Goal: Information Seeking & Learning: Learn about a topic

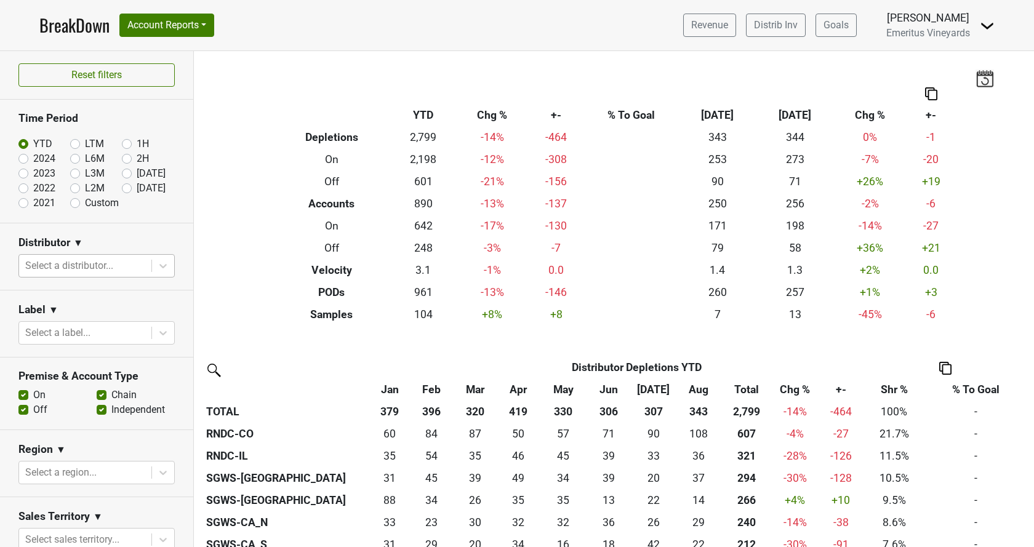
click at [94, 270] on div at bounding box center [85, 265] width 120 height 17
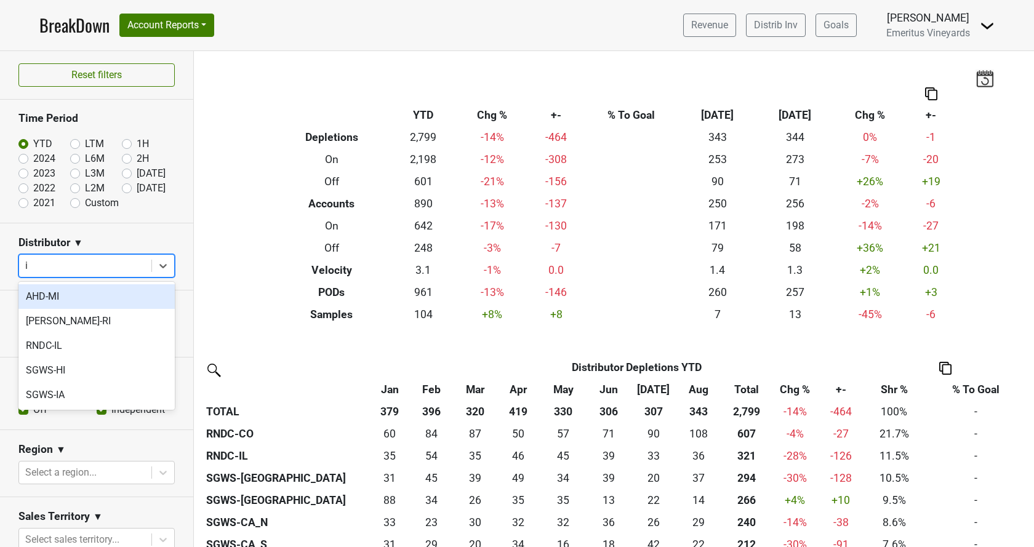
type input "il"
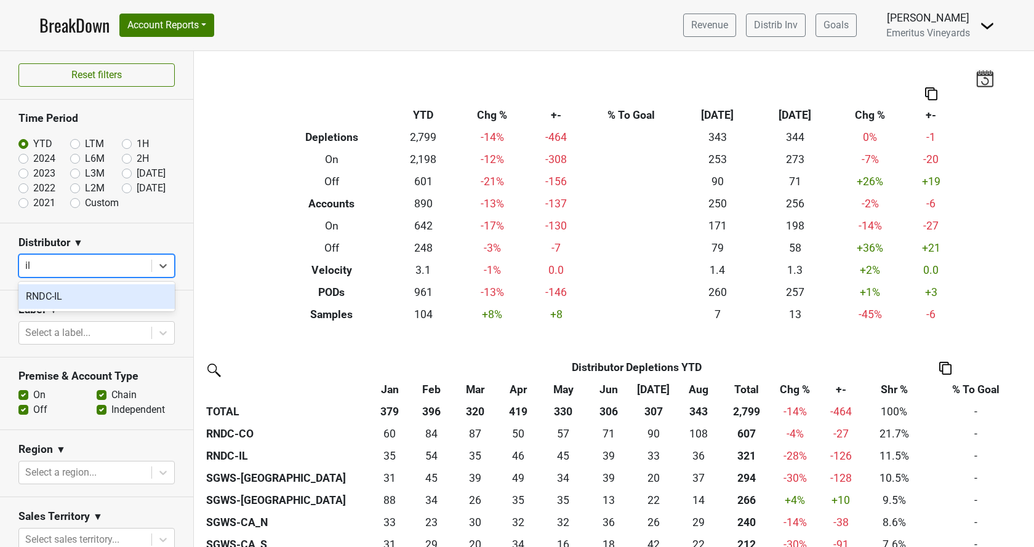
click at [86, 292] on div "RNDC-IL" at bounding box center [96, 296] width 156 height 25
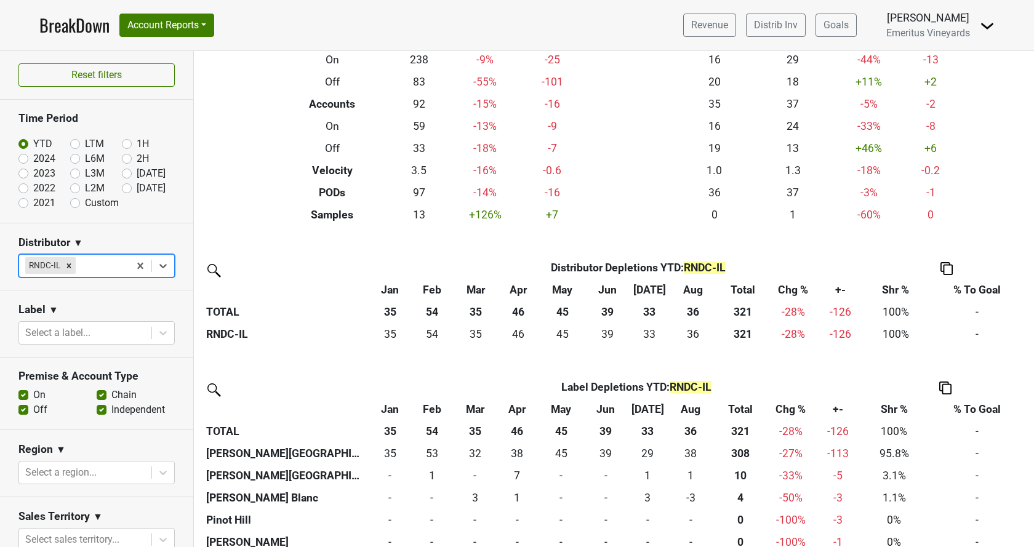
scroll to position [116, 0]
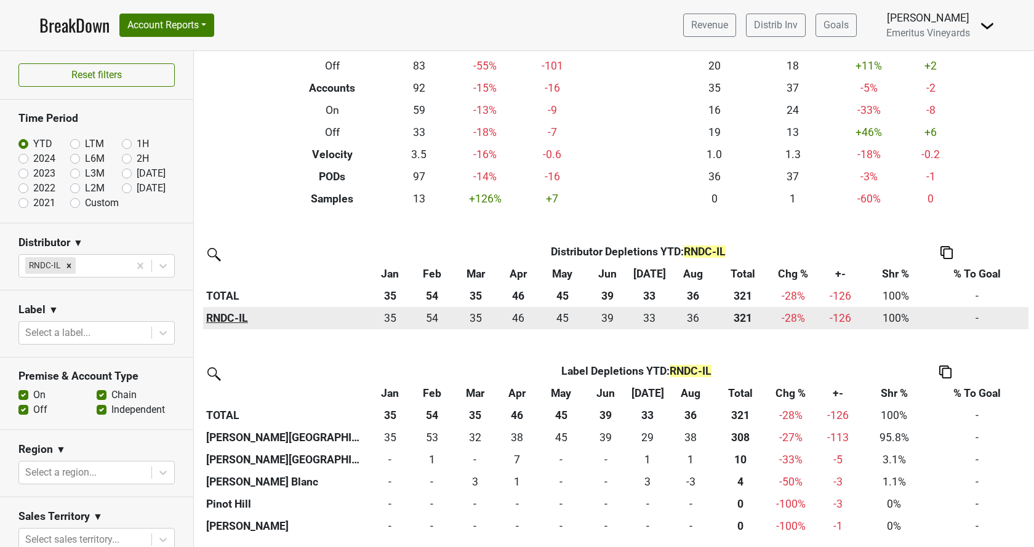
click at [214, 323] on th "RNDC-IL" at bounding box center [286, 318] width 166 height 22
click at [240, 314] on th "RNDC-IL" at bounding box center [286, 318] width 166 height 22
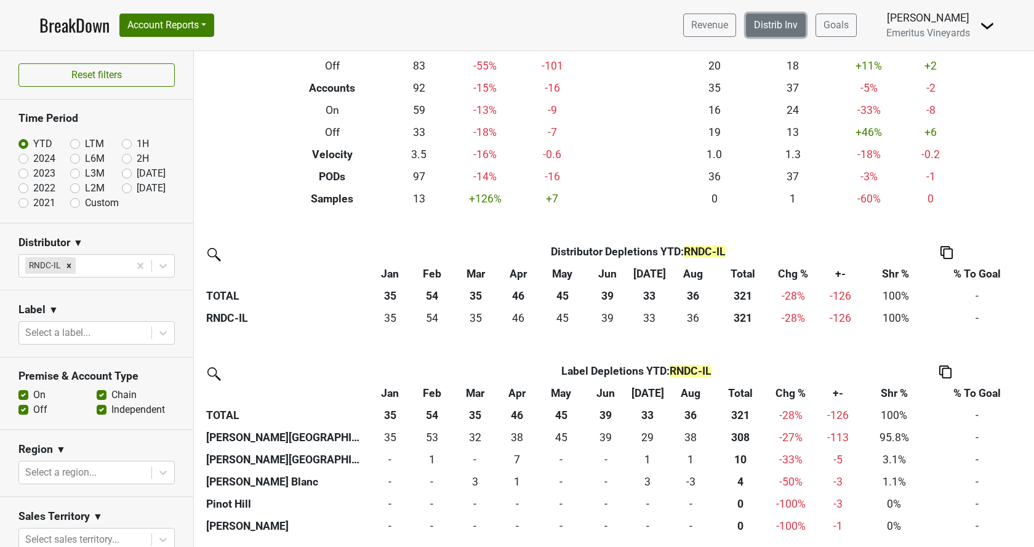
click at [746, 32] on link "Distrib Inv" at bounding box center [776, 25] width 60 height 23
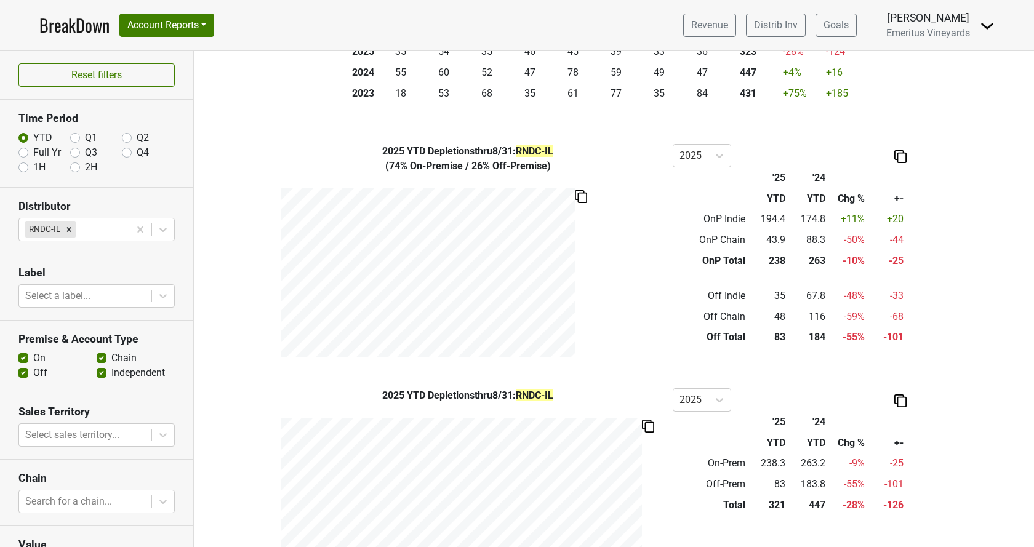
scroll to position [255, 0]
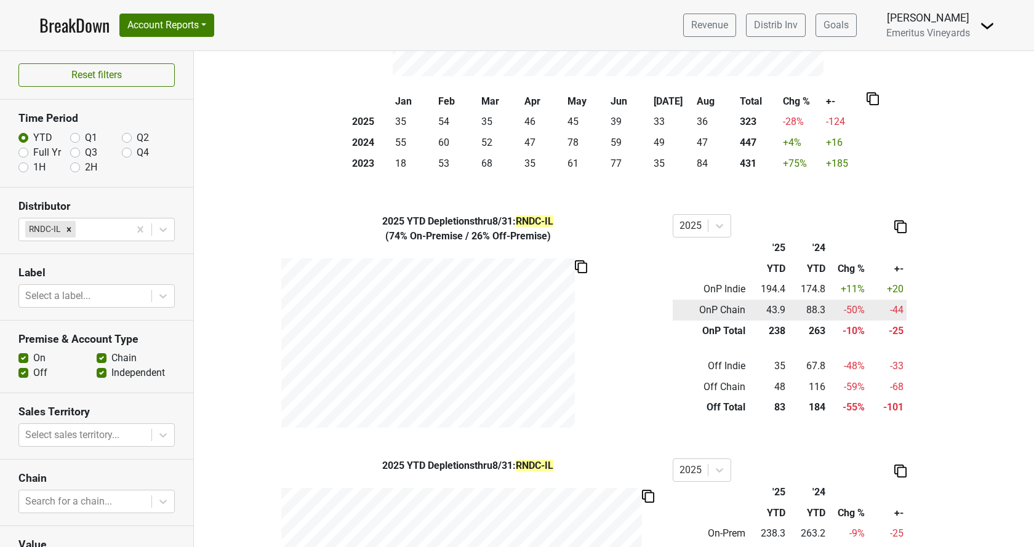
click at [711, 315] on td "OnP Chain" at bounding box center [711, 310] width 76 height 21
click at [722, 311] on td "OnP Chain" at bounding box center [711, 310] width 76 height 21
click at [721, 311] on td "OnP Chain" at bounding box center [711, 310] width 76 height 21
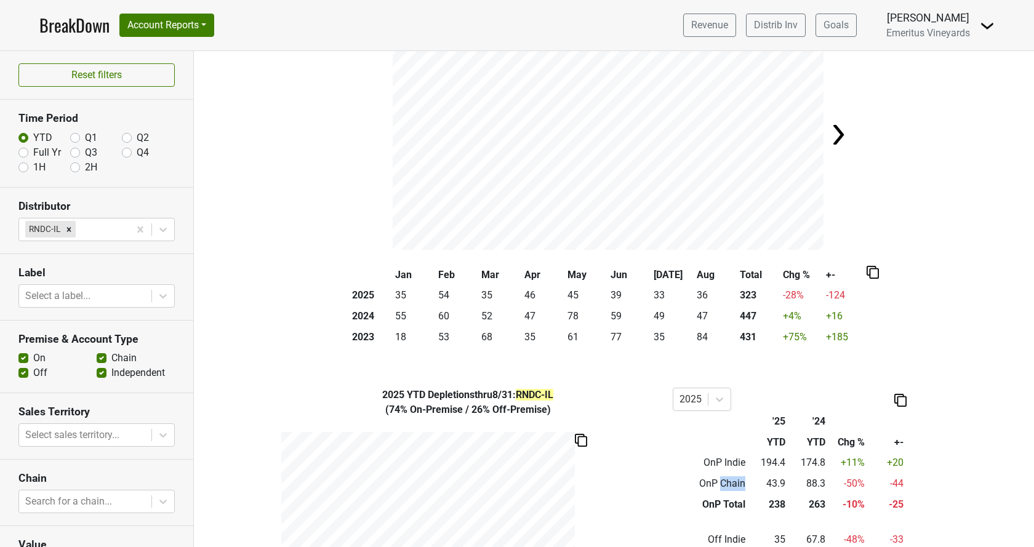
scroll to position [45, 0]
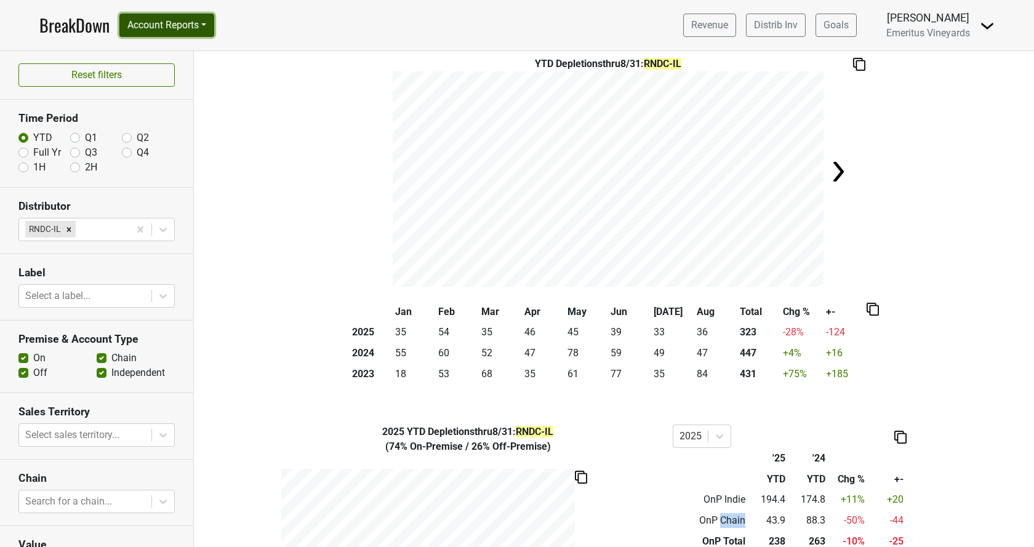
click at [158, 24] on button "Account Reports" at bounding box center [166, 25] width 95 height 23
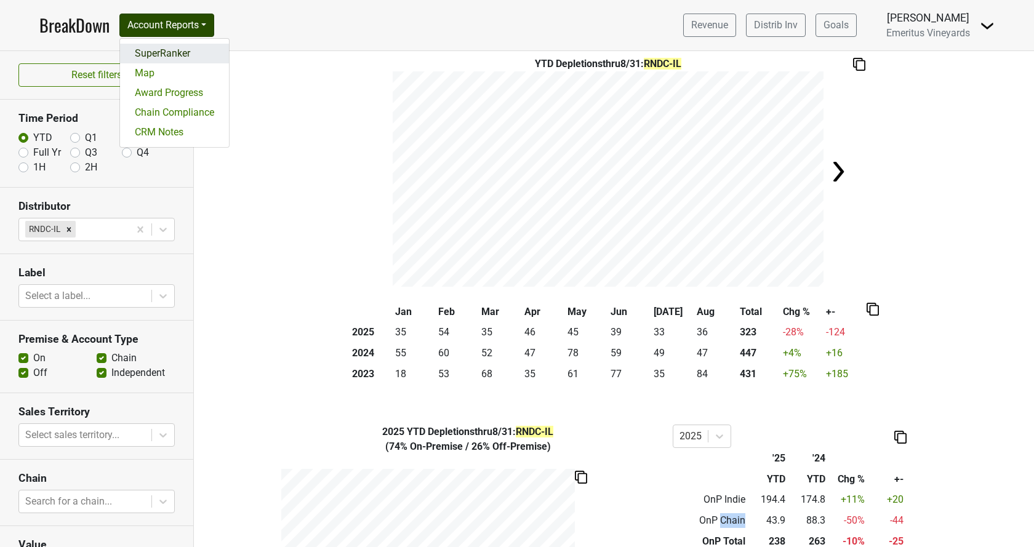
click at [178, 57] on link "SuperRanker" at bounding box center [174, 54] width 109 height 20
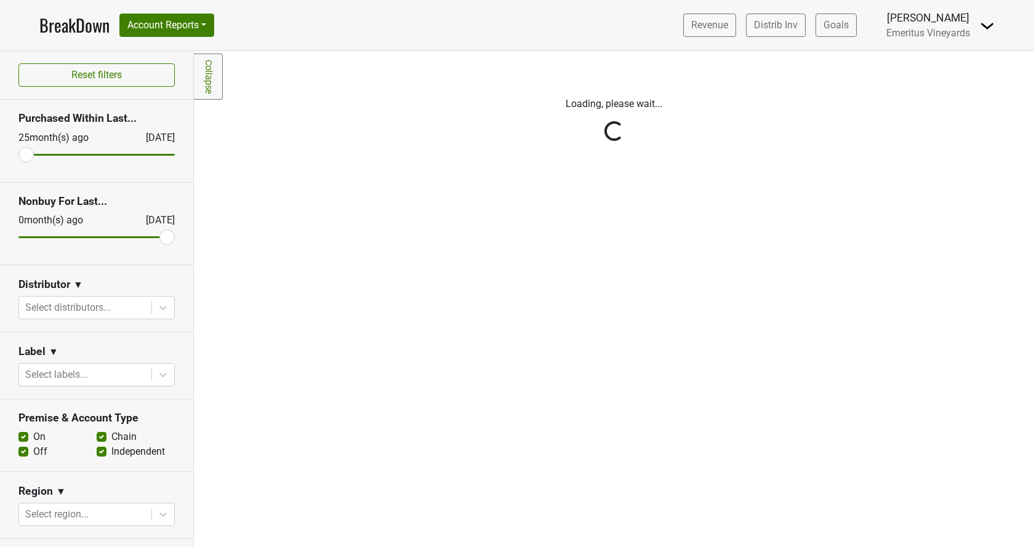
click at [50, 302] on div at bounding box center [85, 307] width 120 height 17
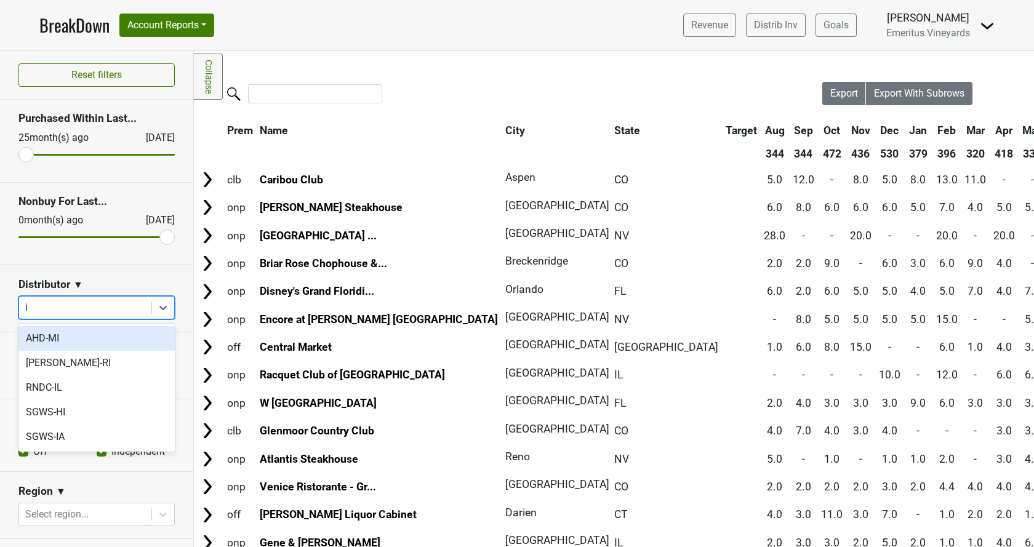
type input "il"
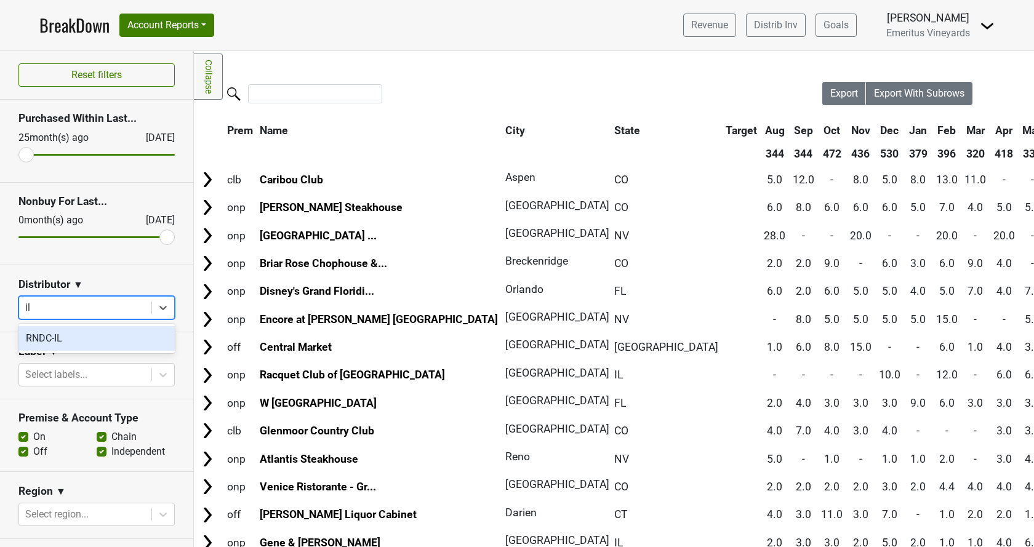
click at [56, 334] on div "RNDC-IL" at bounding box center [96, 338] width 156 height 25
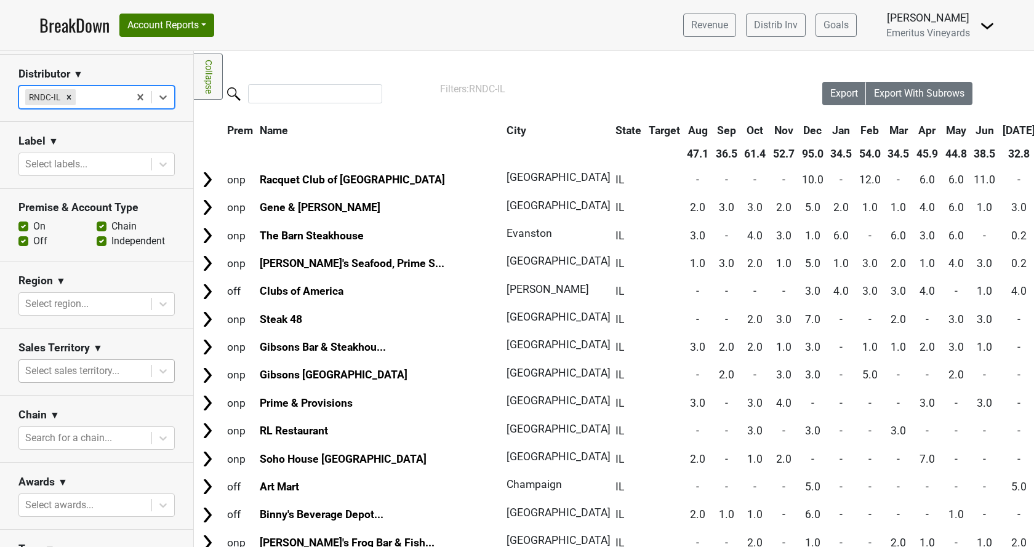
scroll to position [346, 0]
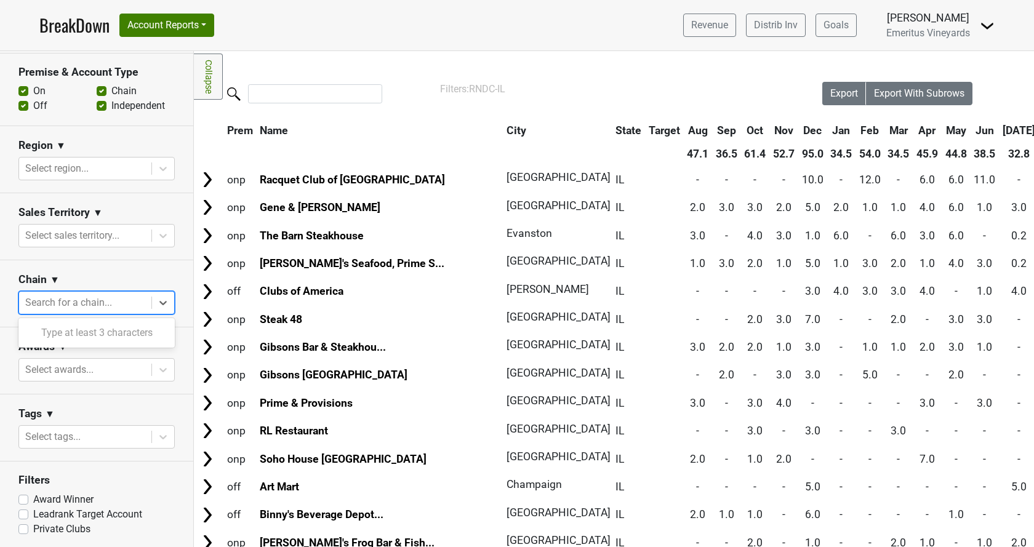
click at [79, 306] on div at bounding box center [85, 302] width 120 height 17
click at [82, 304] on div at bounding box center [85, 302] width 120 height 17
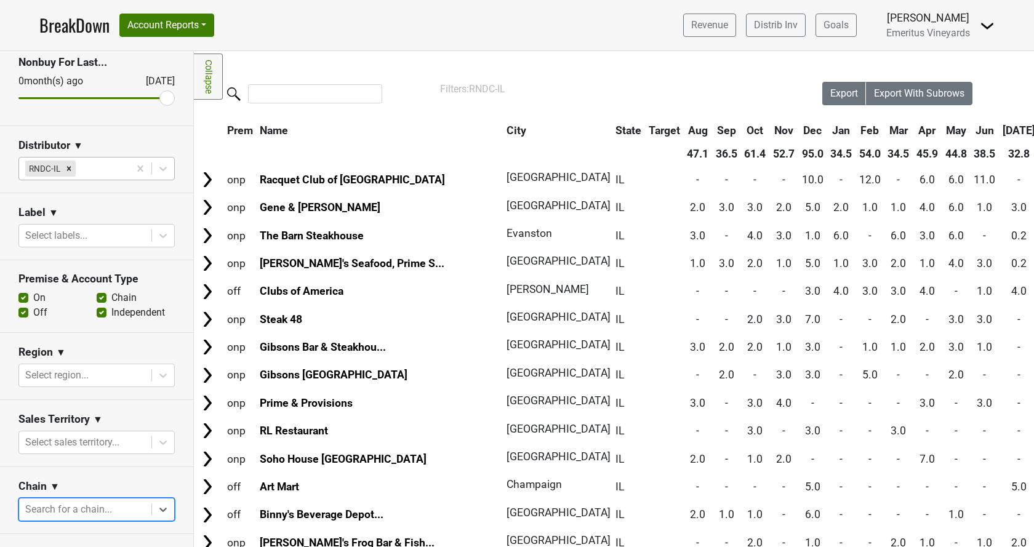
scroll to position [210, 0]
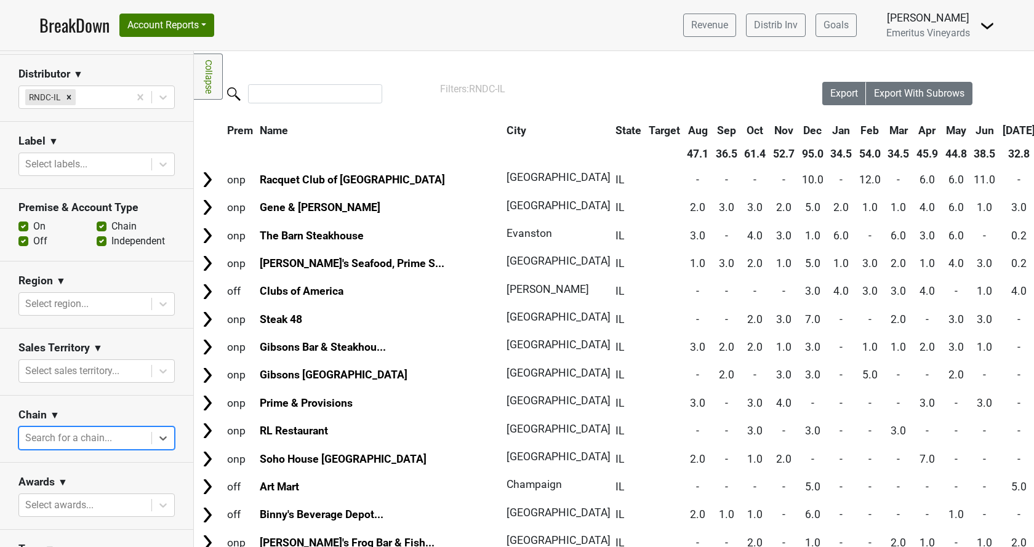
click at [111, 227] on label "Chain" at bounding box center [123, 226] width 25 height 15
click at [99, 227] on input "Chain" at bounding box center [102, 225] width 10 height 12
checkbox input "false"
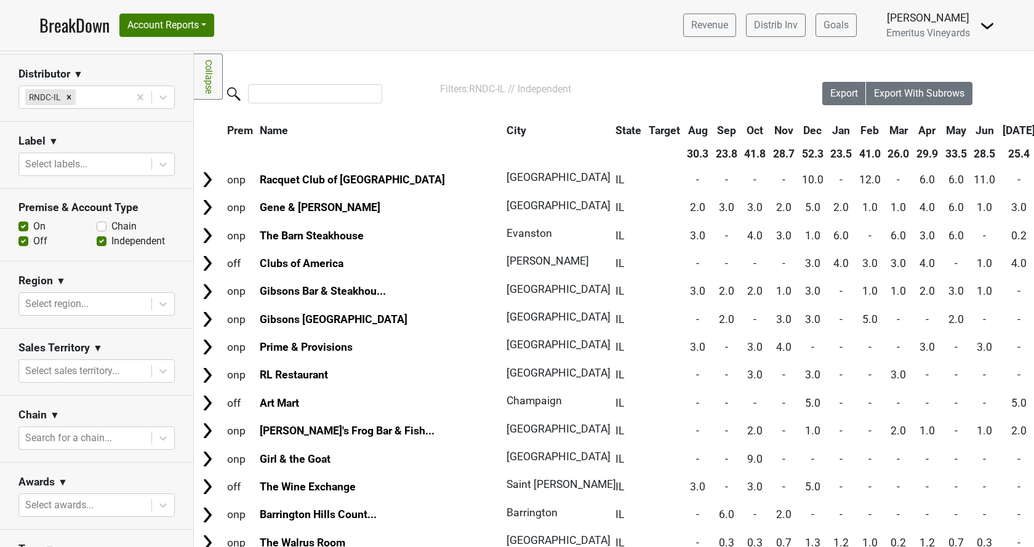
click at [111, 243] on label "Independent" at bounding box center [138, 241] width 54 height 15
click at [104, 243] on input "Independent" at bounding box center [102, 240] width 10 height 12
checkbox input "false"
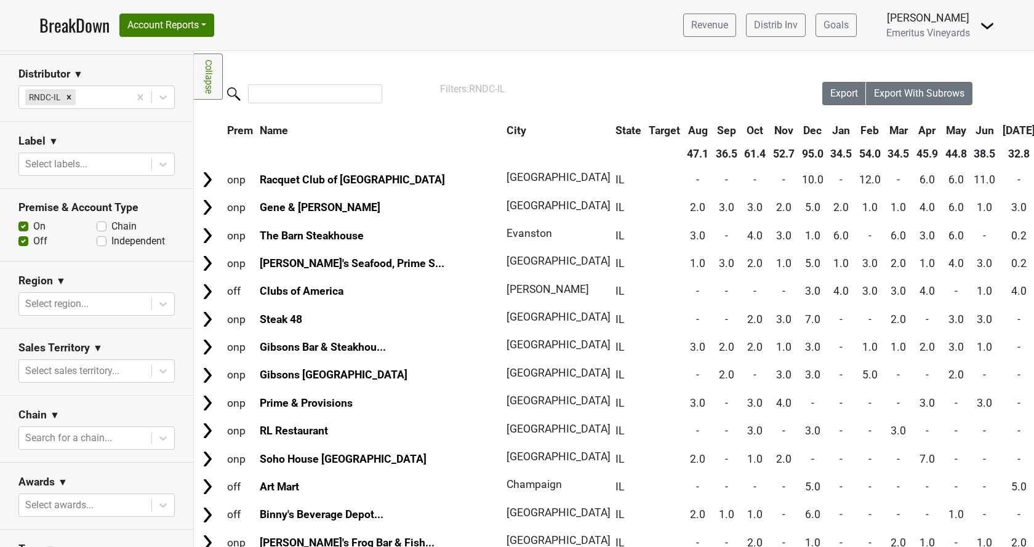
click at [33, 241] on label "Off" at bounding box center [40, 241] width 14 height 15
click at [25, 241] on input "Off" at bounding box center [23, 240] width 10 height 12
checkbox input "false"
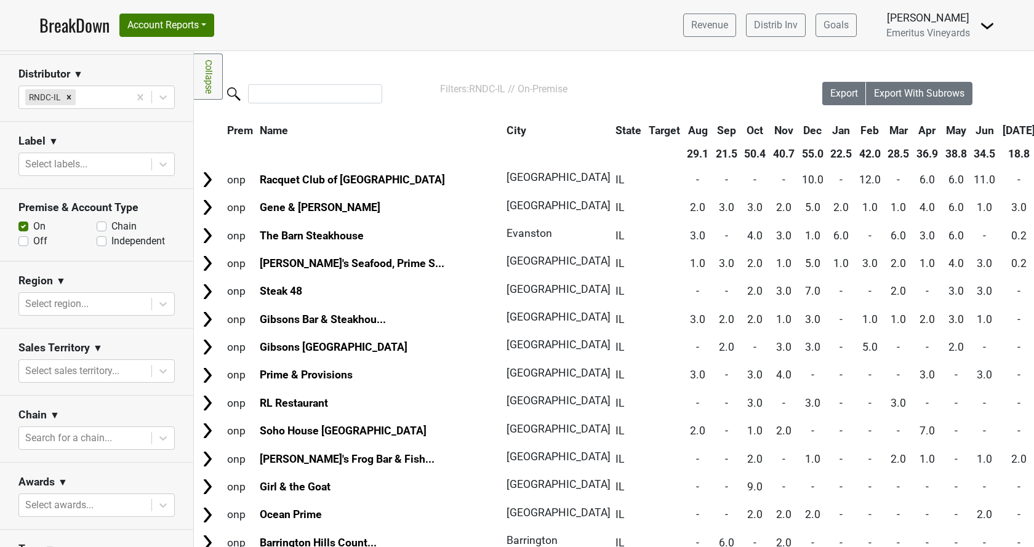
click at [111, 229] on label "Chain" at bounding box center [123, 226] width 25 height 15
click at [104, 229] on input "Chain" at bounding box center [102, 225] width 10 height 12
checkbox input "true"
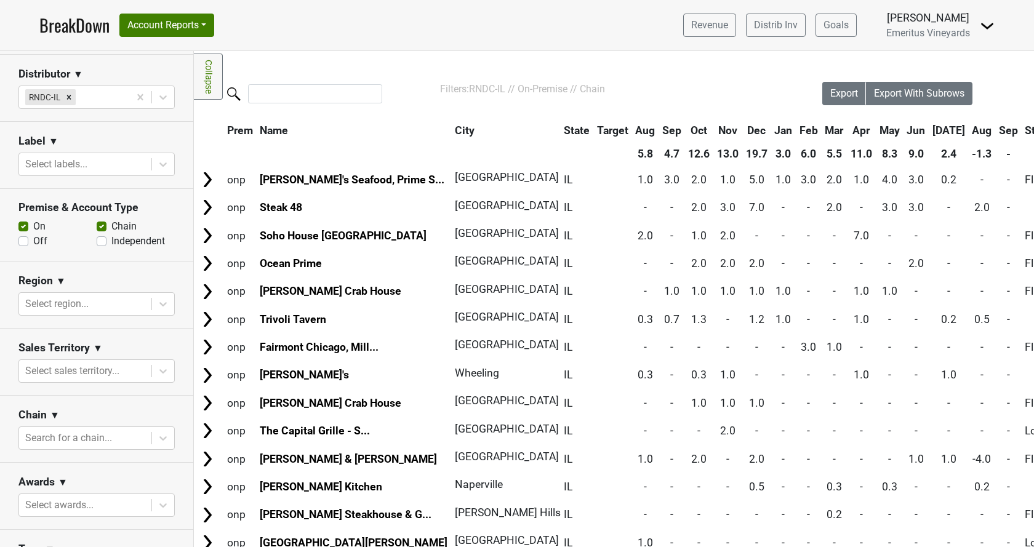
click at [16, 227] on section "Premise & Account Type On Off Chain Independent" at bounding box center [96, 225] width 193 height 73
click at [22, 220] on input "On" at bounding box center [23, 225] width 10 height 12
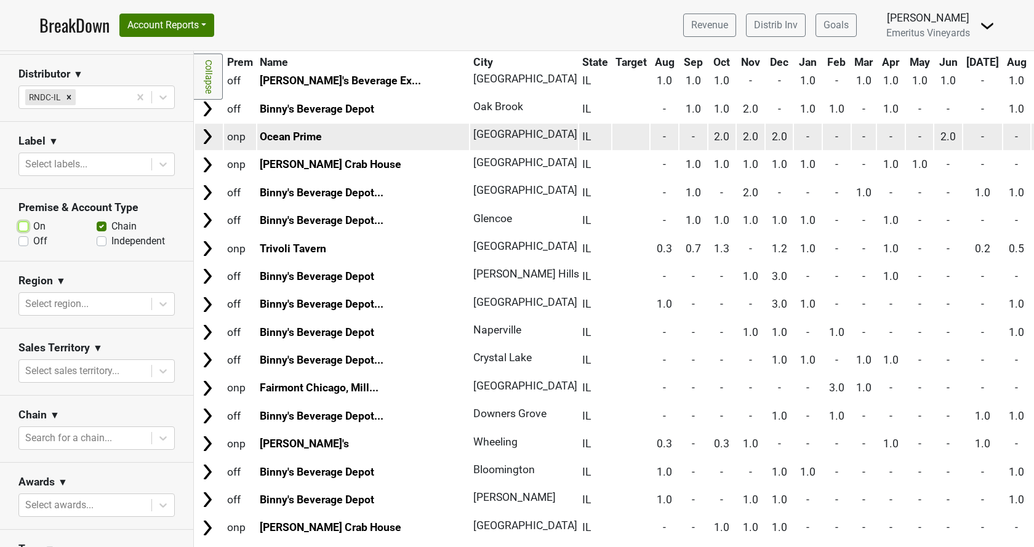
scroll to position [281, 0]
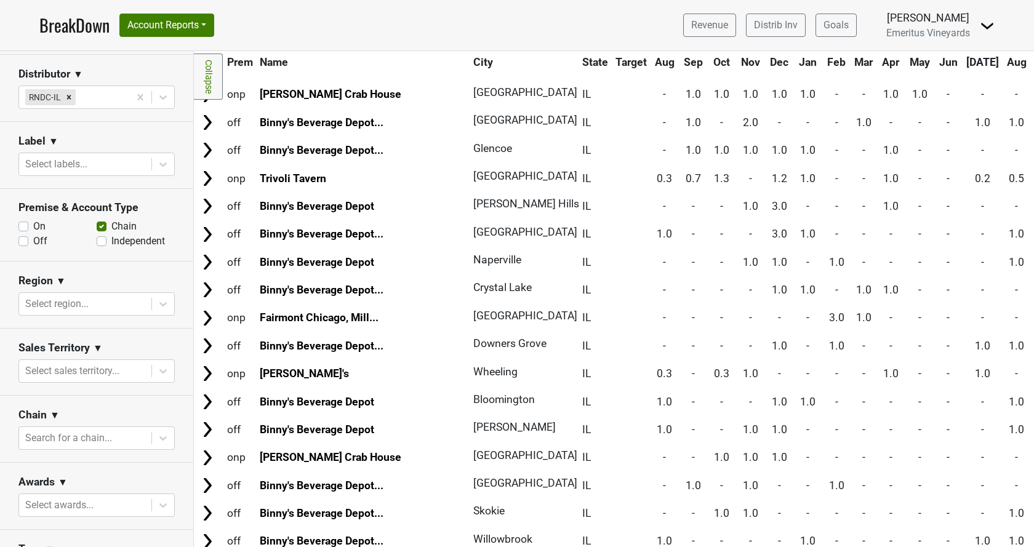
click at [26, 231] on div "On" at bounding box center [57, 226] width 78 height 15
click at [33, 225] on label "On" at bounding box center [39, 226] width 12 height 15
click at [25, 225] on input "On" at bounding box center [23, 225] width 10 height 12
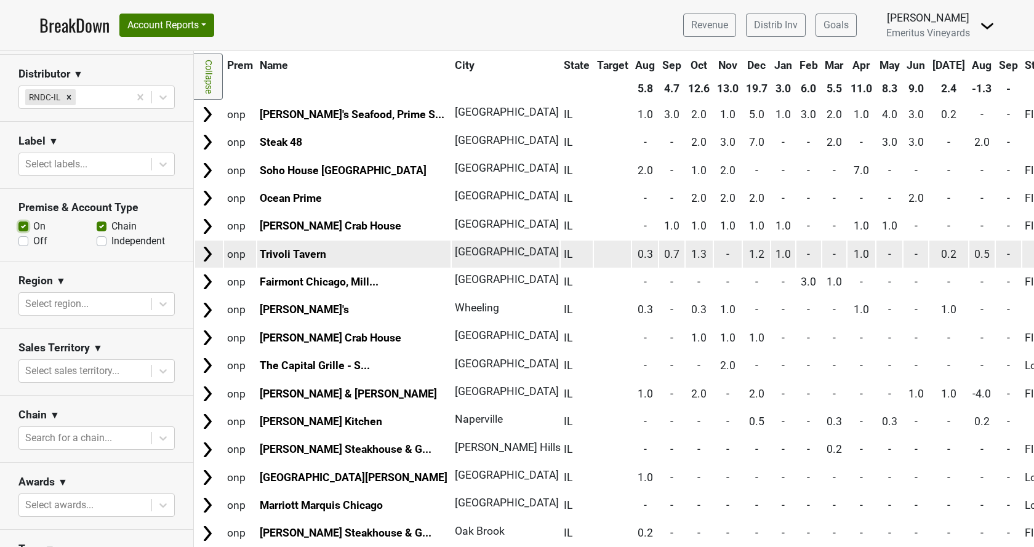
scroll to position [0, 0]
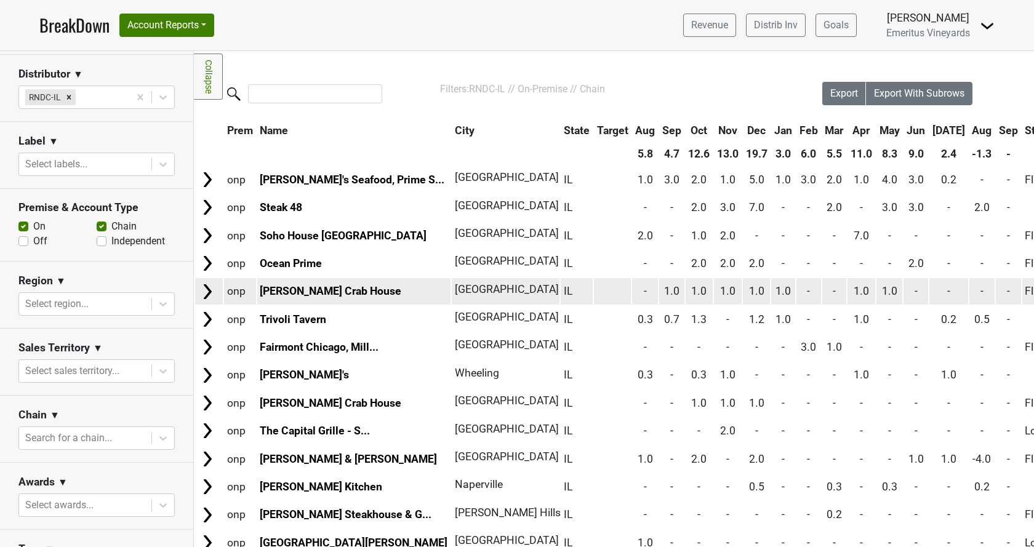
click at [212, 292] on img at bounding box center [207, 291] width 18 height 18
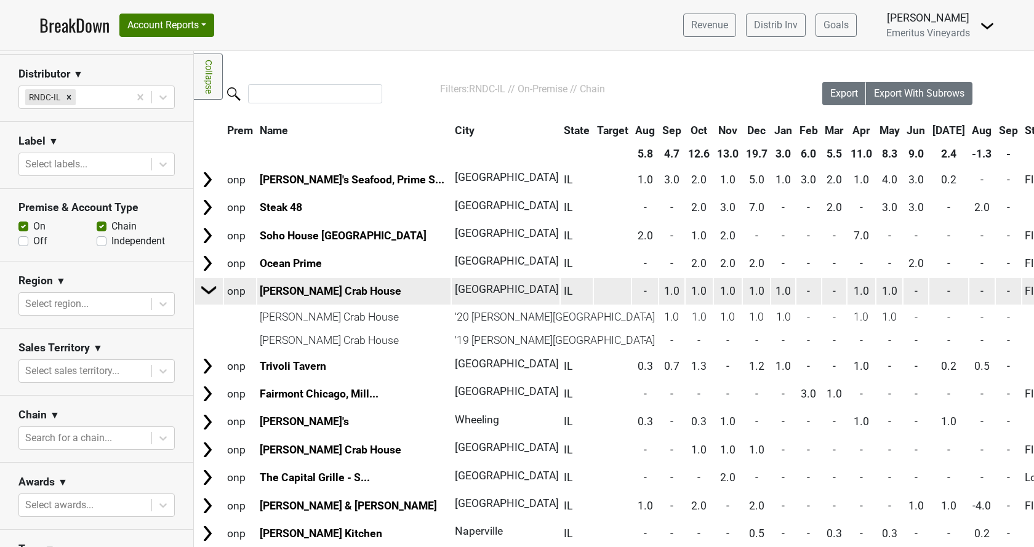
click at [212, 292] on img at bounding box center [209, 290] width 18 height 18
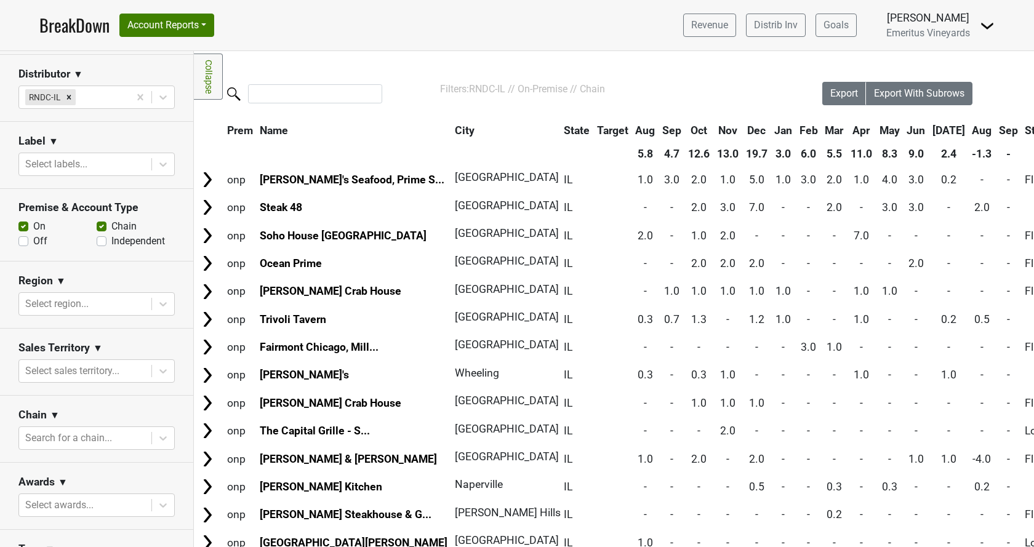
click at [33, 230] on label "On" at bounding box center [39, 226] width 12 height 15
click at [26, 230] on input "On" at bounding box center [23, 225] width 10 height 12
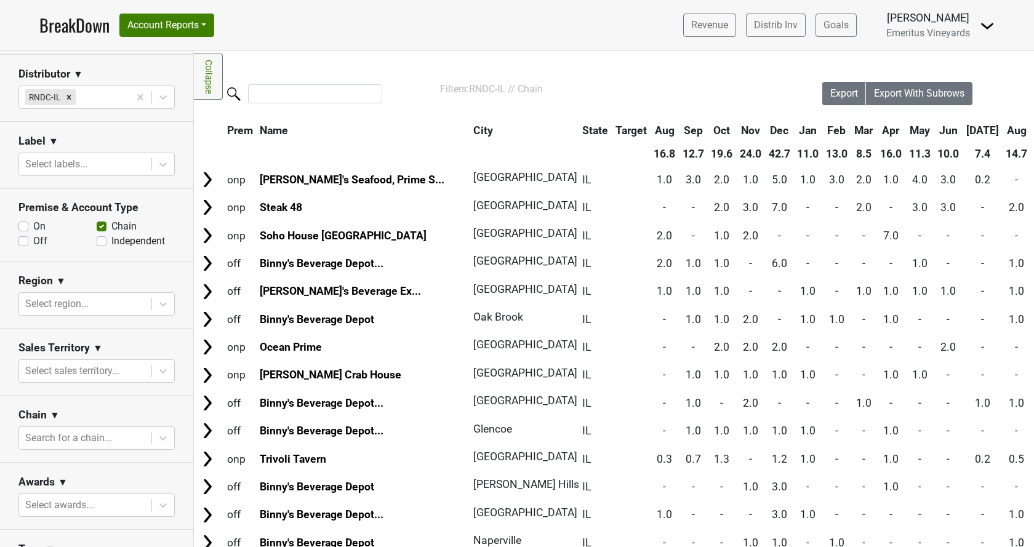
click at [33, 228] on label "On" at bounding box center [39, 226] width 12 height 15
click at [23, 228] on input "On" at bounding box center [23, 225] width 10 height 12
checkbox input "true"
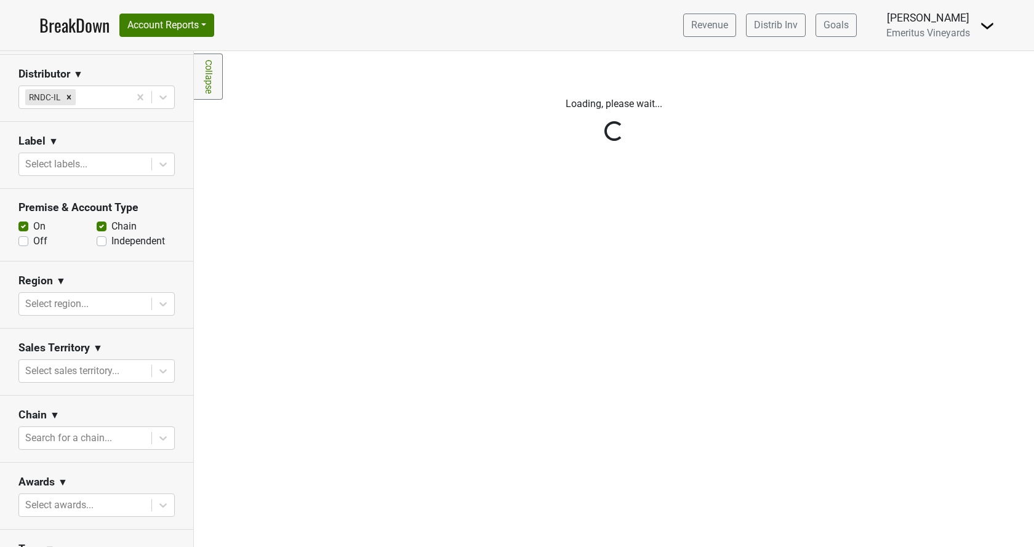
click at [33, 244] on label "Off" at bounding box center [40, 241] width 14 height 15
click at [25, 244] on input "Off" at bounding box center [23, 240] width 10 height 12
checkbox input "true"
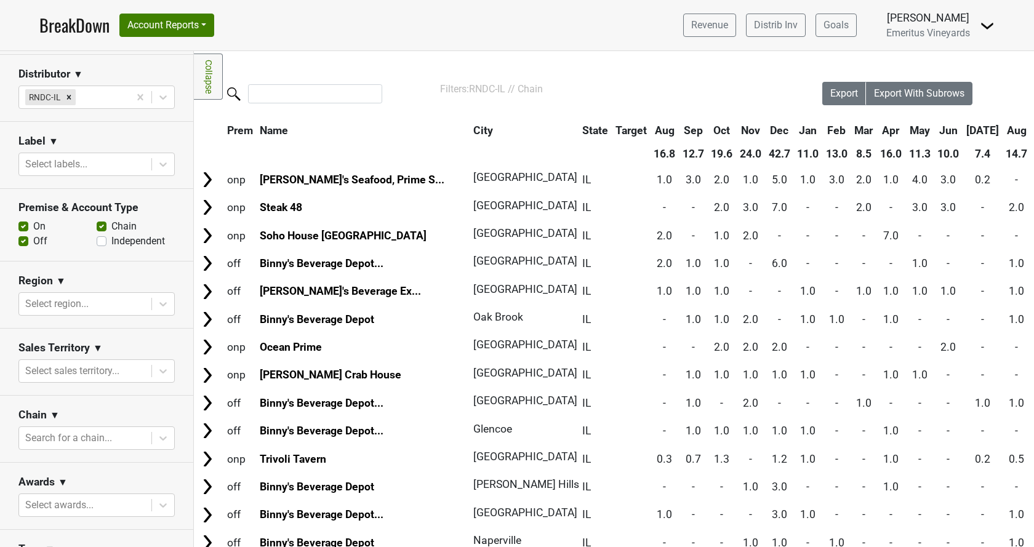
click at [111, 238] on label "Independent" at bounding box center [138, 241] width 54 height 15
click at [106, 238] on input "Independent" at bounding box center [102, 240] width 10 height 12
checkbox input "true"
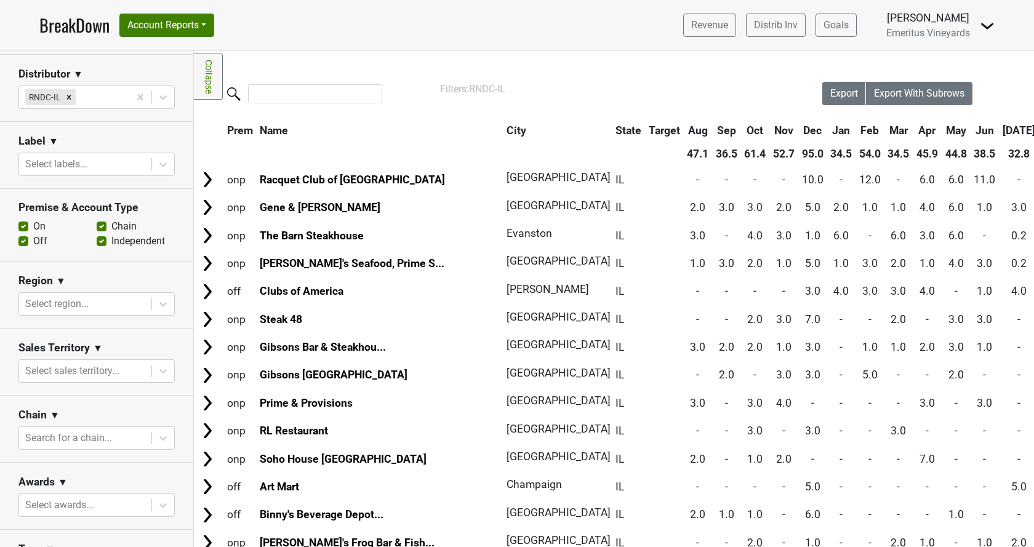
click at [82, 151] on div "Label ▼" at bounding box center [96, 143] width 156 height 18
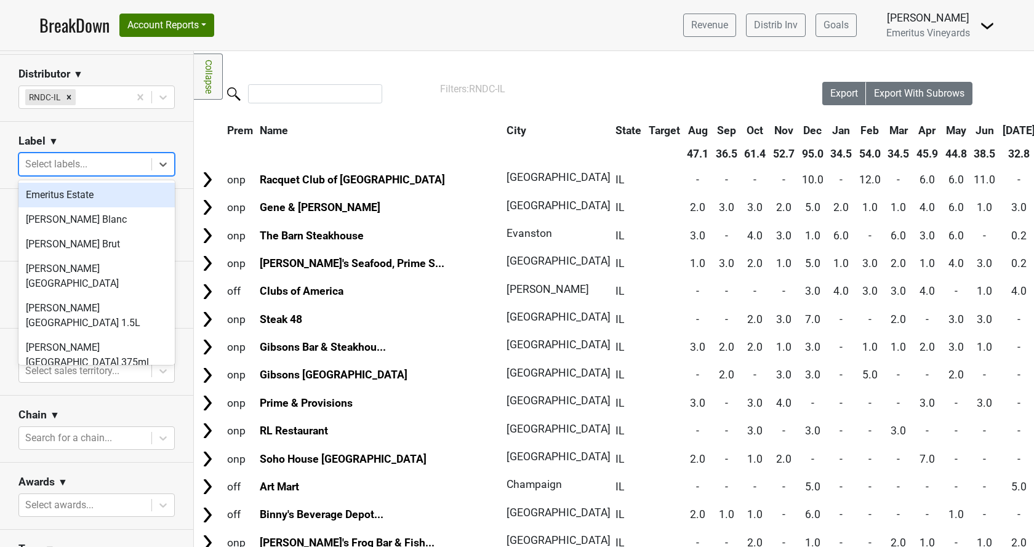
click at [79, 169] on div at bounding box center [85, 164] width 120 height 17
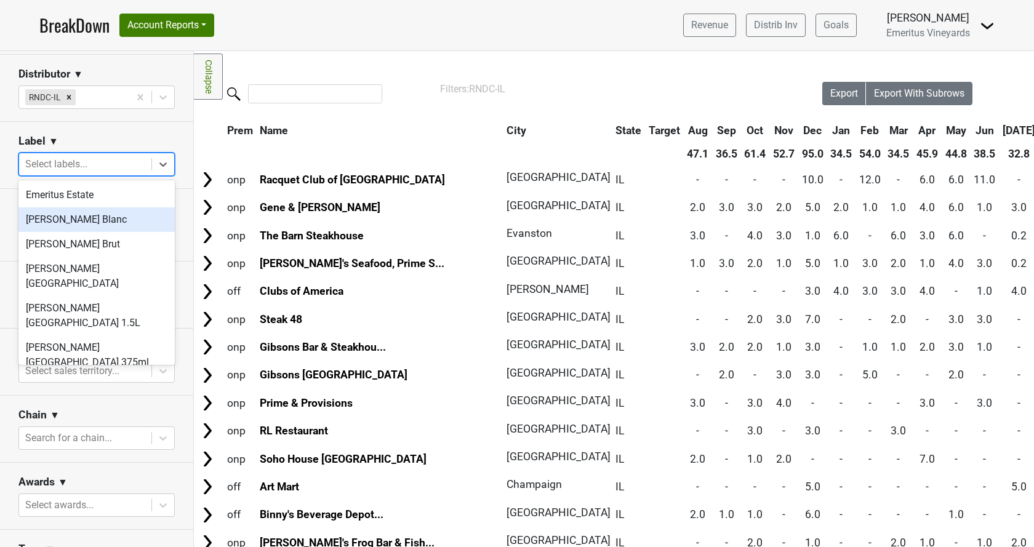
click at [79, 214] on div "Hallberg Blanc" at bounding box center [96, 219] width 156 height 25
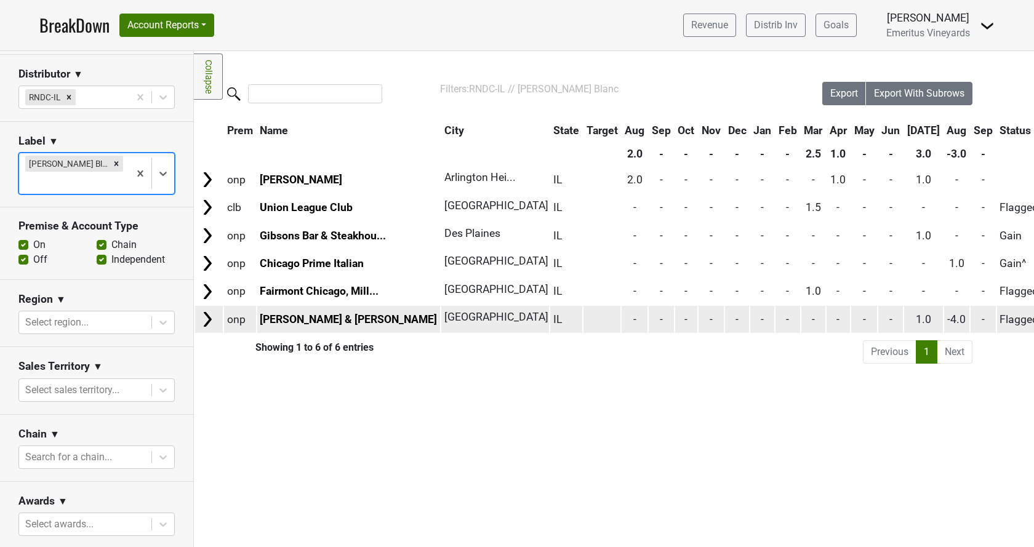
click at [205, 318] on img at bounding box center [207, 319] width 18 height 18
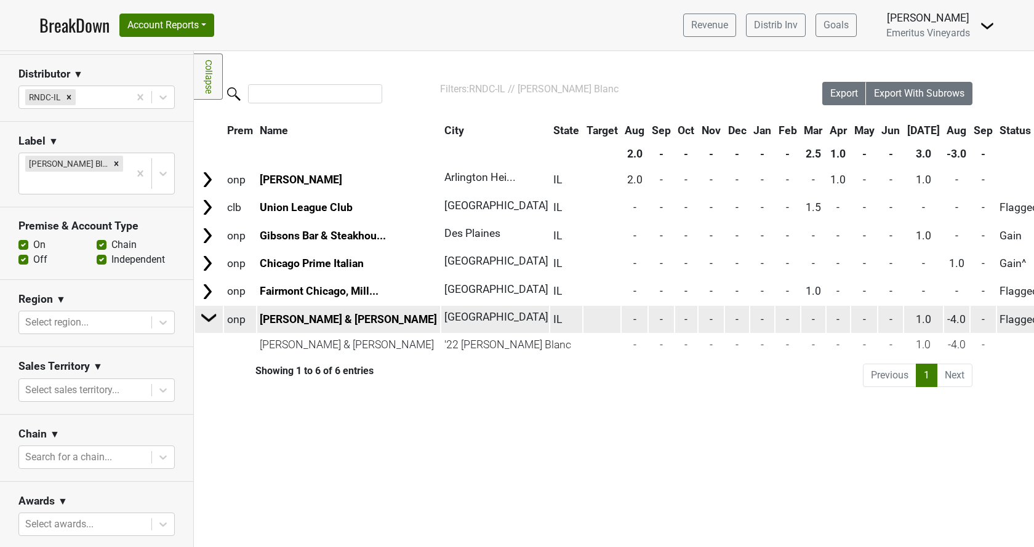
click at [205, 318] on img at bounding box center [209, 317] width 18 height 18
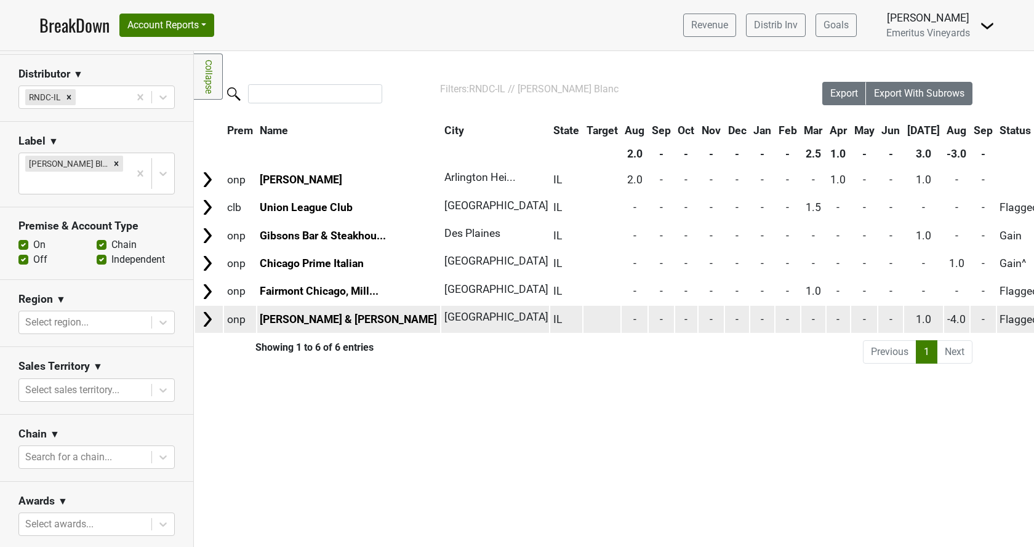
click at [217, 322] on td at bounding box center [209, 319] width 28 height 26
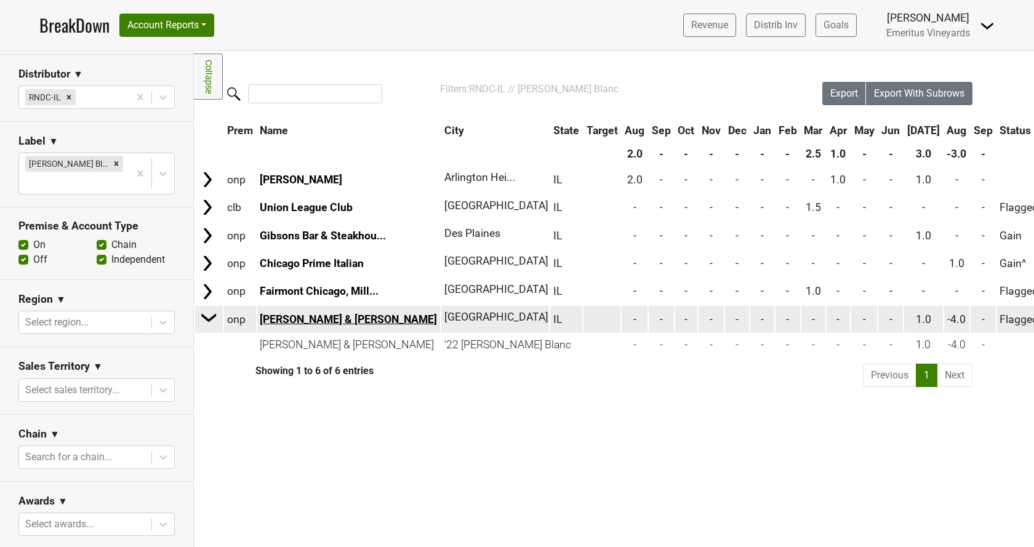
click at [332, 321] on link "Smith & Wollensky" at bounding box center [348, 319] width 177 height 12
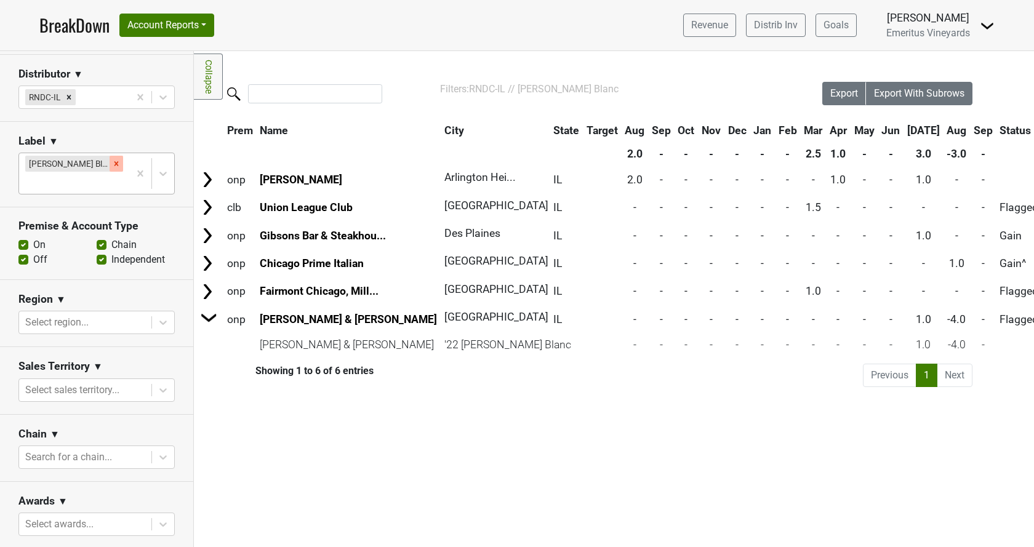
click at [112, 165] on icon "Remove Hallberg Blanc" at bounding box center [116, 163] width 9 height 9
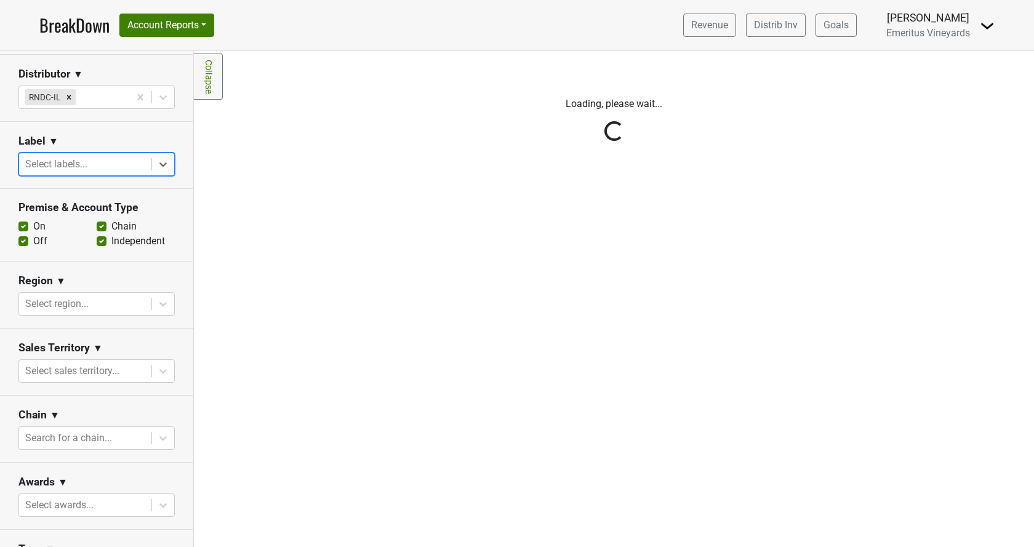
click at [89, 165] on div "Reset filters Purchased Within Last... 25 month(s) ago Sep '25 Nonbuy For Last.…" at bounding box center [97, 299] width 194 height 496
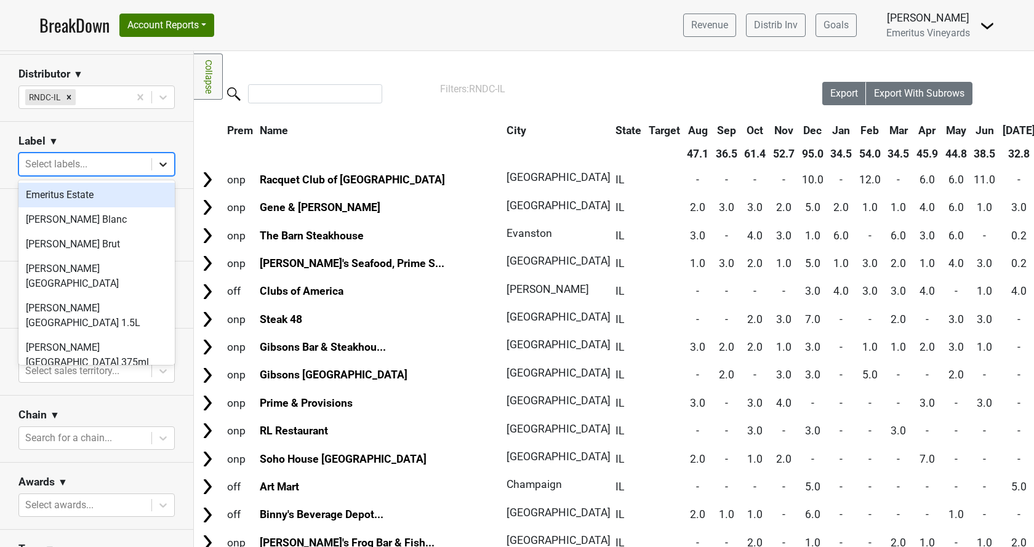
click at [159, 166] on icon at bounding box center [163, 164] width 12 height 12
click at [93, 375] on div "Pinot Hill" at bounding box center [96, 387] width 156 height 25
click at [115, 153] on div "Select labels..." at bounding box center [96, 164] width 156 height 23
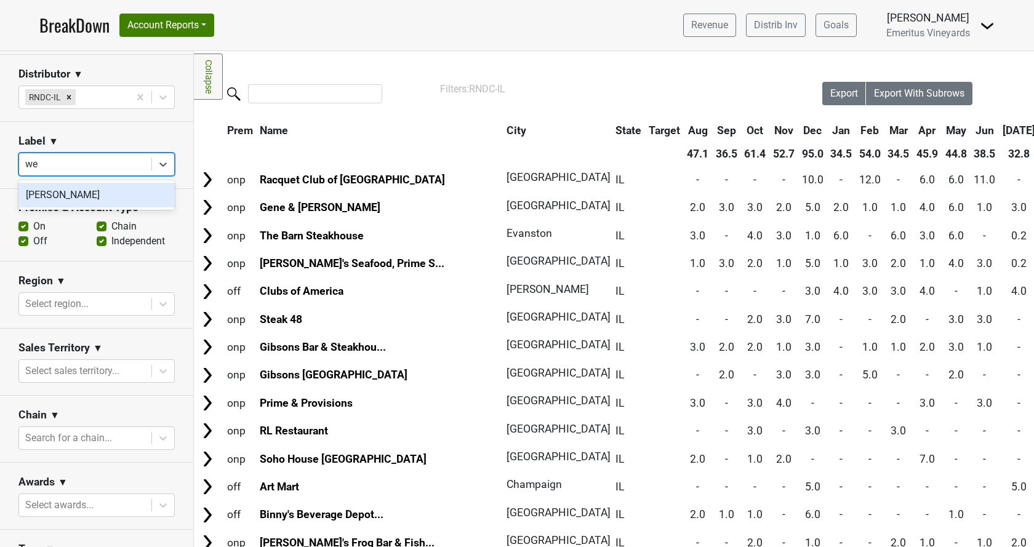
type input "wes"
drag, startPoint x: 63, startPoint y: 167, endPoint x: 47, endPoint y: 165, distance: 16.2
click at [47, 165] on div at bounding box center [85, 164] width 120 height 17
type input "blanc"
drag, startPoint x: 73, startPoint y: 196, endPoint x: 117, endPoint y: 209, distance: 45.6
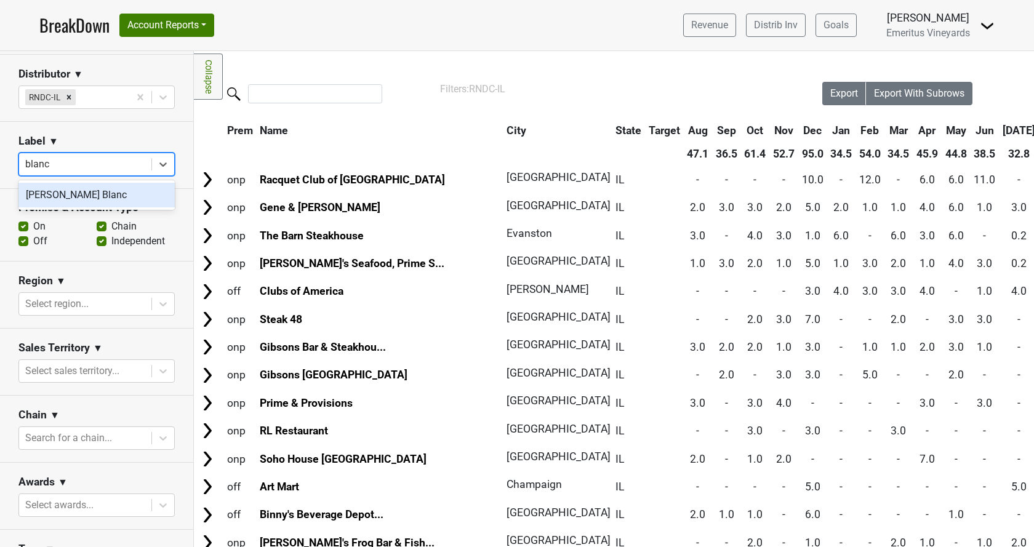
click at [73, 196] on div "Hallberg Blanc" at bounding box center [96, 195] width 156 height 25
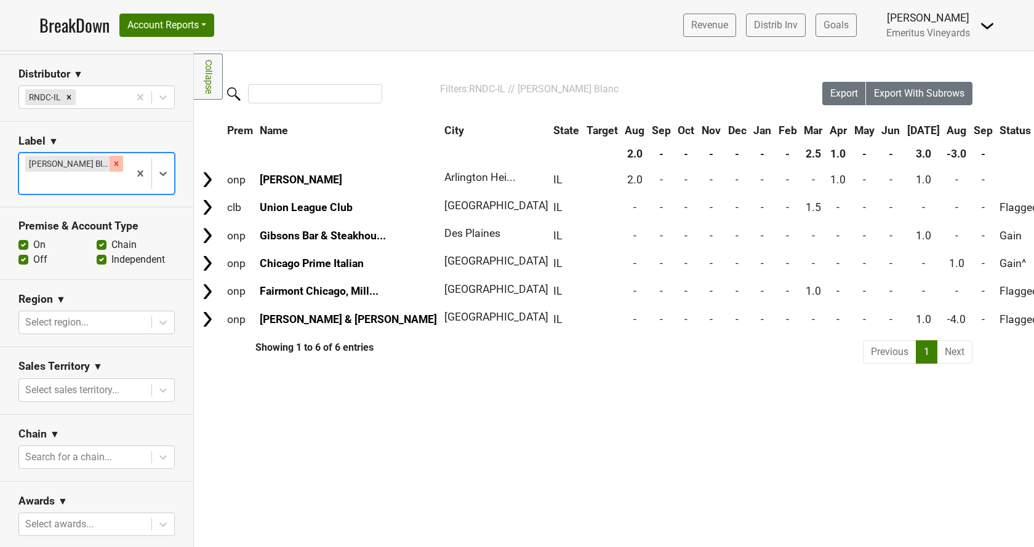
click at [110, 169] on div "Remove Hallberg Blanc" at bounding box center [117, 164] width 14 height 16
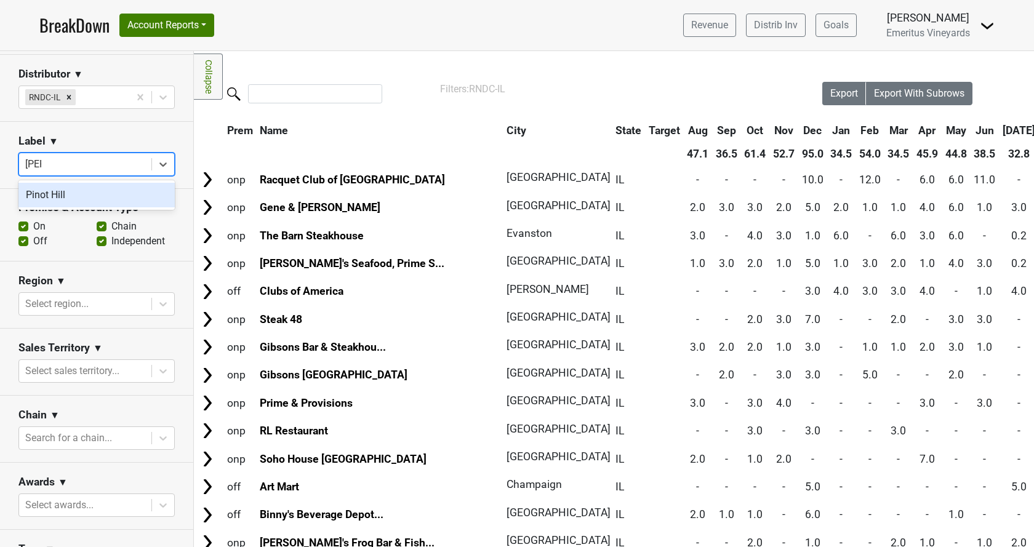
type input "pinot"
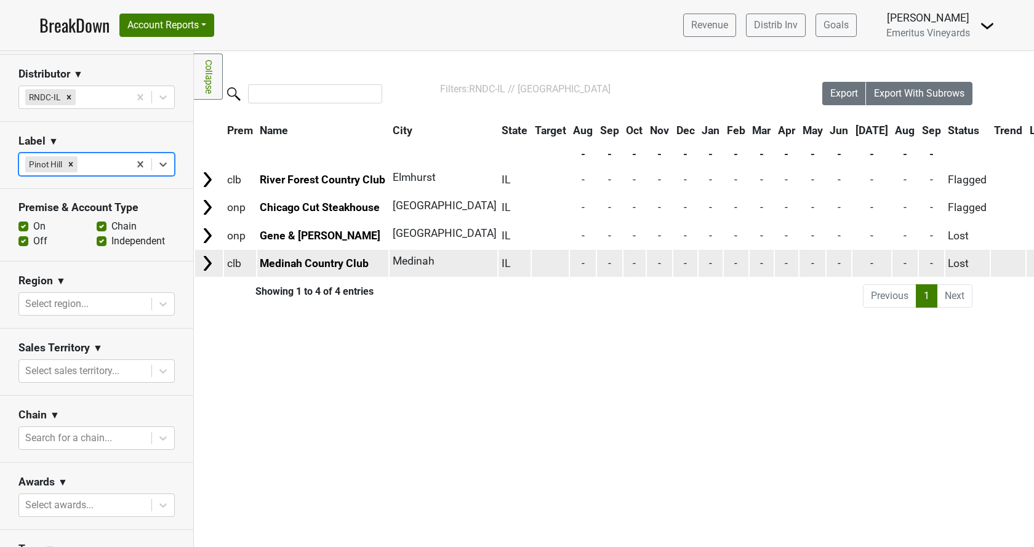
click at [211, 263] on img at bounding box center [207, 263] width 18 height 18
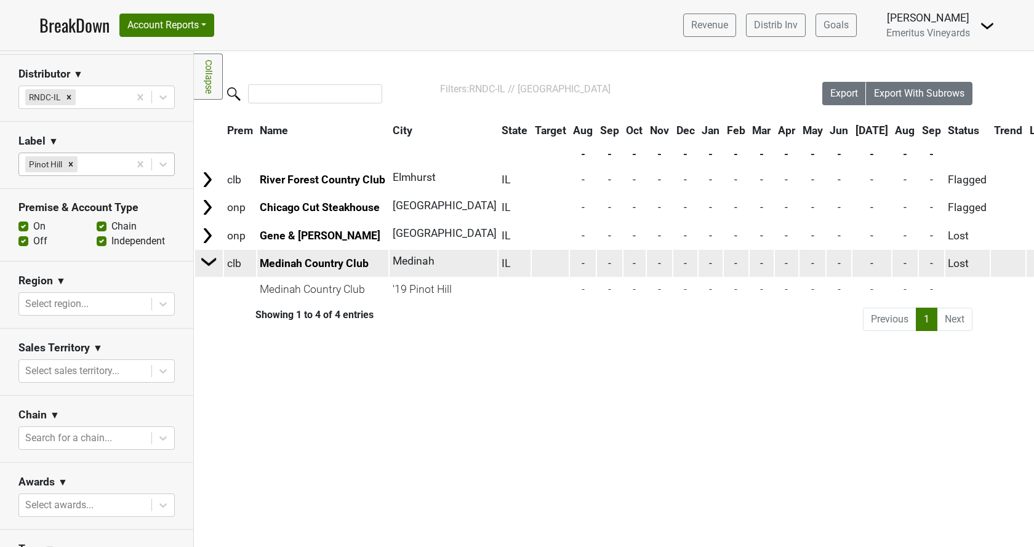
click at [211, 263] on img at bounding box center [209, 261] width 18 height 18
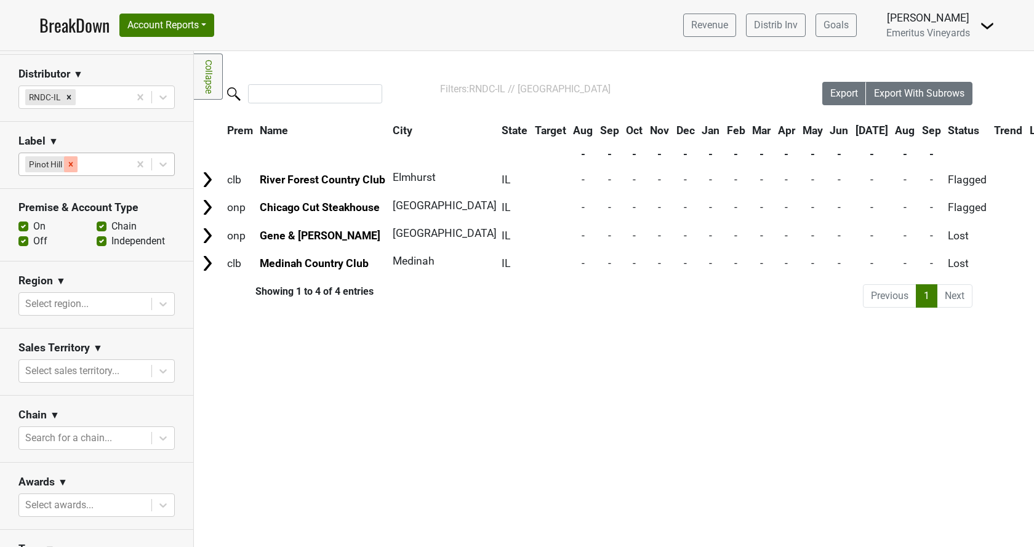
click at [74, 165] on icon "Remove Pinot Hill" at bounding box center [70, 164] width 9 height 9
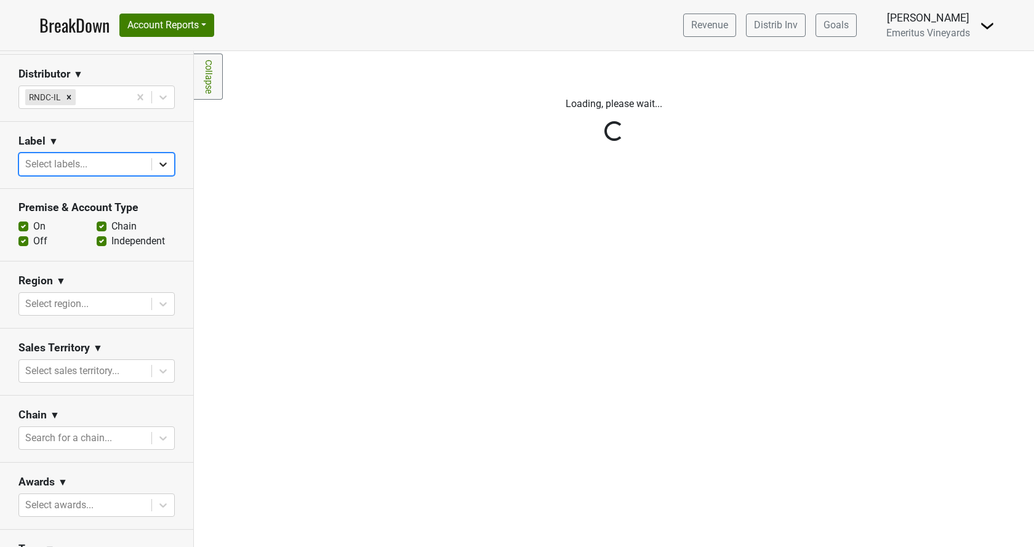
click at [118, 169] on div "Reset filters Purchased Within Last... 25 month(s) ago Sep '25 Nonbuy For Last.…" at bounding box center [97, 299] width 194 height 496
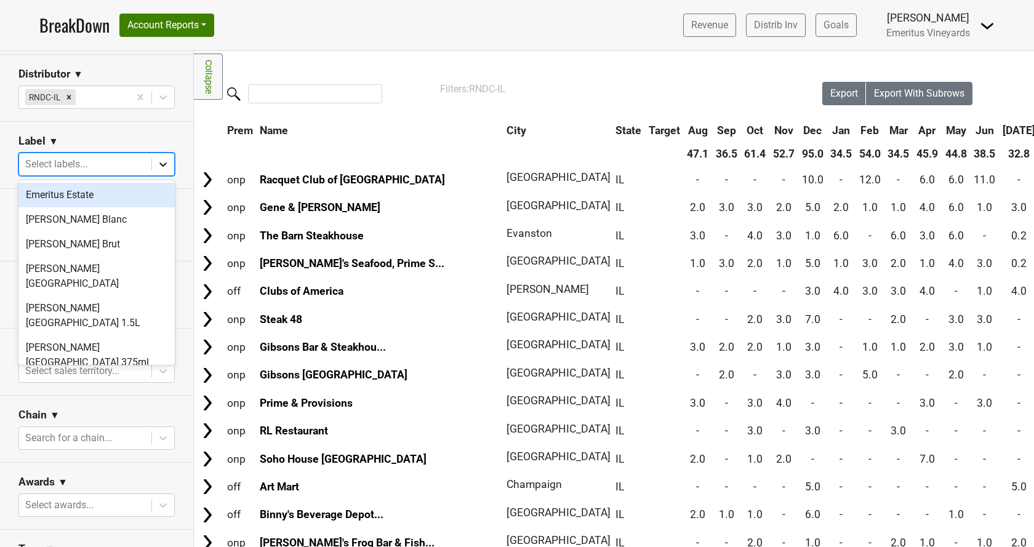
click at [171, 169] on div at bounding box center [163, 164] width 22 height 22
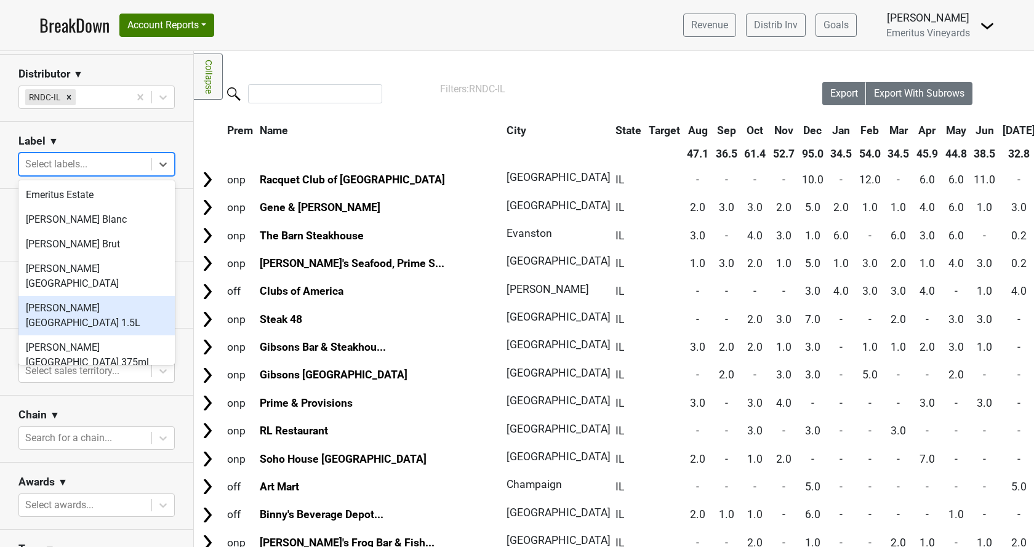
scroll to position [17, 0]
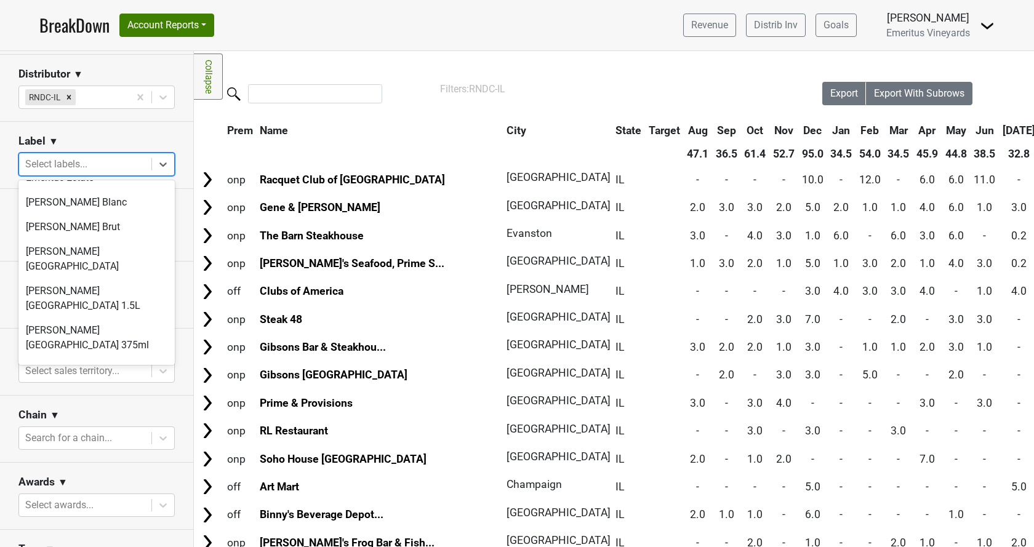
click at [102, 382] on div "William Wesley" at bounding box center [96, 394] width 156 height 25
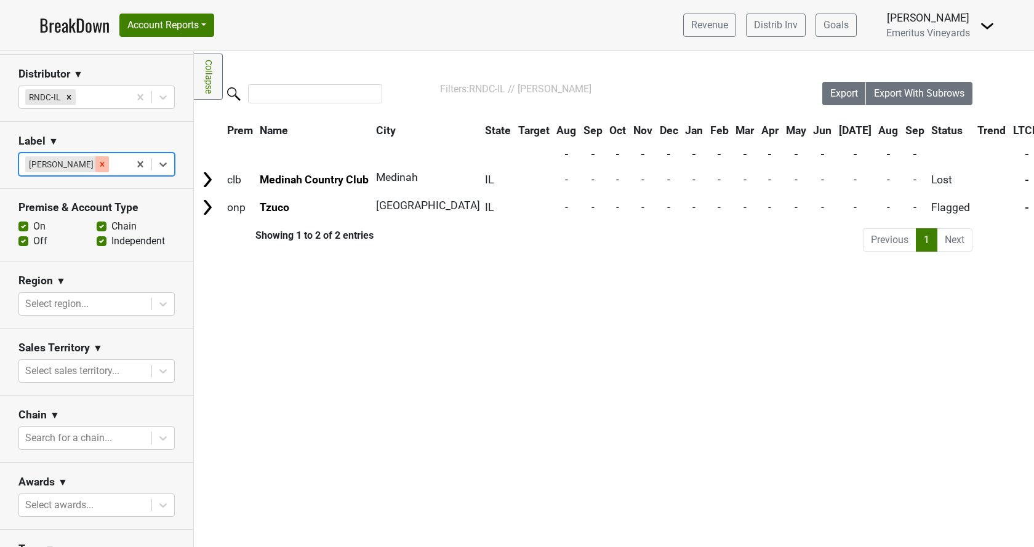
click at [100, 165] on icon "Remove William Wesley" at bounding box center [102, 164] width 4 height 4
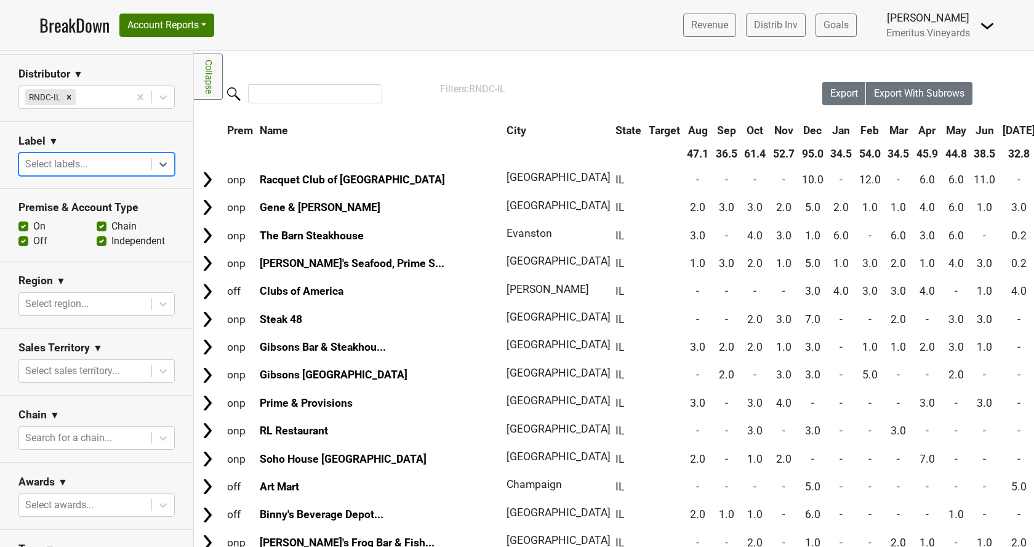
click at [94, 164] on div at bounding box center [85, 164] width 120 height 17
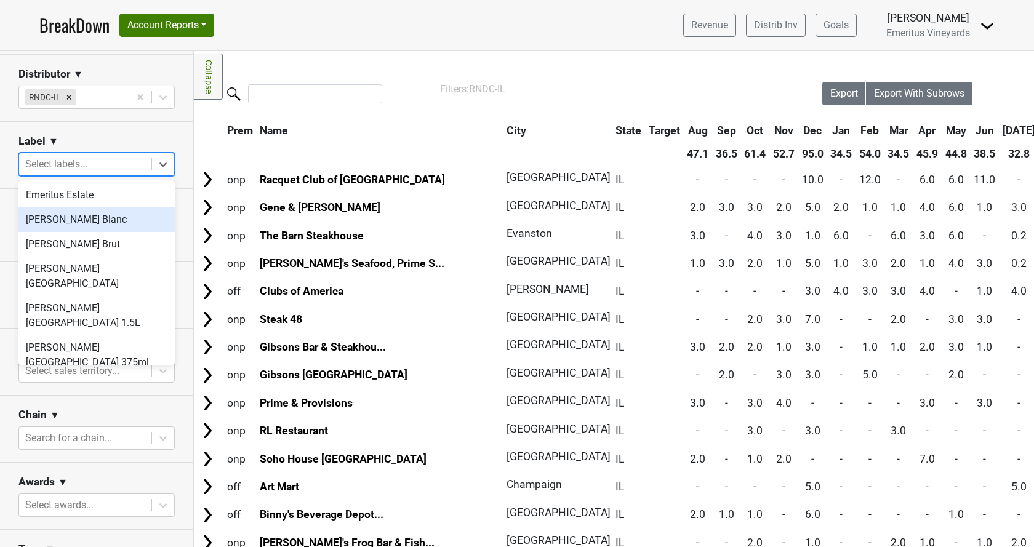
click at [89, 220] on div "Hallberg Blanc" at bounding box center [96, 219] width 156 height 25
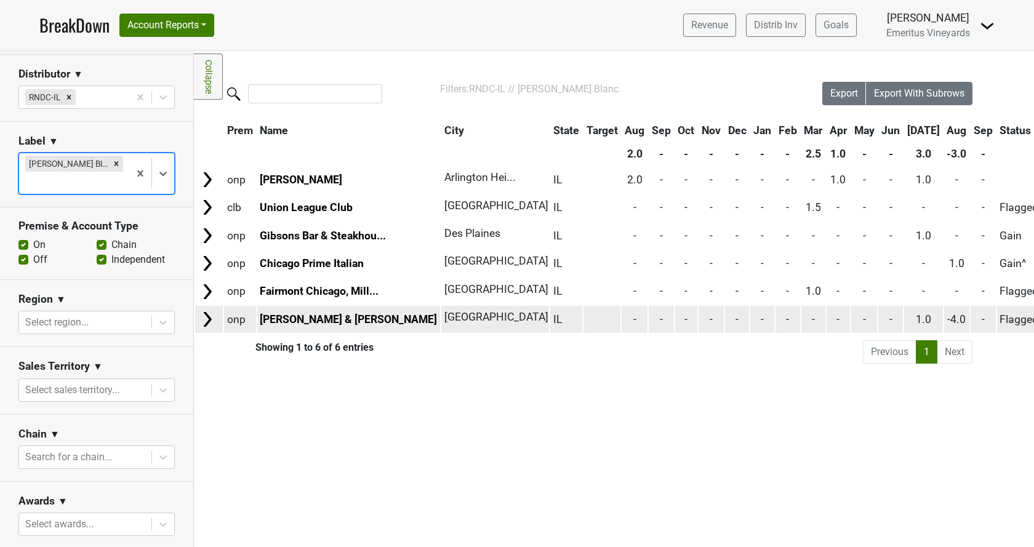
click at [215, 315] on img at bounding box center [207, 319] width 18 height 18
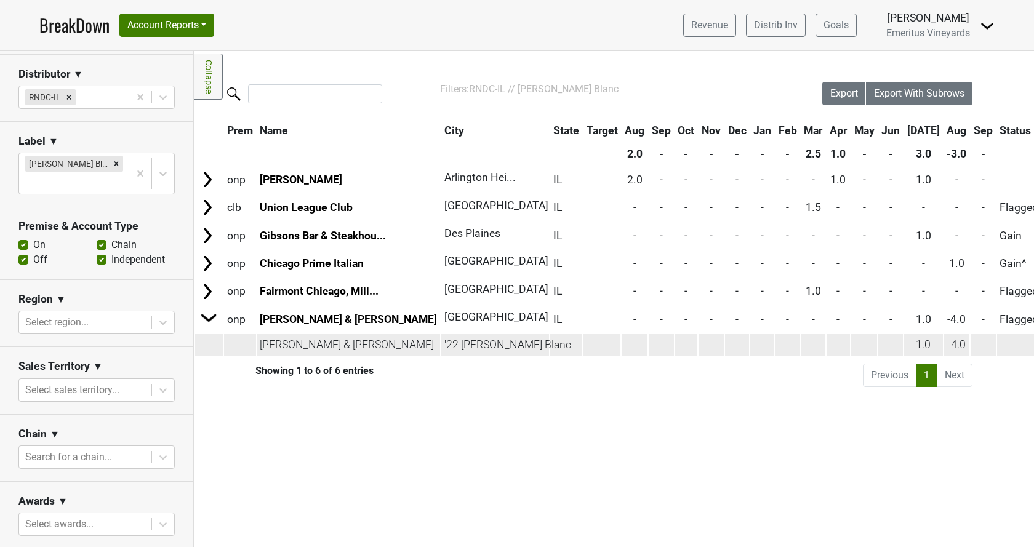
click at [450, 347] on td "'22 Hallberg Blanc" at bounding box center [495, 345] width 108 height 22
click at [329, 343] on td "Smith & Wollensky" at bounding box center [348, 345] width 183 height 22
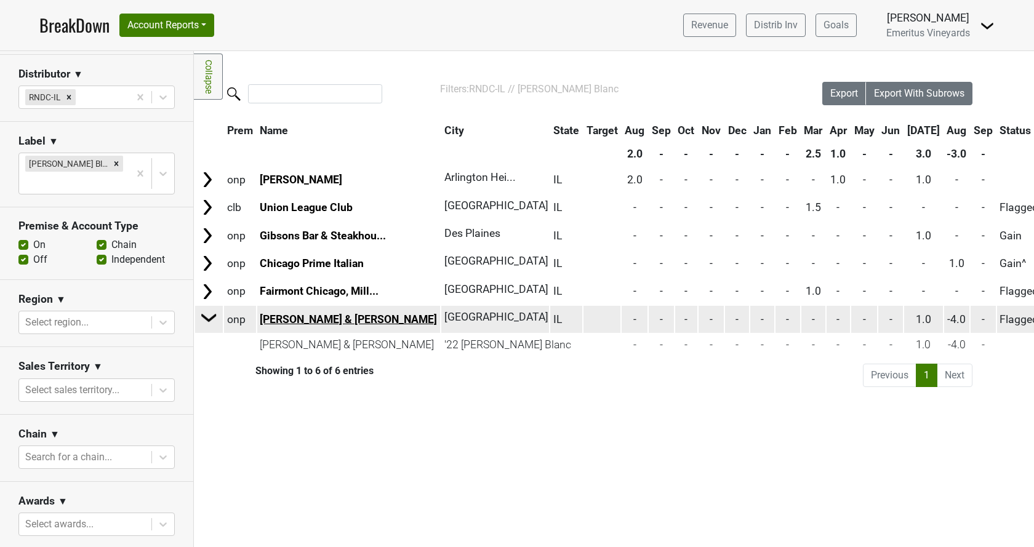
click at [266, 316] on link "Smith & Wollensky" at bounding box center [348, 319] width 177 height 12
click at [207, 314] on img at bounding box center [209, 317] width 18 height 18
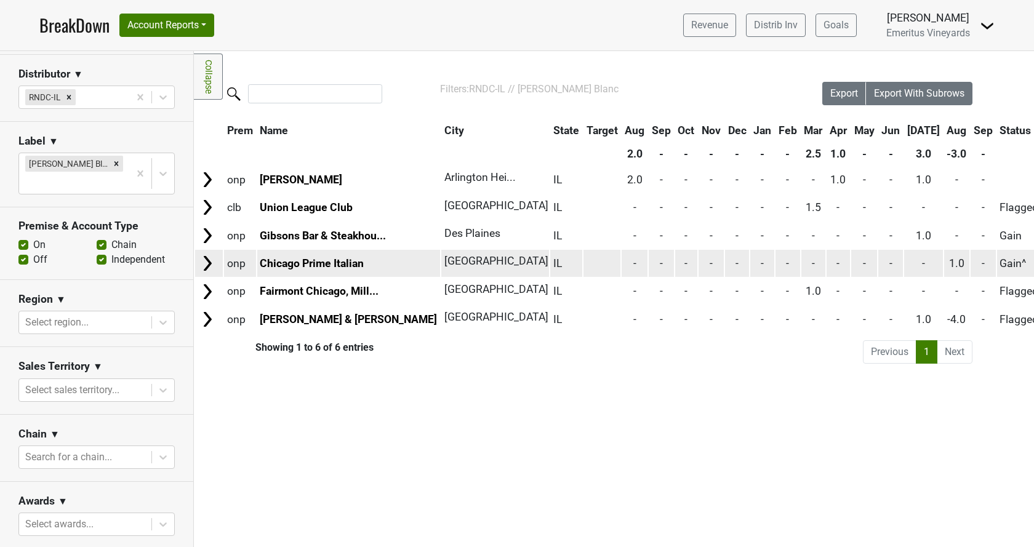
click at [210, 268] on img at bounding box center [207, 263] width 18 height 18
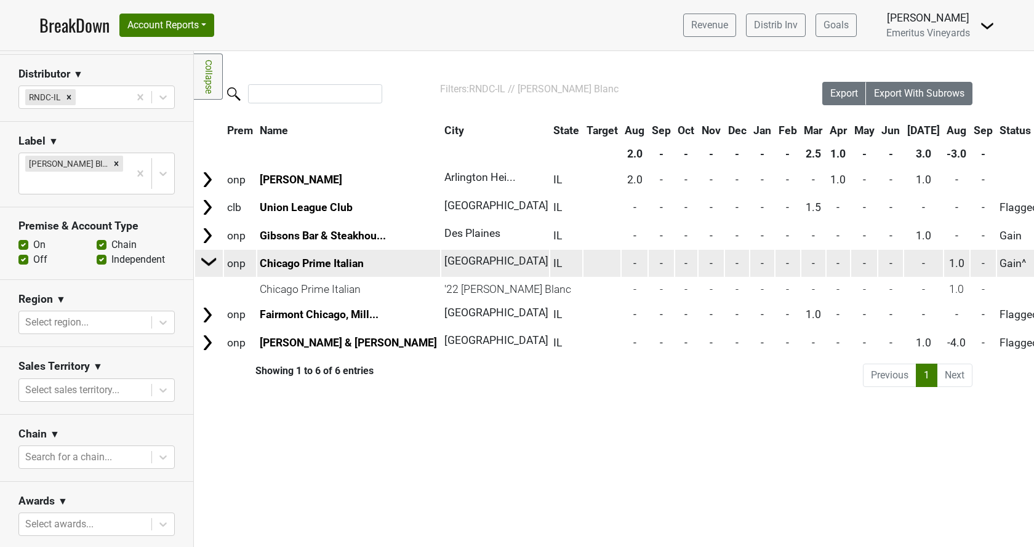
click at [210, 268] on img at bounding box center [209, 261] width 18 height 18
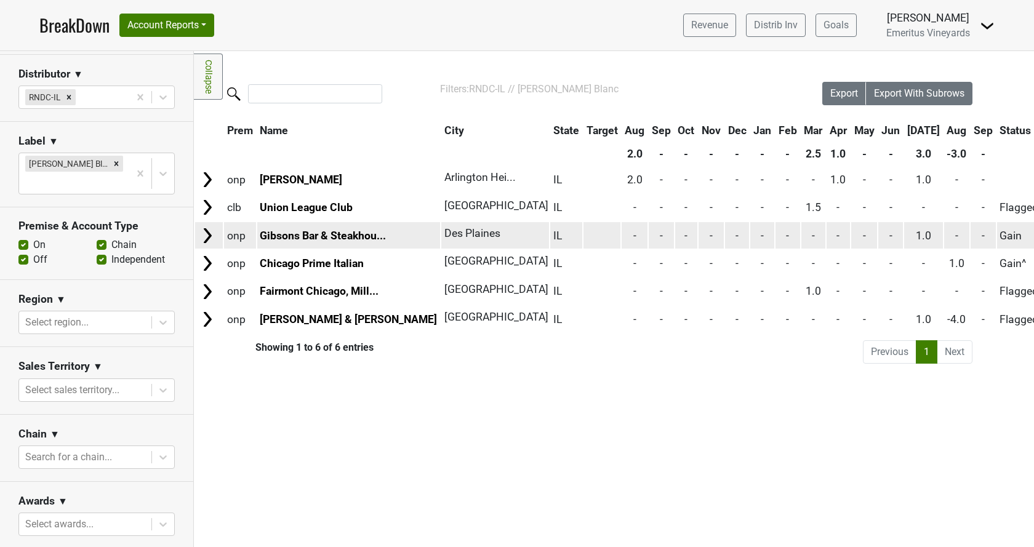
click at [211, 237] on img at bounding box center [207, 235] width 18 height 18
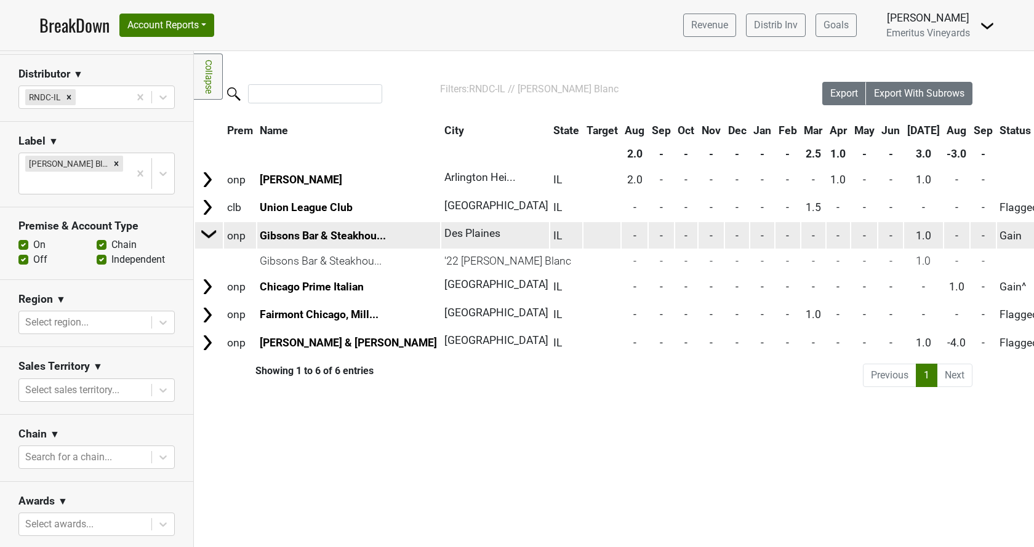
click at [211, 237] on img at bounding box center [209, 234] width 18 height 18
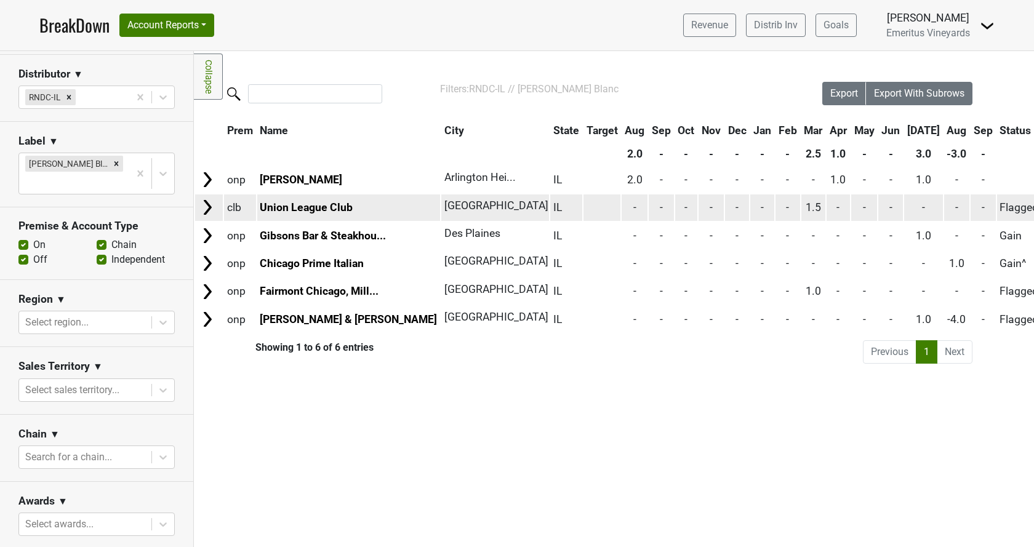
click at [221, 204] on td at bounding box center [209, 207] width 28 height 26
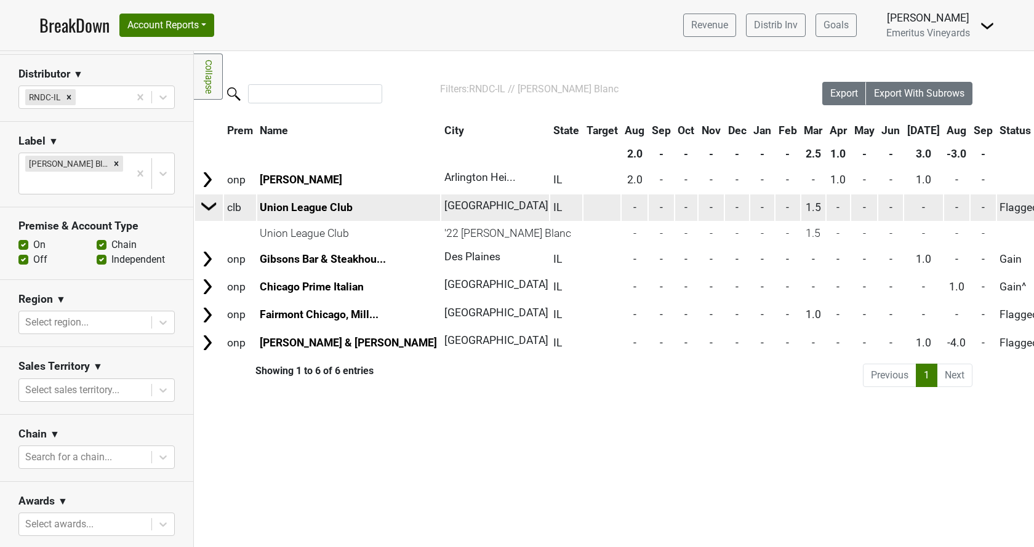
click at [221, 204] on td at bounding box center [209, 208] width 26 height 28
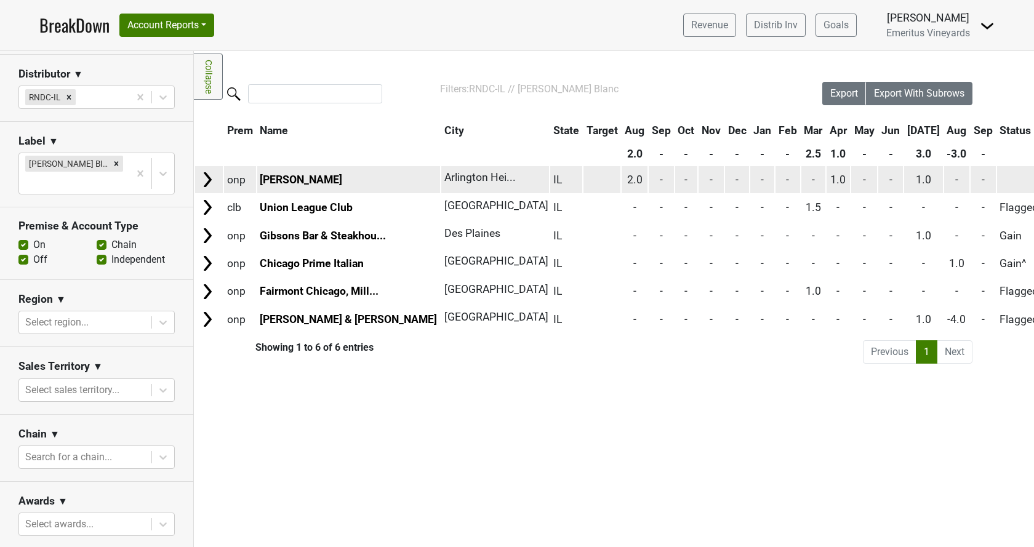
click at [225, 177] on td "onp" at bounding box center [240, 179] width 32 height 26
click at [210, 180] on img at bounding box center [207, 179] width 18 height 18
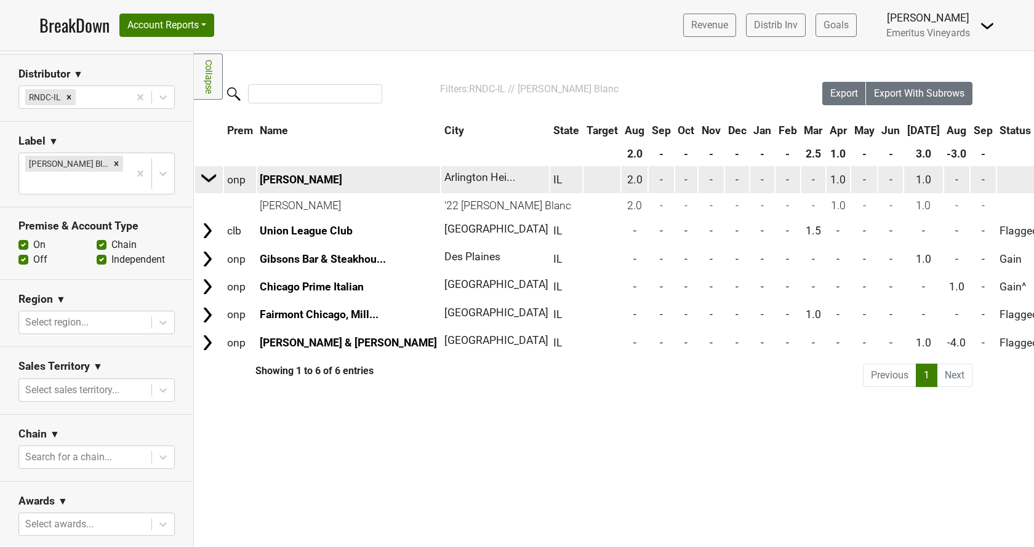
click at [210, 180] on img at bounding box center [209, 178] width 18 height 18
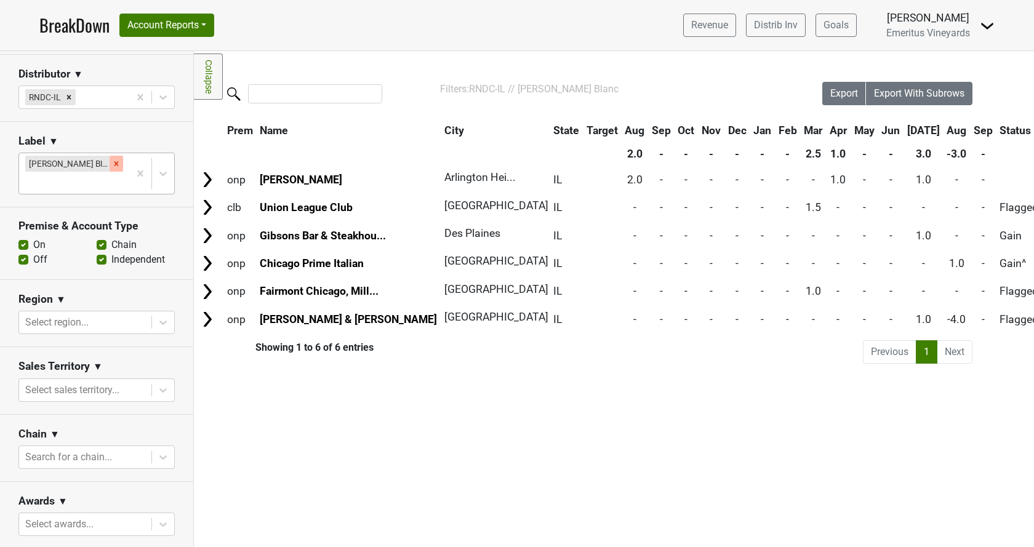
click at [112, 165] on icon "Remove Hallberg Blanc" at bounding box center [116, 163] width 9 height 9
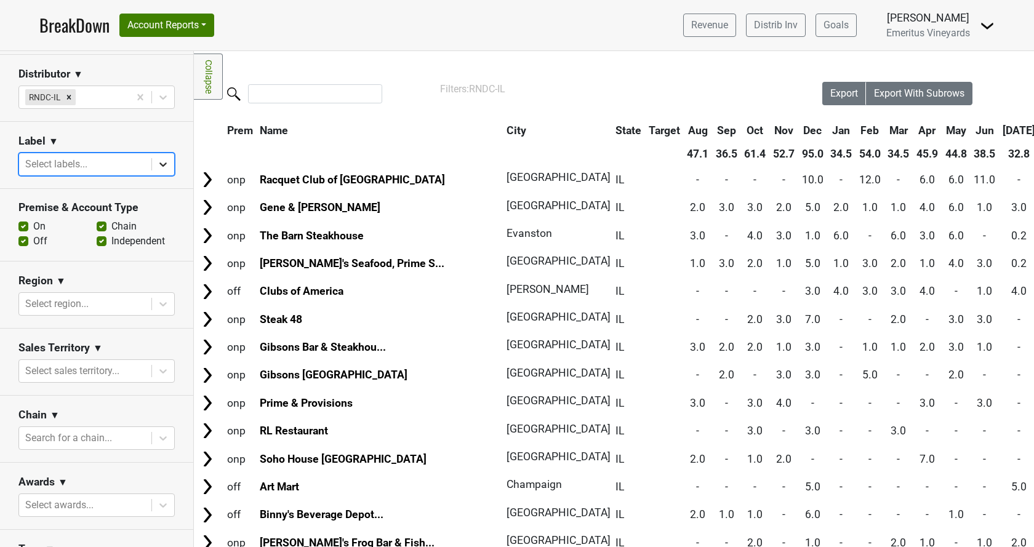
click at [166, 162] on icon at bounding box center [162, 164] width 7 height 4
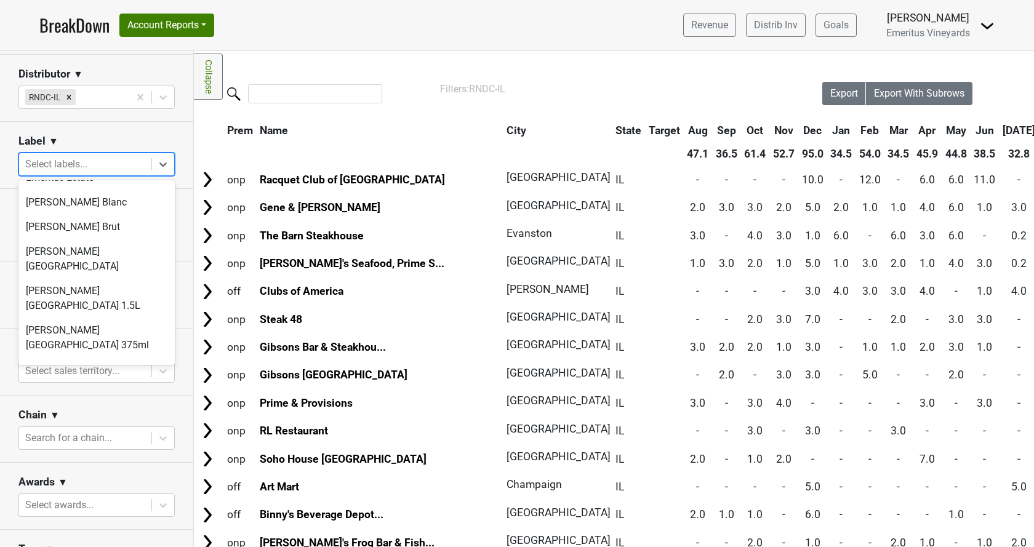
click at [84, 382] on div "William Wesley" at bounding box center [96, 394] width 156 height 25
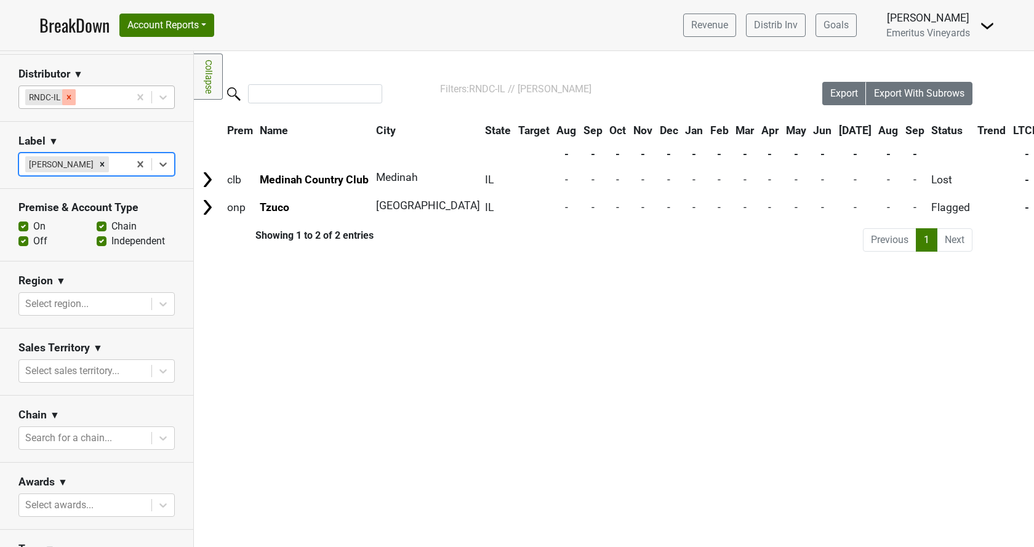
click at [70, 97] on icon "Remove RNDC-IL" at bounding box center [69, 97] width 4 height 4
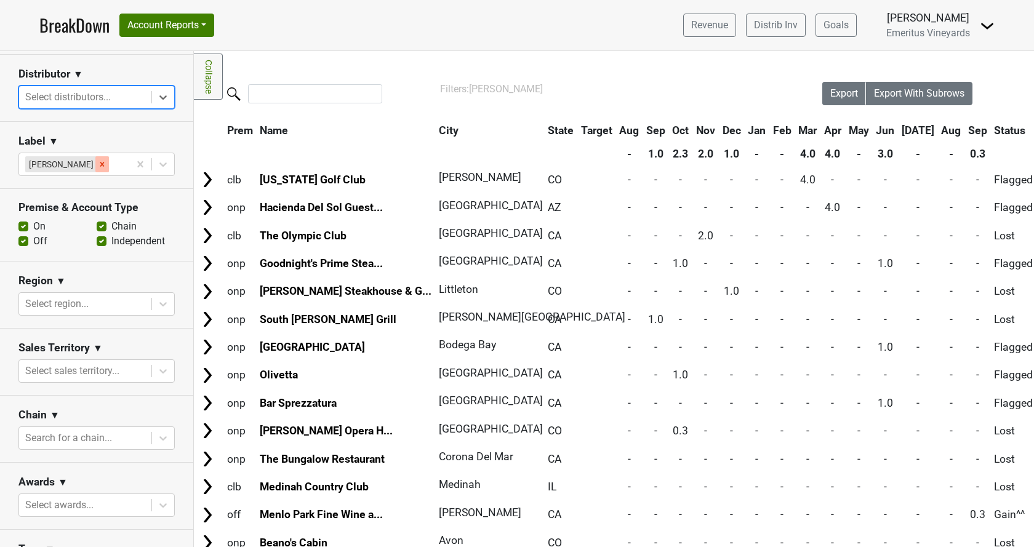
click at [100, 163] on icon "Remove William Wesley" at bounding box center [102, 164] width 4 height 4
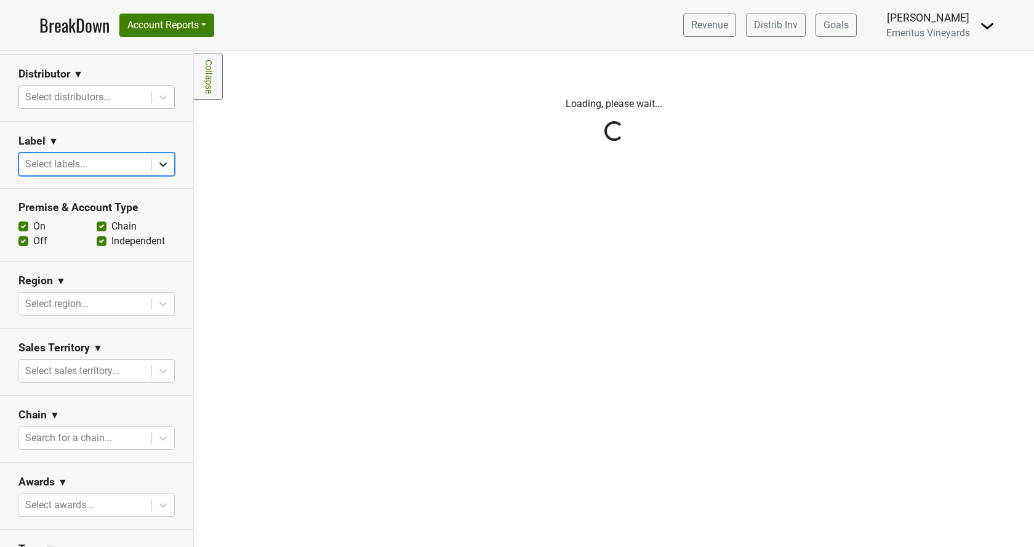
click at [158, 164] on div "Reset filters Purchased Within Last... 25 month(s) ago Sep '25 Nonbuy For Last.…" at bounding box center [97, 299] width 194 height 496
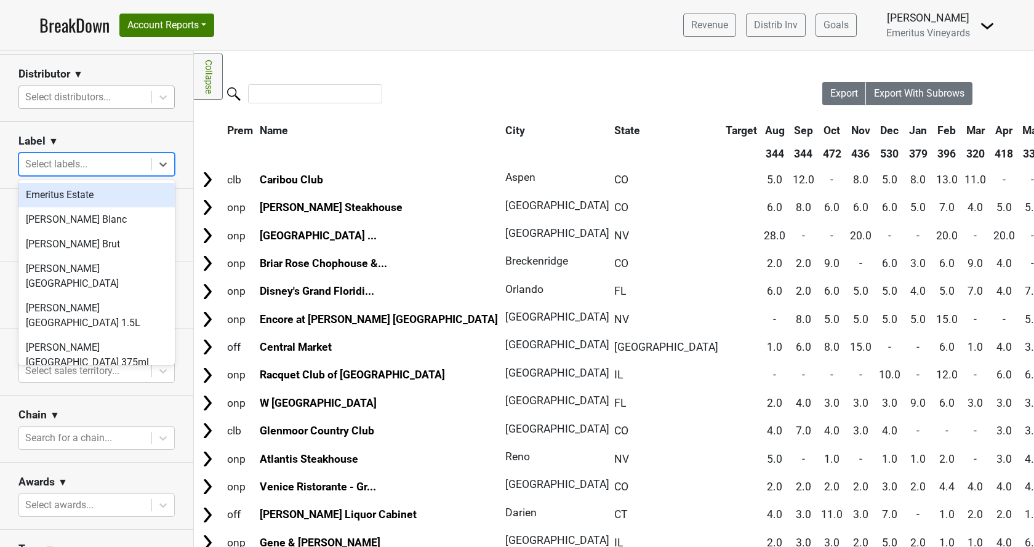
click at [145, 164] on div "Select labels..." at bounding box center [85, 164] width 132 height 22
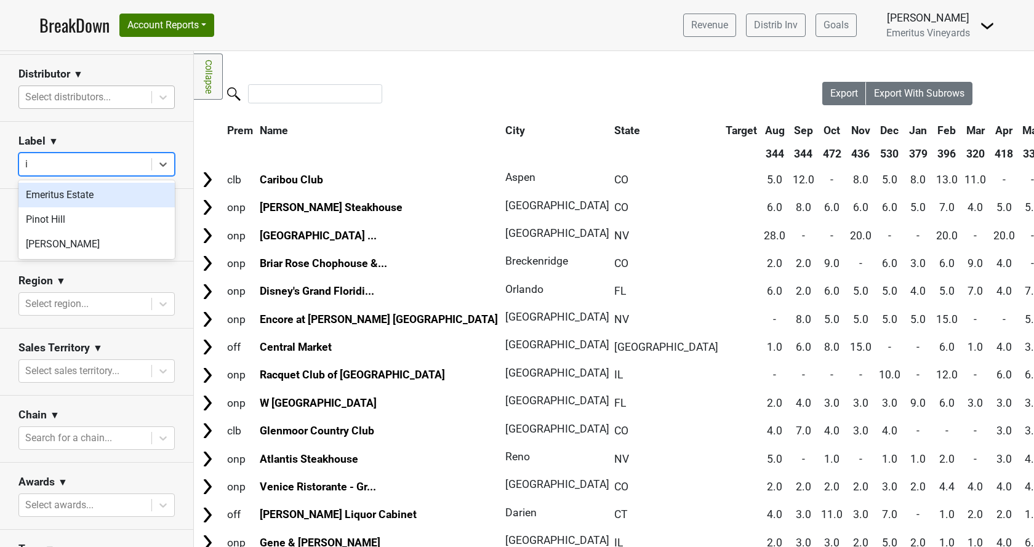
type input "il"
click at [71, 197] on div "Pinot Hill" at bounding box center [96, 195] width 156 height 25
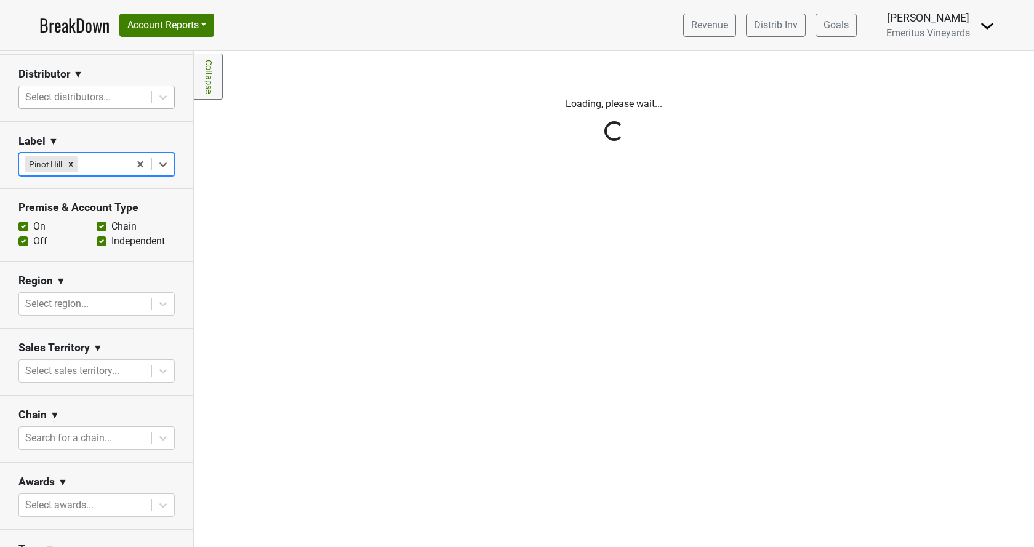
click at [92, 91] on div "Reset filters Purchased Within Last... 25 month(s) ago Sep '25 Nonbuy For Last.…" at bounding box center [97, 299] width 194 height 496
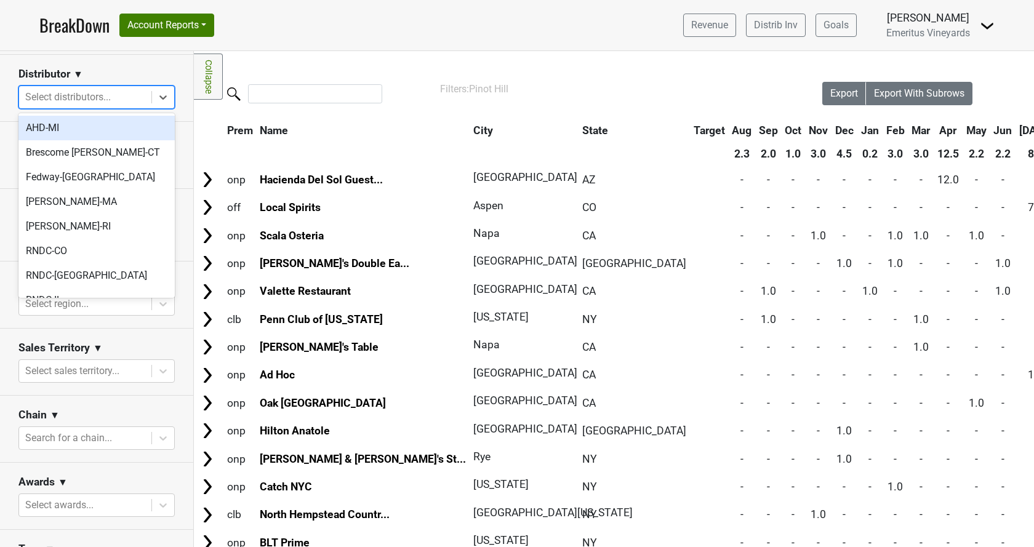
click at [86, 106] on div "Select distributors..." at bounding box center [85, 97] width 132 height 22
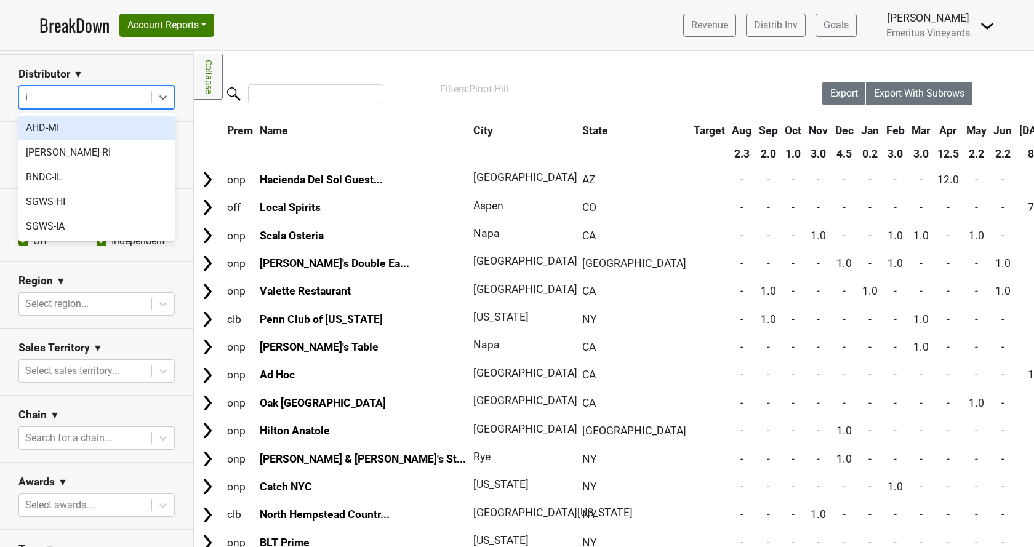
type input "il"
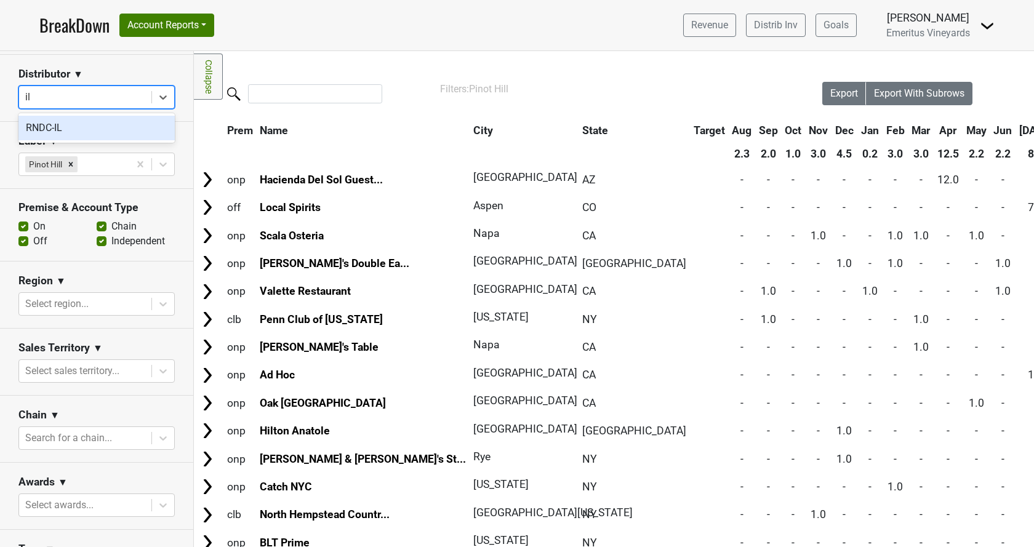
click at [86, 120] on div "RNDC-IL" at bounding box center [96, 128] width 156 height 25
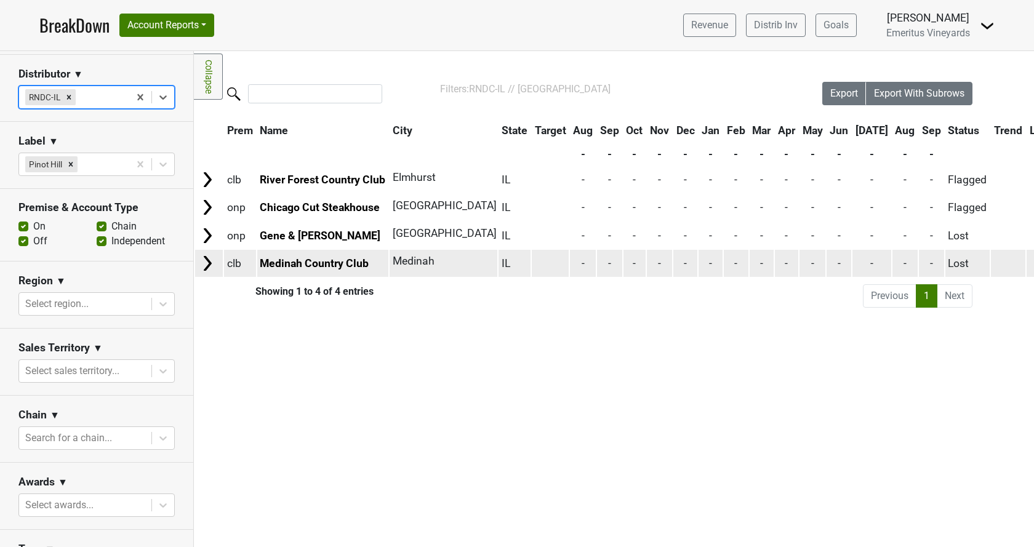
click at [199, 260] on img at bounding box center [207, 263] width 18 height 18
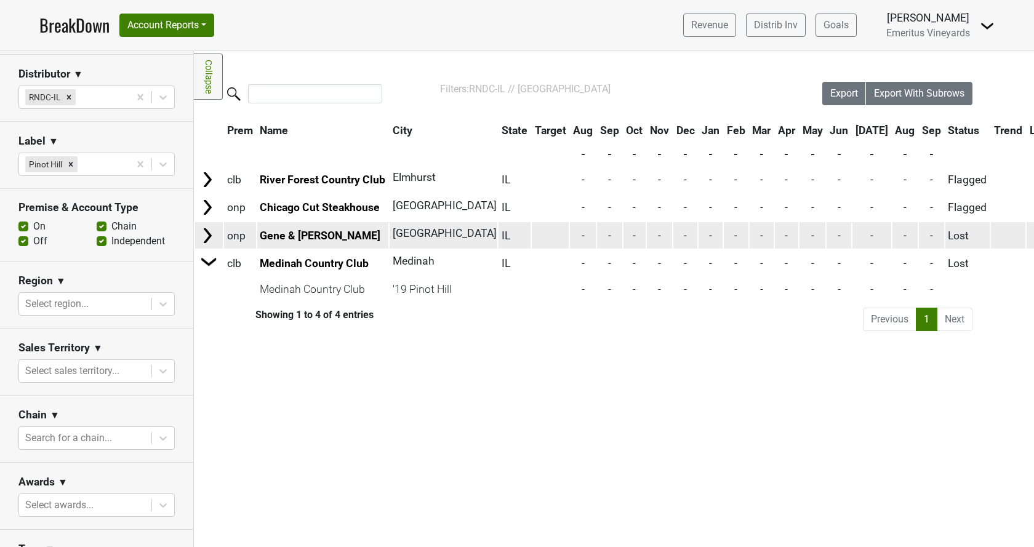
click at [206, 235] on img at bounding box center [207, 235] width 18 height 18
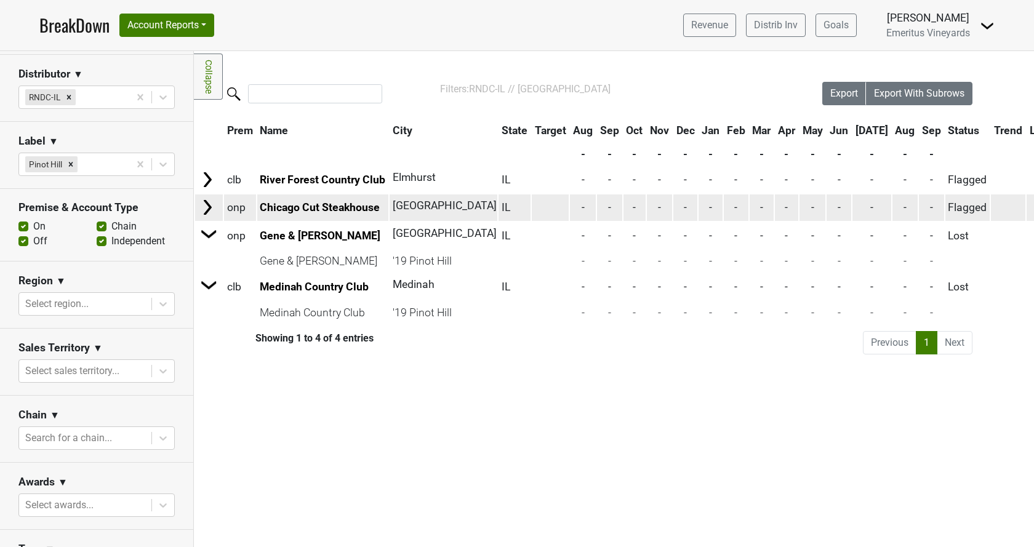
click at [206, 204] on img at bounding box center [207, 207] width 18 height 18
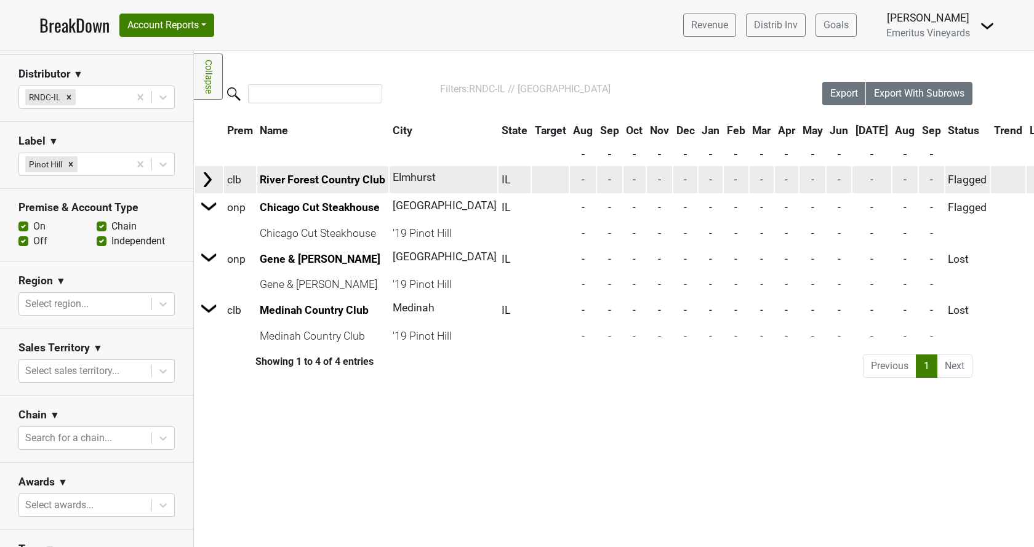
click at [206, 179] on img at bounding box center [207, 179] width 18 height 18
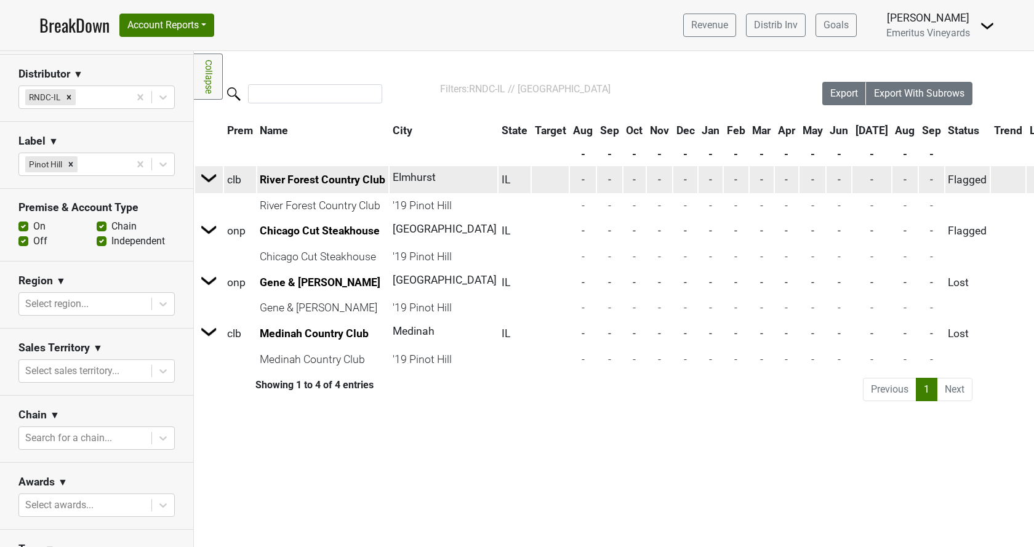
click at [206, 179] on img at bounding box center [209, 178] width 18 height 18
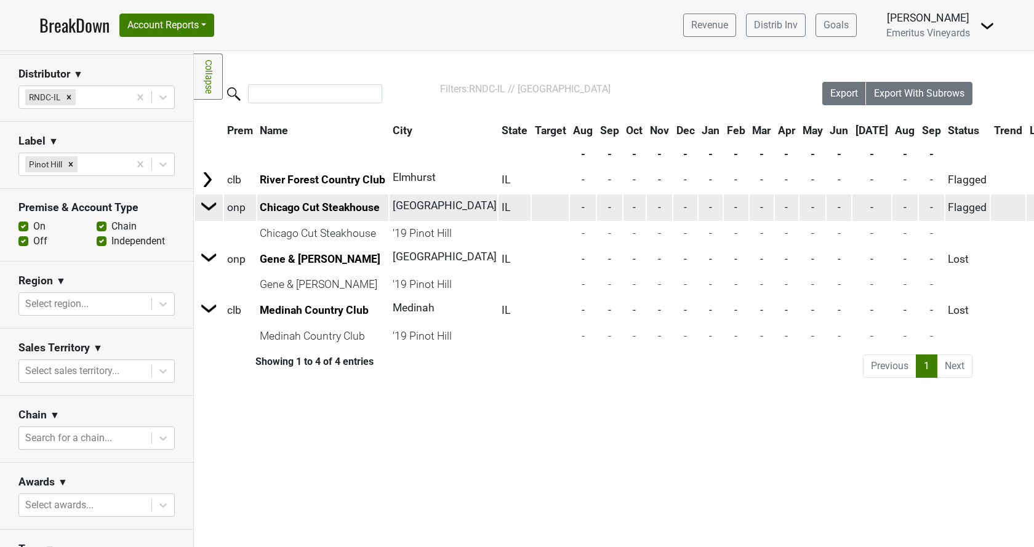
click at [212, 209] on img at bounding box center [209, 206] width 18 height 18
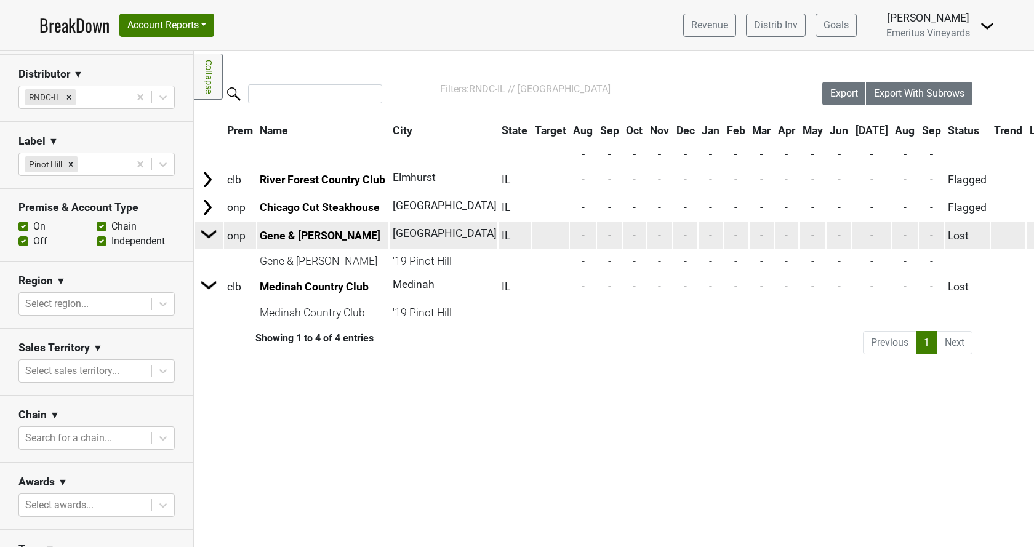
click at [210, 238] on img at bounding box center [209, 234] width 18 height 18
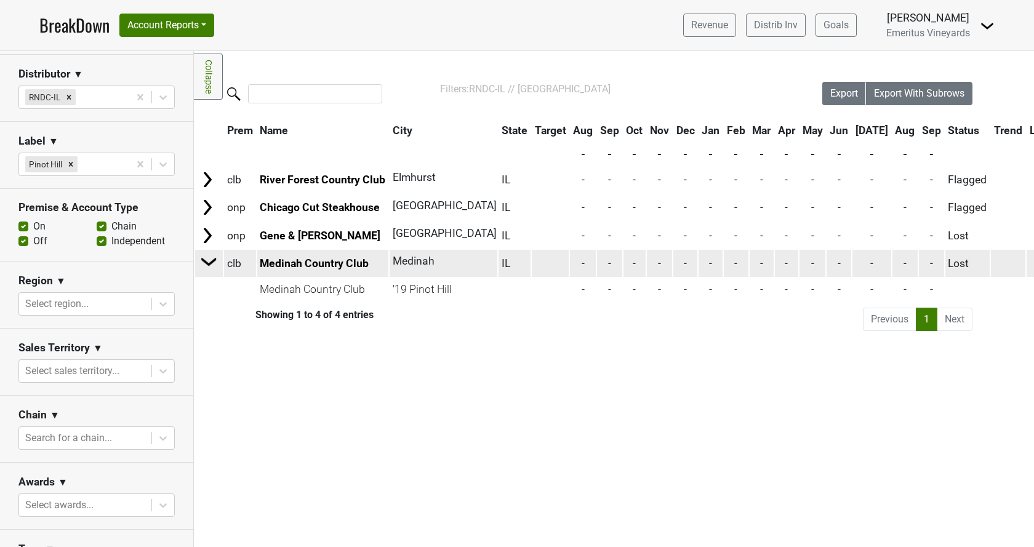
click at [213, 264] on img at bounding box center [209, 261] width 18 height 18
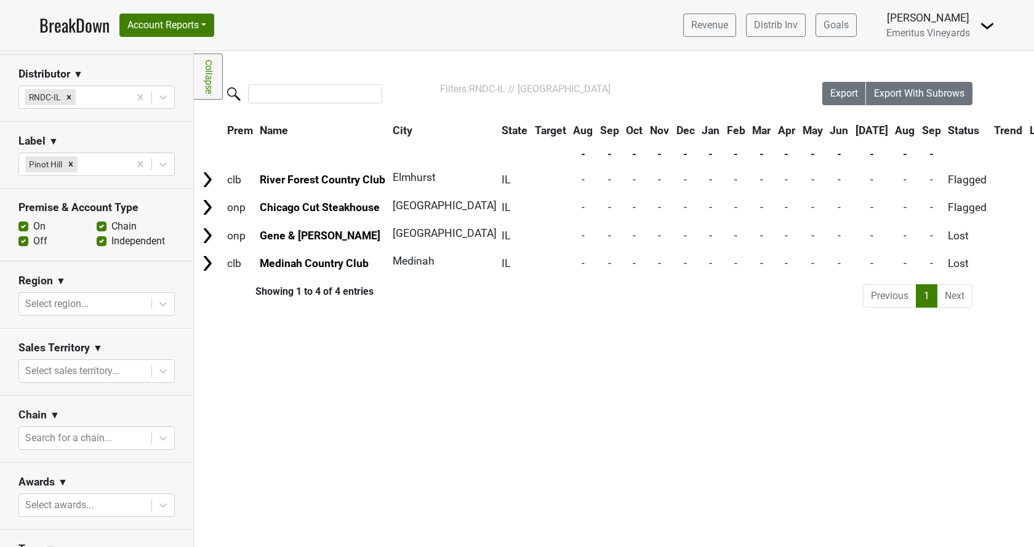
scroll to position [0, 0]
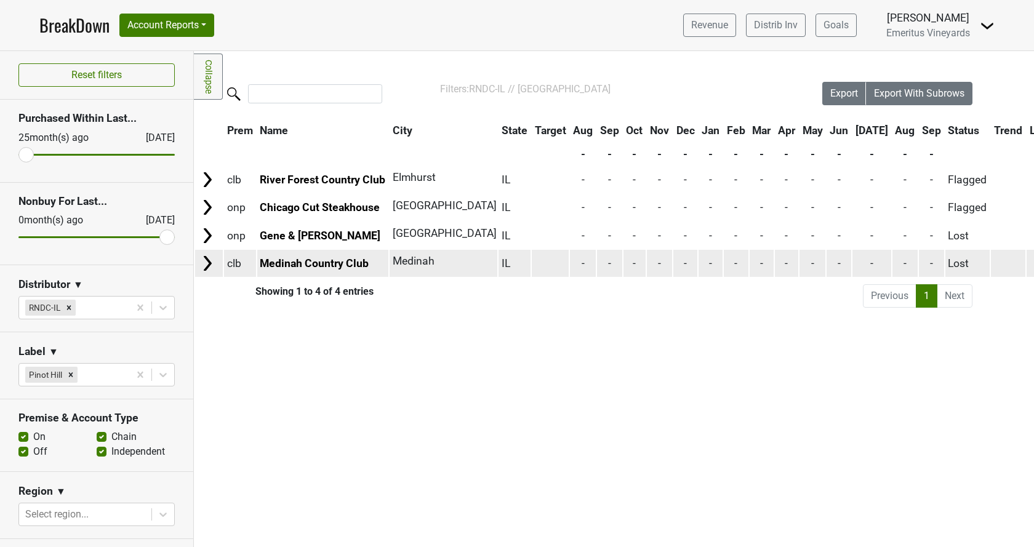
click at [201, 266] on img at bounding box center [207, 263] width 18 height 18
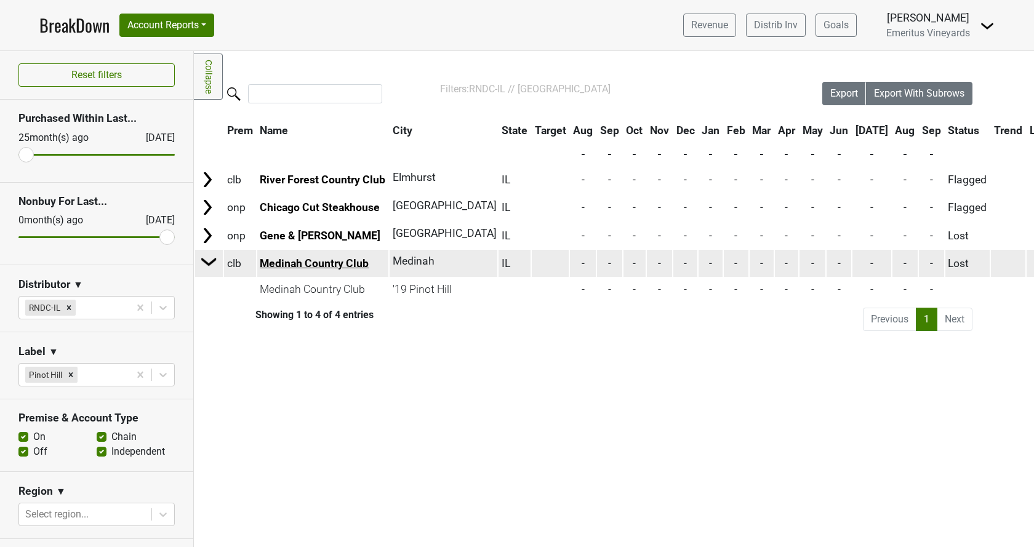
click at [307, 260] on link "Medinah Country Club" at bounding box center [314, 263] width 109 height 12
click at [206, 258] on img at bounding box center [209, 261] width 18 height 18
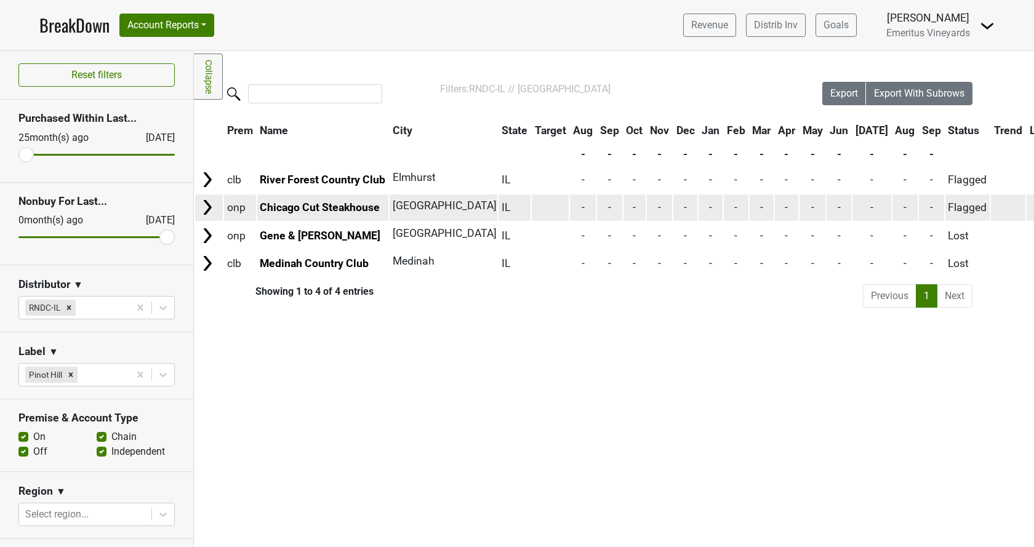
click at [209, 206] on img at bounding box center [207, 207] width 18 height 18
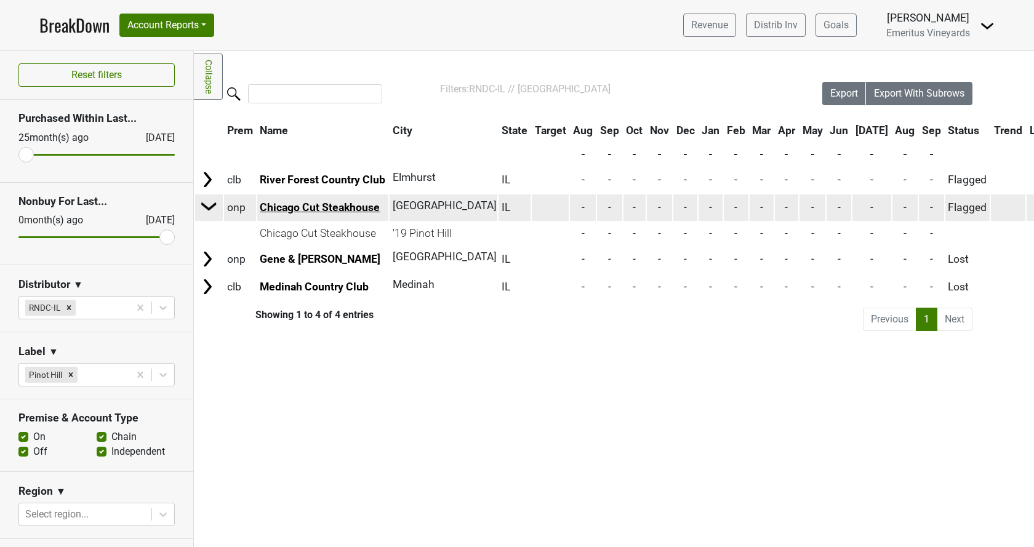
click at [340, 209] on link "Chicago Cut Steakhouse" at bounding box center [320, 207] width 120 height 12
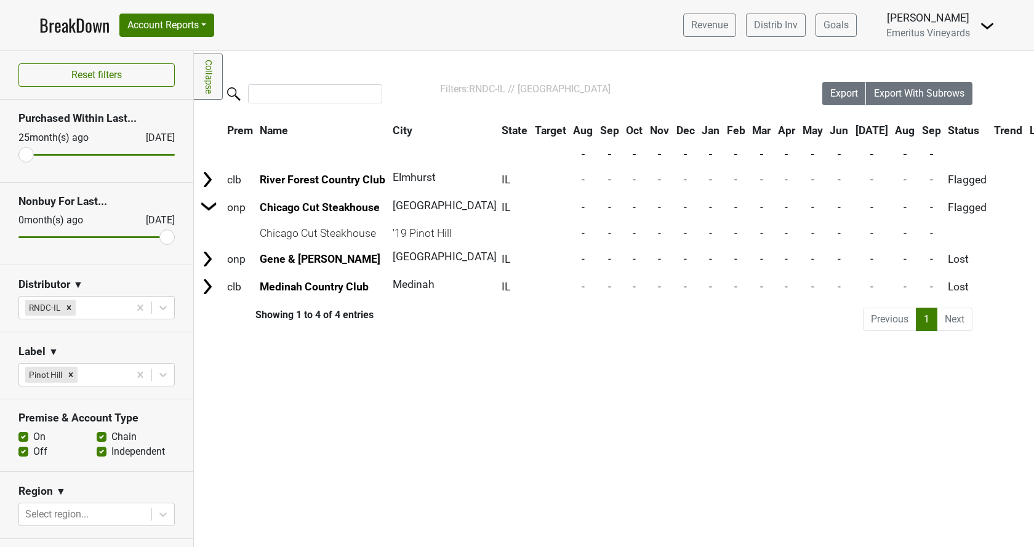
click at [382, 401] on div "Filters Collapse Loading, please wait... Please wait, your file is being downlo…" at bounding box center [614, 299] width 840 height 496
drag, startPoint x: 73, startPoint y: 369, endPoint x: 85, endPoint y: 342, distance: 29.7
click at [73, 369] on div "Remove Pinot Hill" at bounding box center [71, 375] width 14 height 16
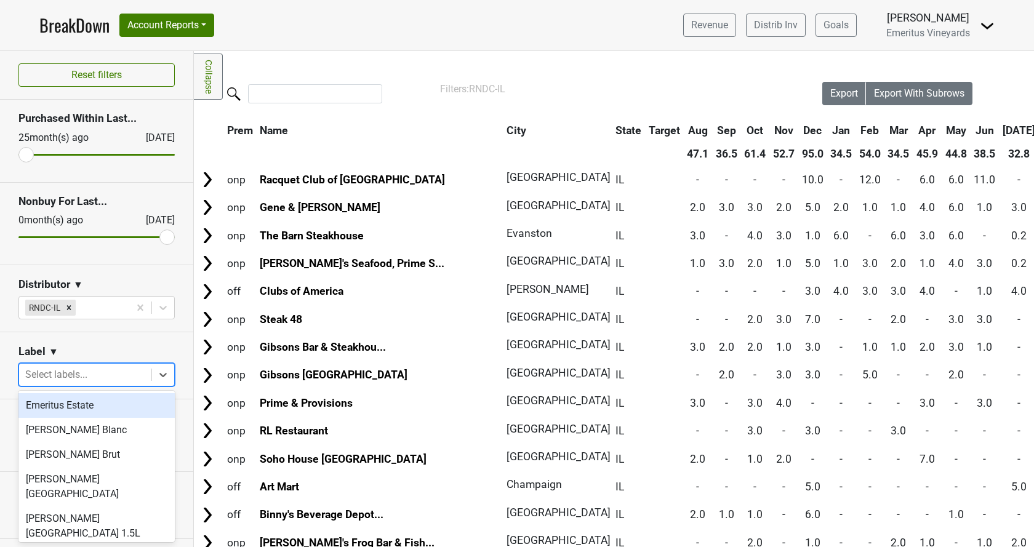
click at [68, 372] on div at bounding box center [85, 374] width 120 height 17
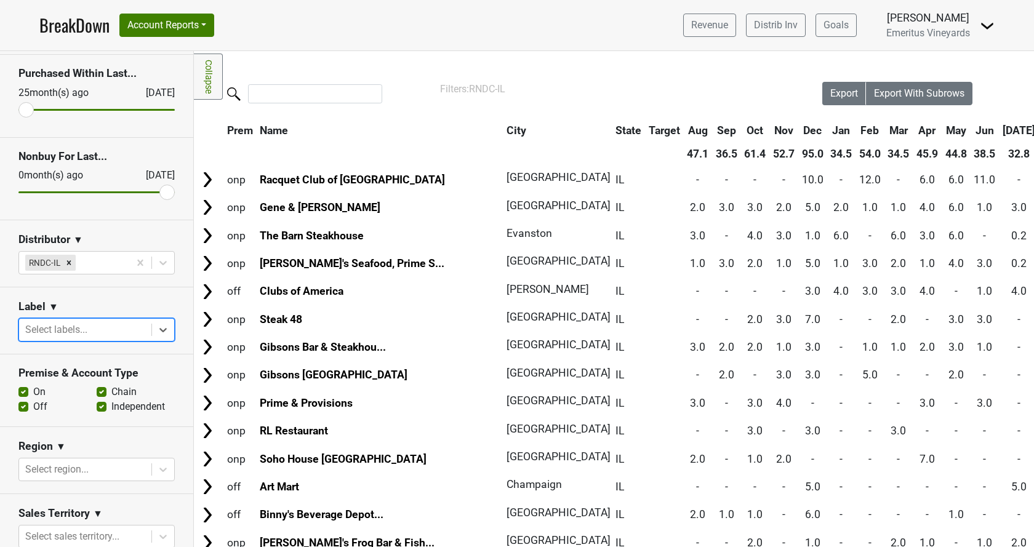
scroll to position [70, 0]
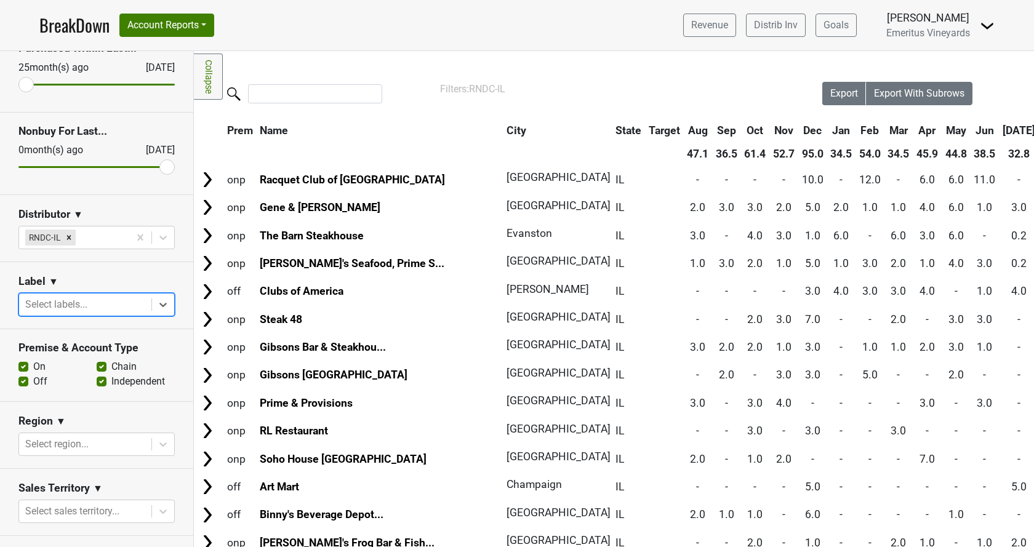
click at [111, 369] on label "Chain" at bounding box center [123, 366] width 25 height 15
click at [104, 369] on input "Chain" at bounding box center [102, 365] width 10 height 12
checkbox input "false"
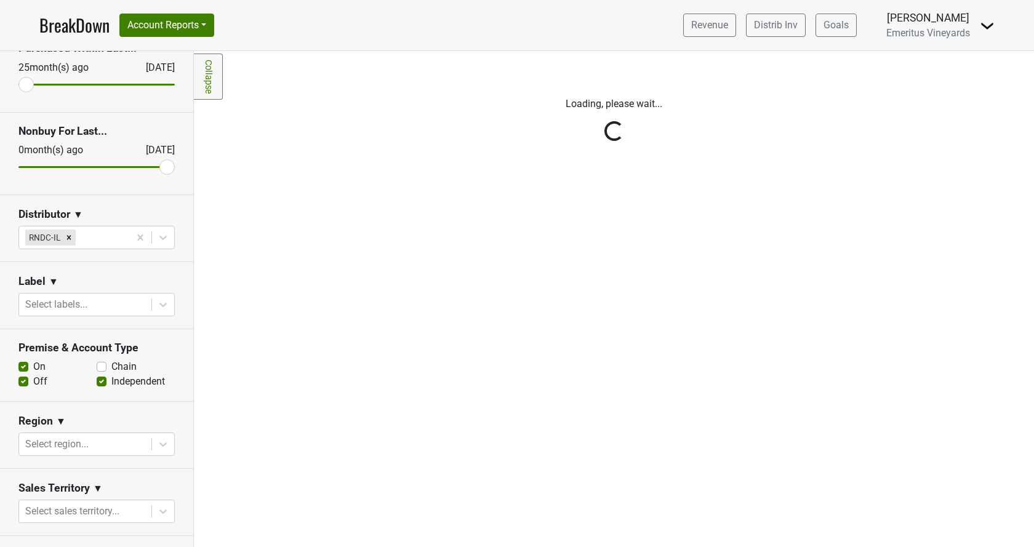
click at [100, 385] on div "Reset filters Purchased Within Last... 25 month(s) ago Sep '25 Nonbuy For Last.…" at bounding box center [97, 299] width 194 height 496
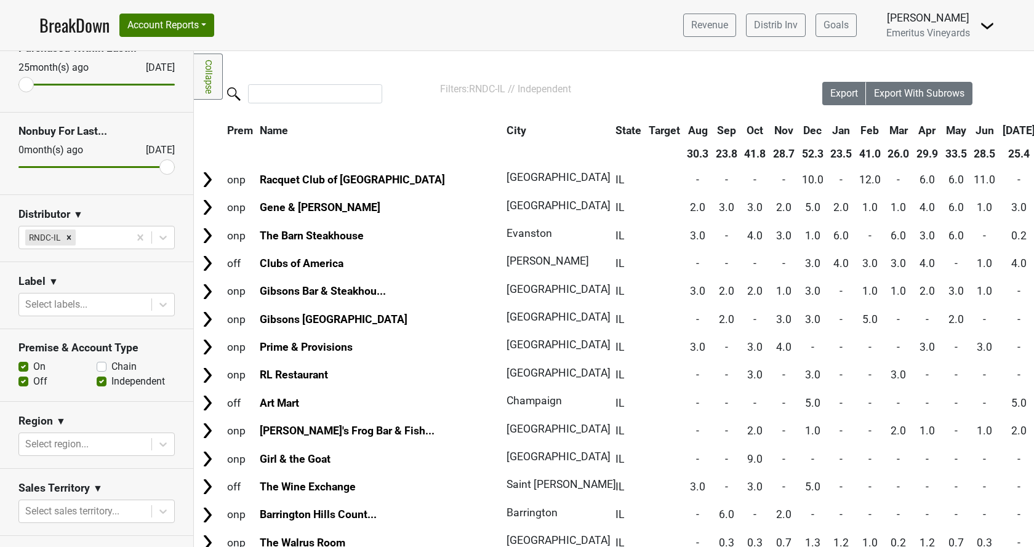
click at [33, 368] on label "On" at bounding box center [39, 366] width 12 height 15
click at [23, 368] on input "On" at bounding box center [23, 365] width 10 height 12
checkbox input "false"
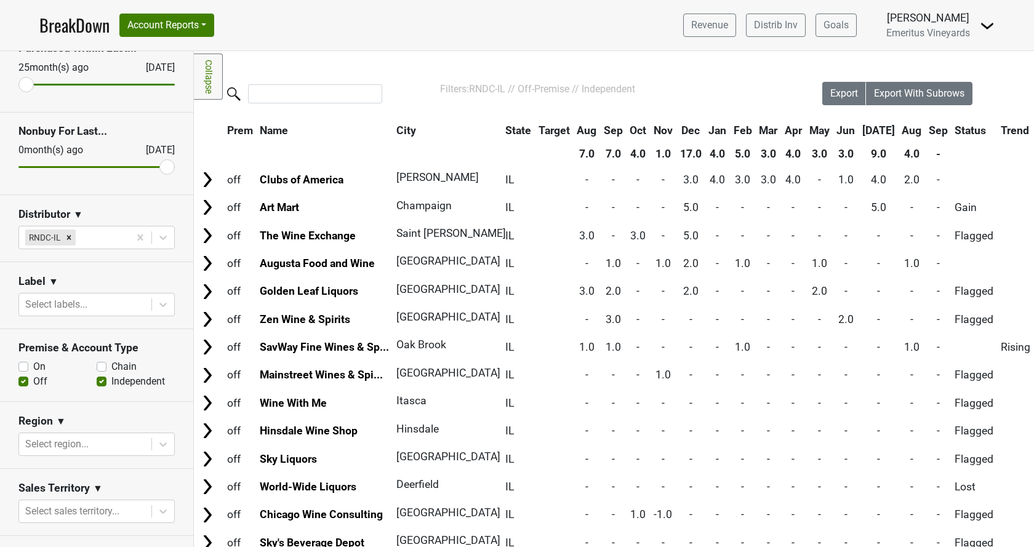
click at [111, 380] on label "Independent" at bounding box center [138, 381] width 54 height 15
click at [102, 380] on input "Independent" at bounding box center [102, 380] width 10 height 12
checkbox input "false"
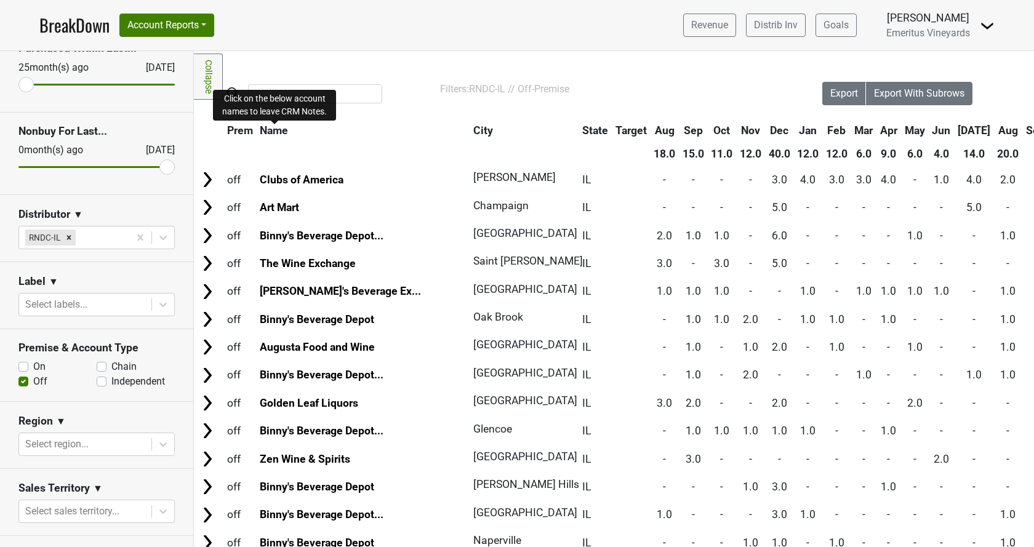
click at [274, 134] on span "Name" at bounding box center [274, 130] width 28 height 12
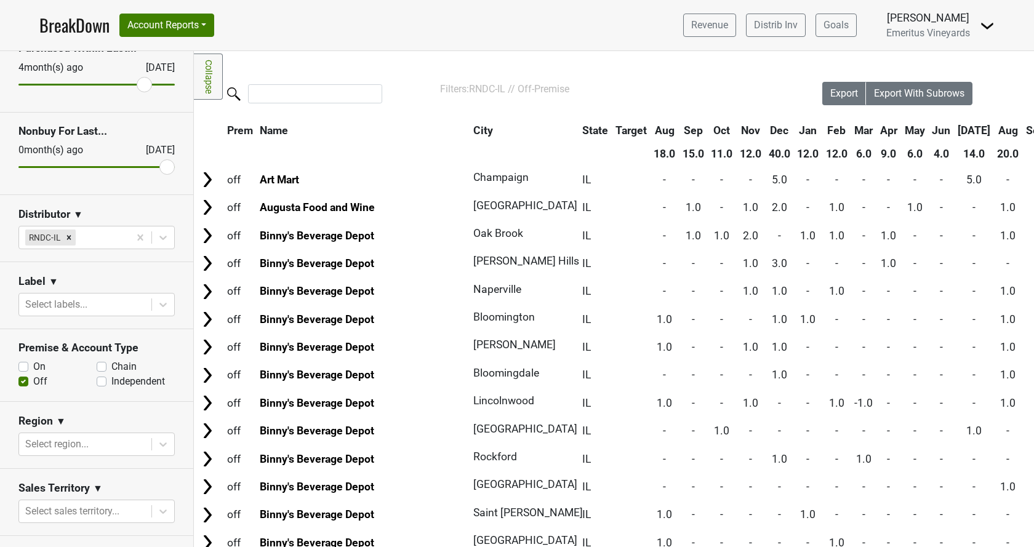
drag, startPoint x: 30, startPoint y: 86, endPoint x: 146, endPoint y: 90, distance: 117.0
type input "4"
click at [146, 86] on input "range" at bounding box center [96, 85] width 156 height 2
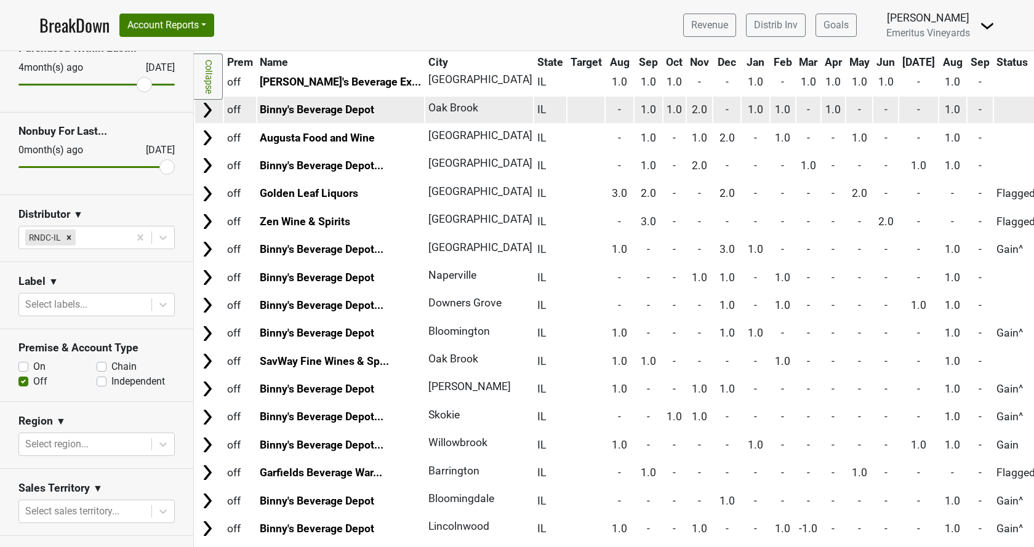
scroll to position [210, 0]
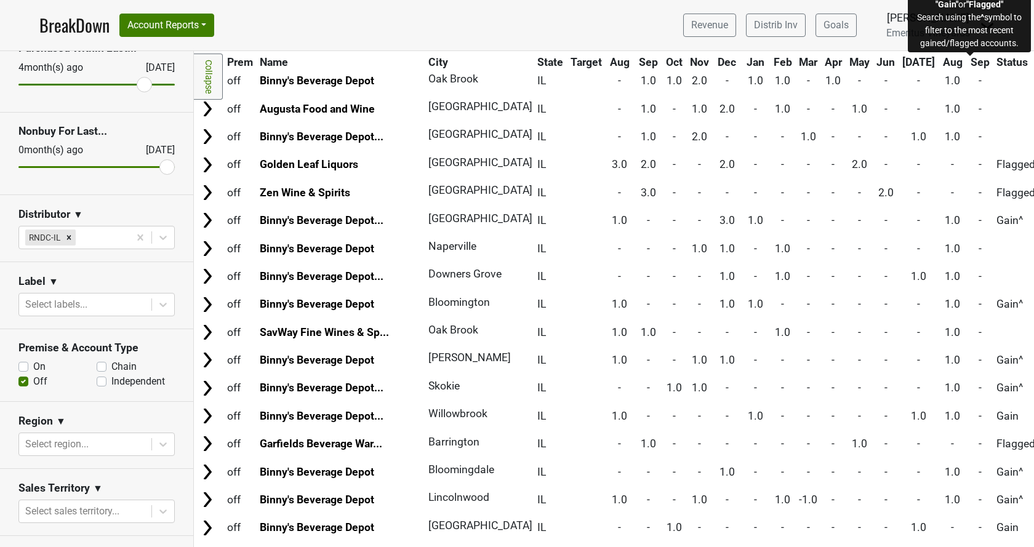
click at [996, 61] on span "Status" at bounding box center [1011, 62] width 31 height 12
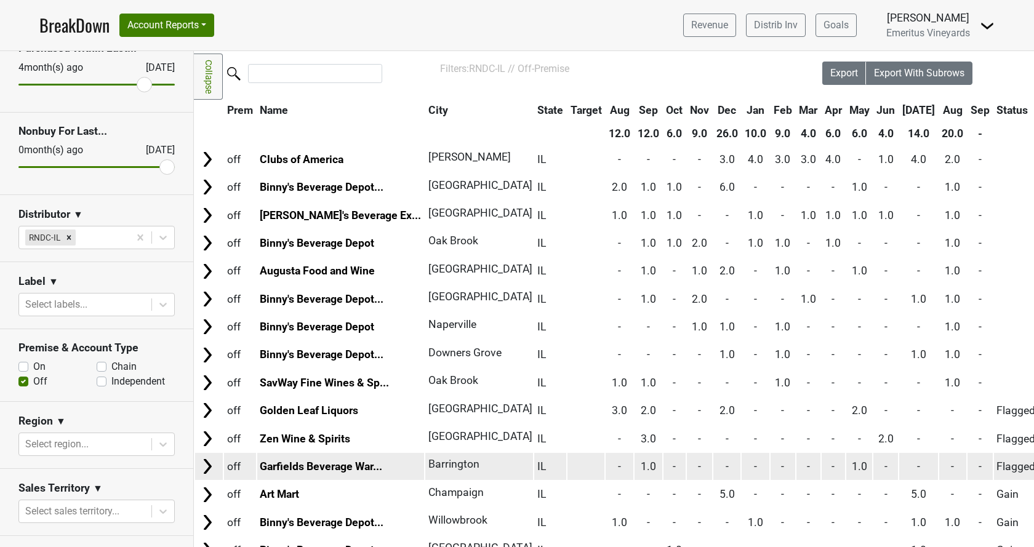
scroll to position [0, 0]
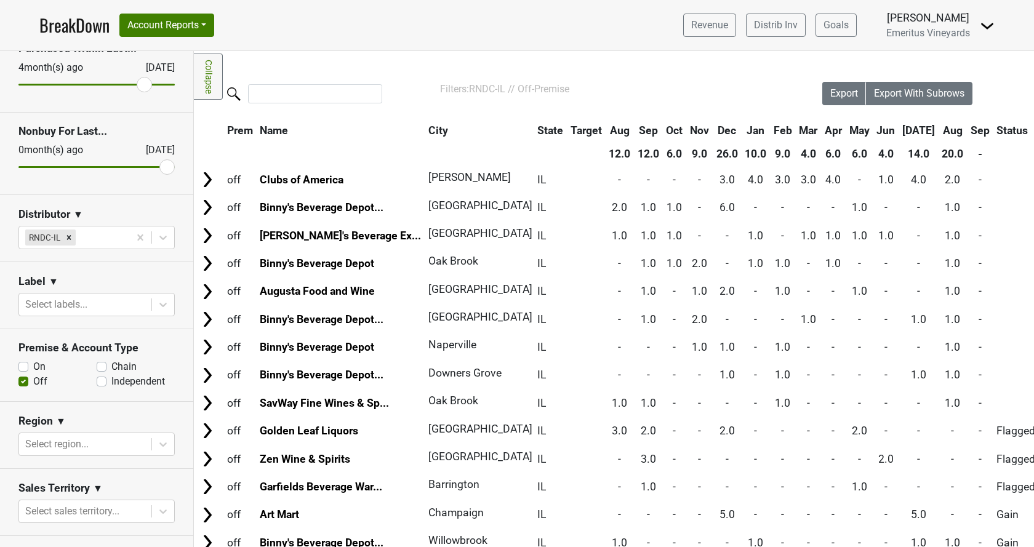
click at [288, 132] on span "Name" at bounding box center [274, 130] width 28 height 12
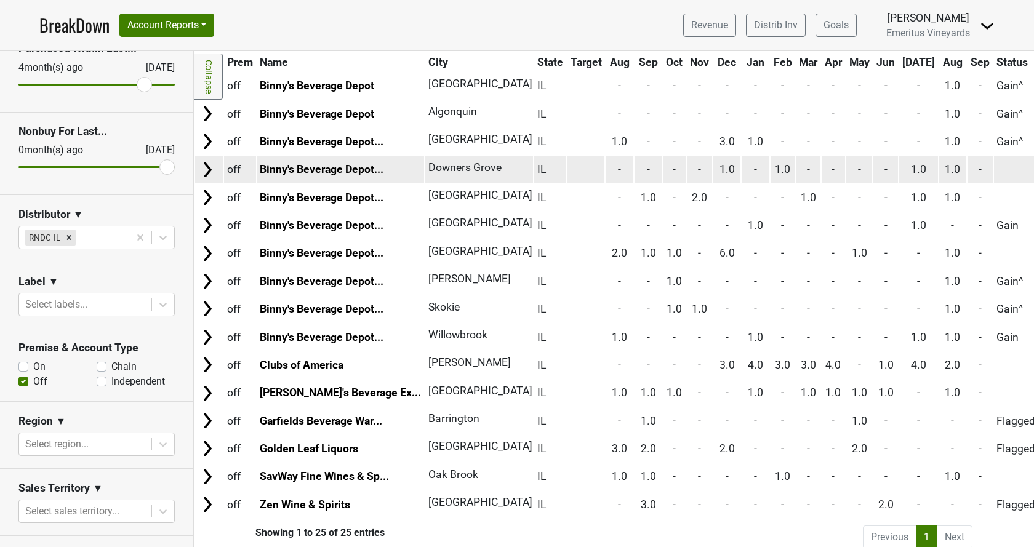
scroll to position [346, 0]
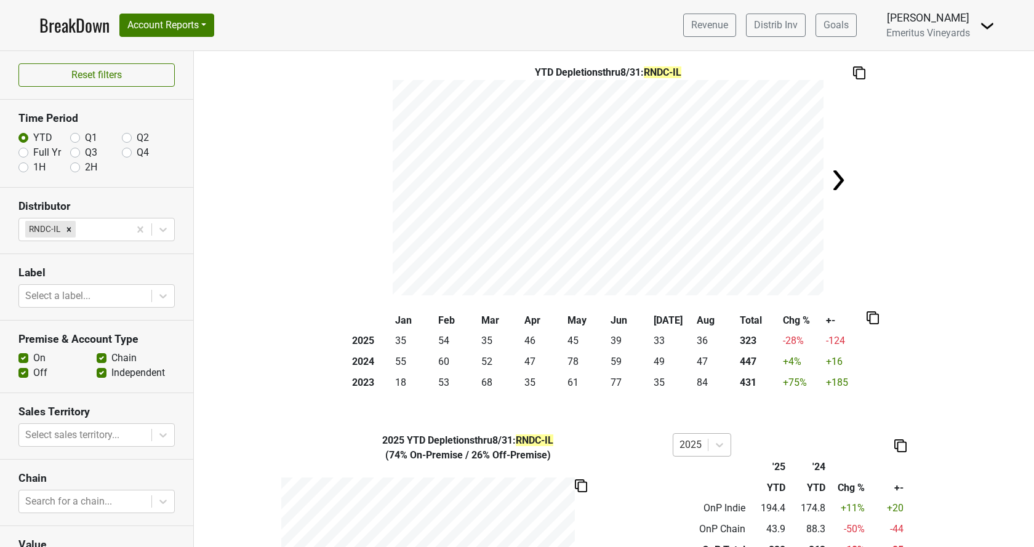
scroll to position [70, 0]
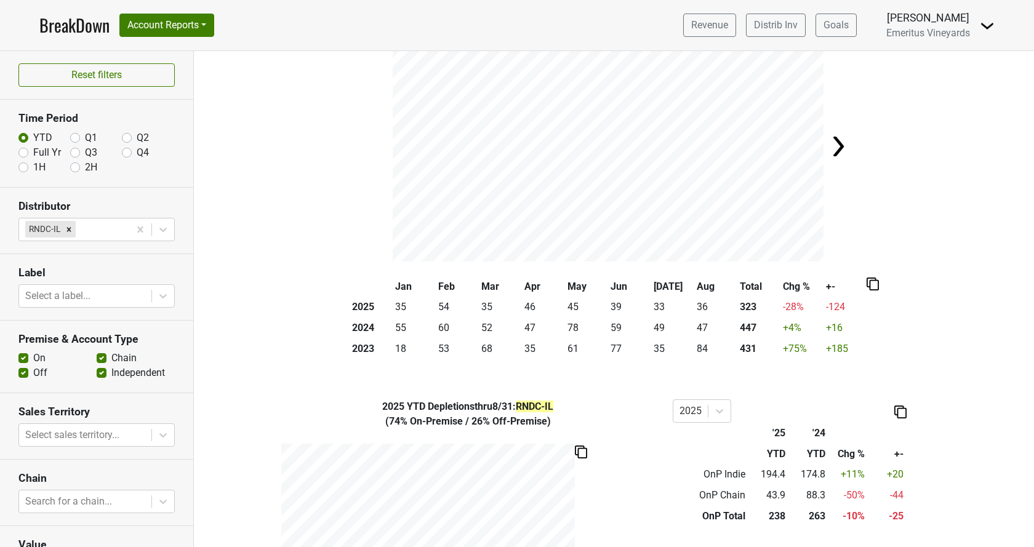
click at [29, 152] on div "Full Yr" at bounding box center [44, 152] width 52 height 15
click at [33, 155] on label "Full Yr" at bounding box center [47, 152] width 28 height 15
click at [25, 155] on input "Full Yr" at bounding box center [23, 151] width 10 height 12
radio input "true"
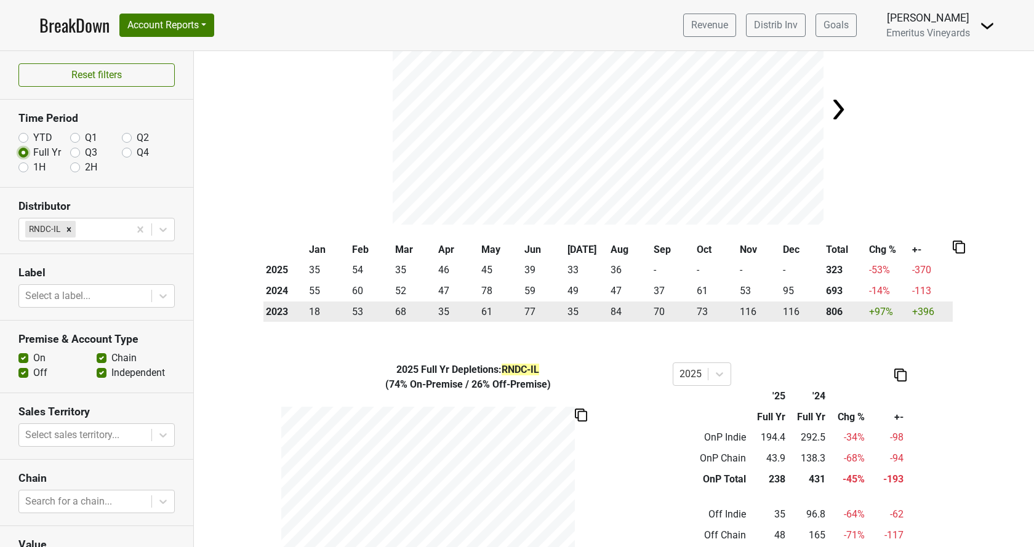
scroll to position [140, 0]
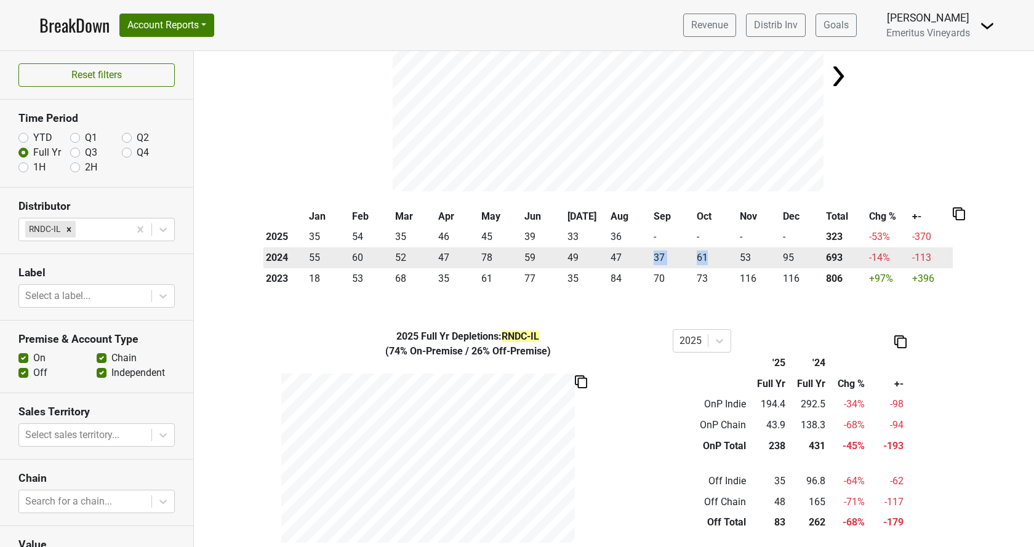
drag, startPoint x: 652, startPoint y: 258, endPoint x: 708, endPoint y: 255, distance: 56.1
click at [708, 255] on tr "2024 55 60 52 47 78 59 49 47 37 61 53 95 693 -14 % -113" at bounding box center [607, 257] width 689 height 21
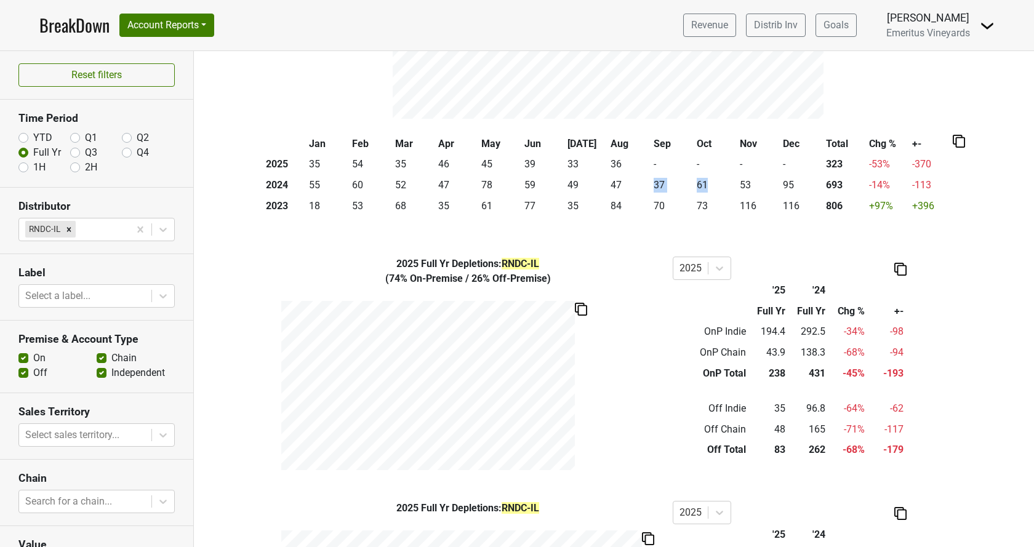
scroll to position [185, 0]
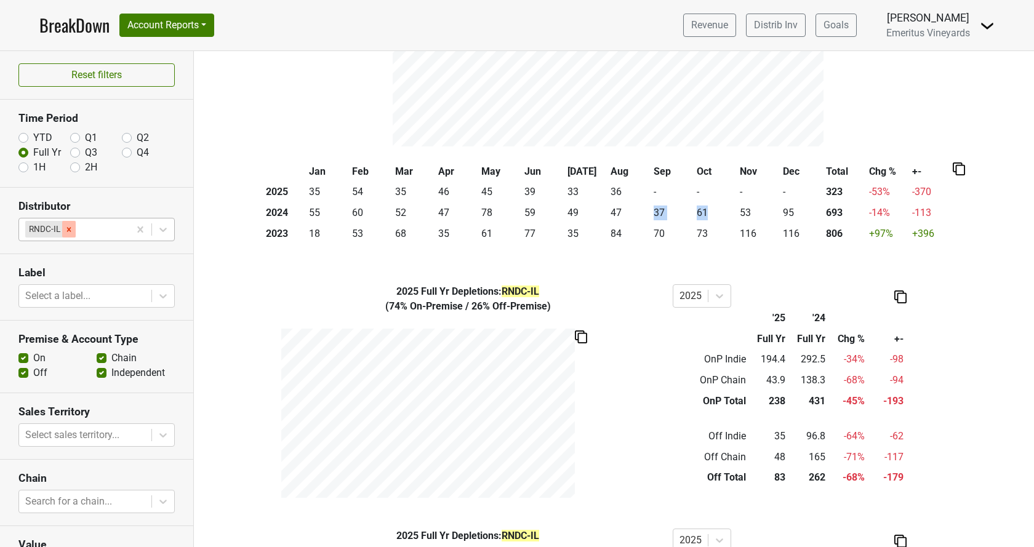
click at [64, 227] on div "Remove RNDC-IL" at bounding box center [69, 229] width 14 height 16
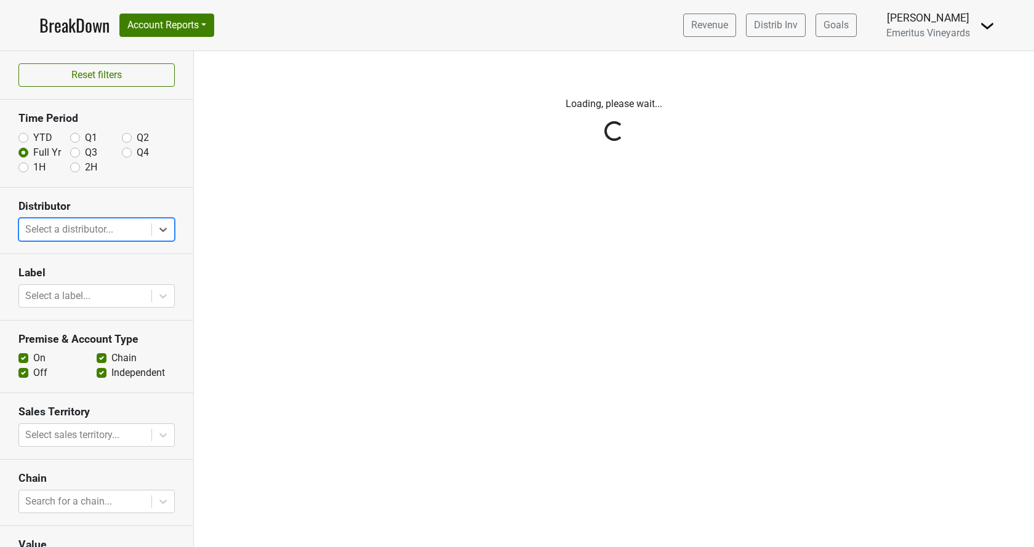
scroll to position [0, 0]
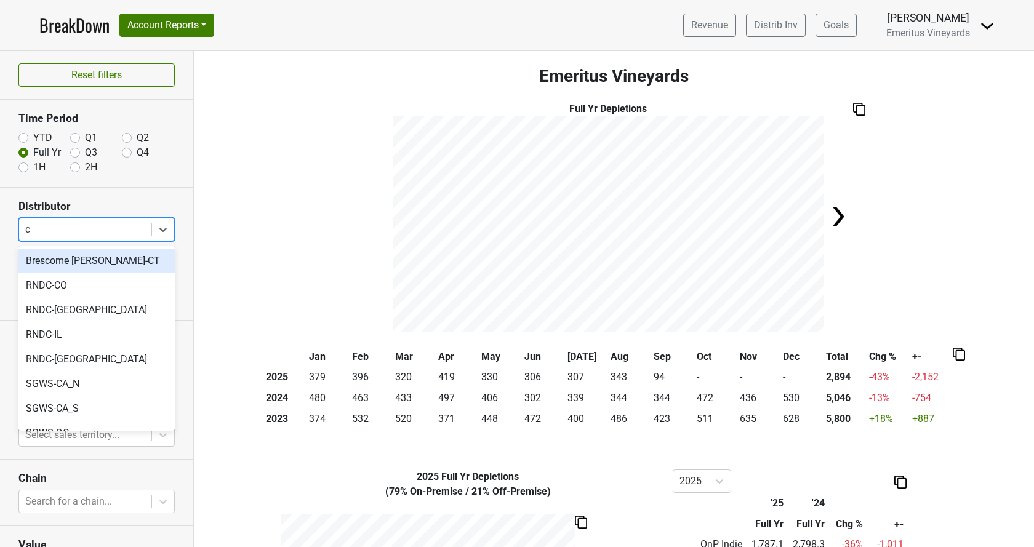
type input "co"
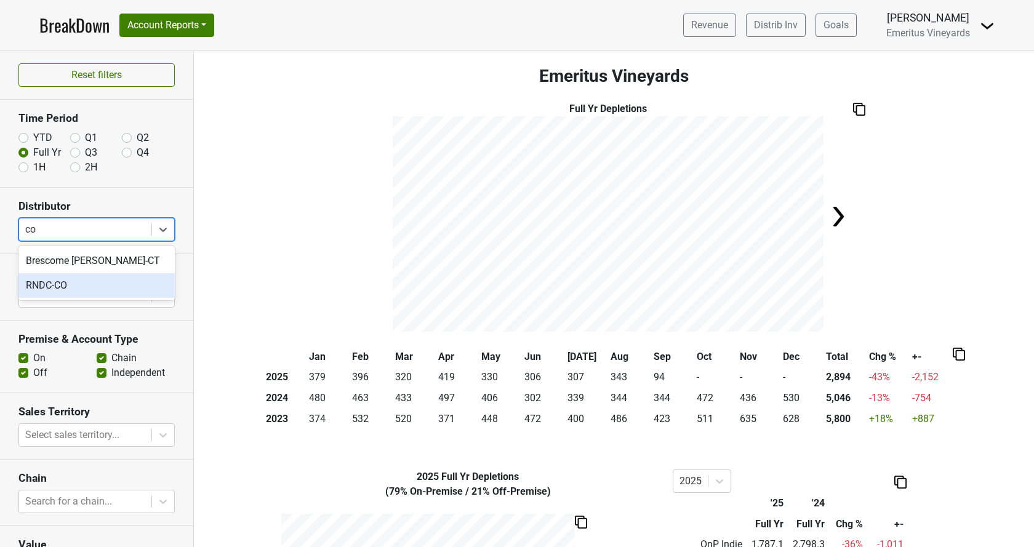
click at [74, 295] on div "RNDC-CO" at bounding box center [96, 285] width 156 height 25
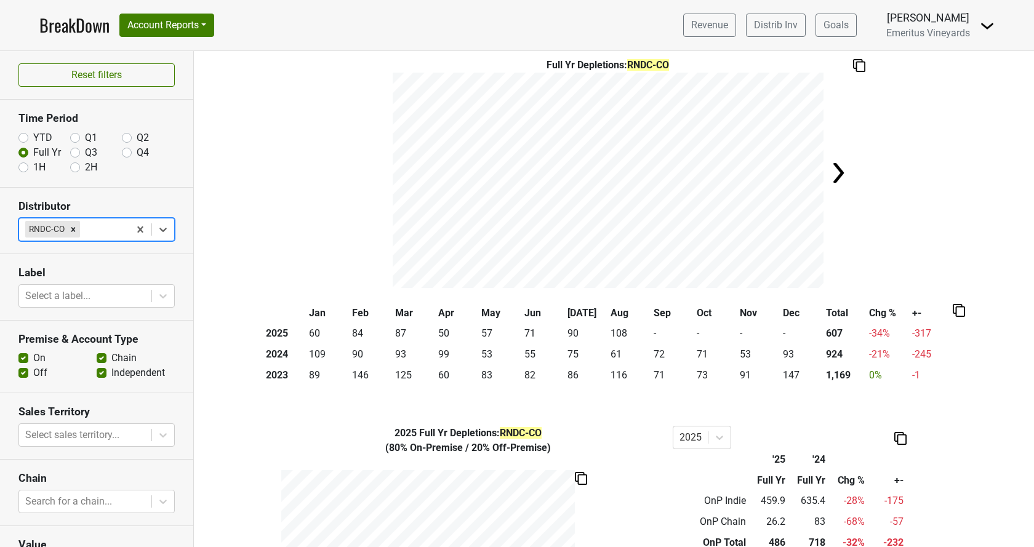
scroll to position [70, 0]
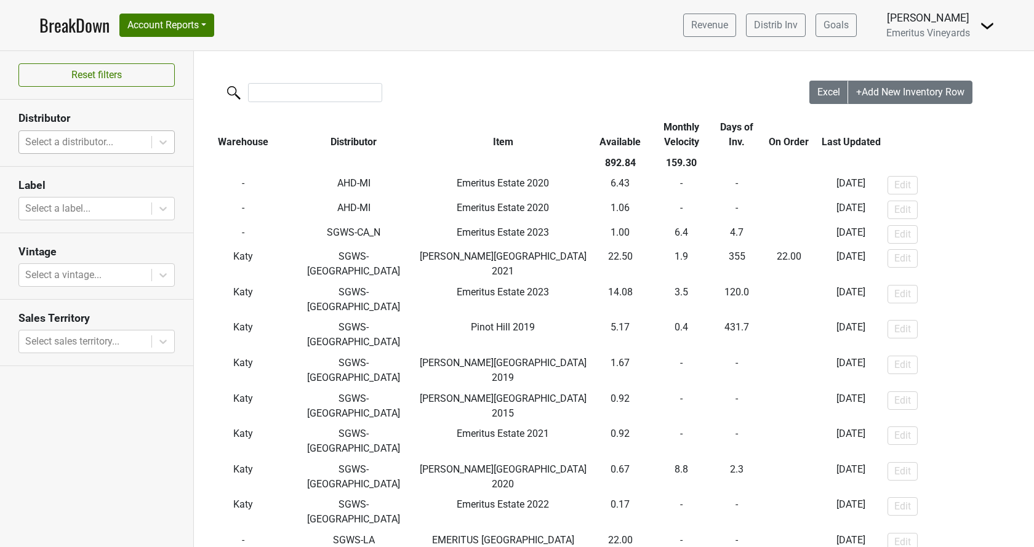
click at [80, 150] on div at bounding box center [85, 142] width 120 height 17
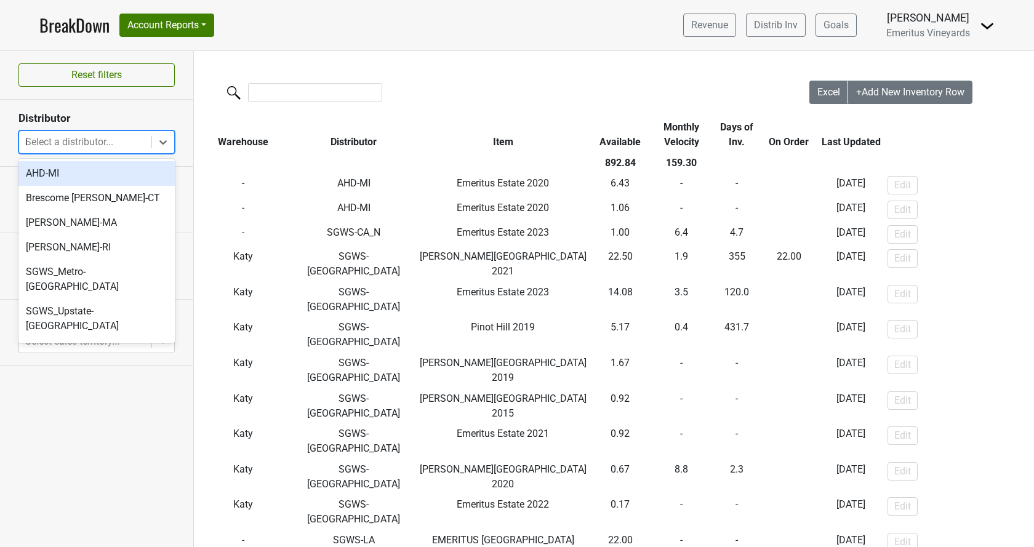
type input "il"
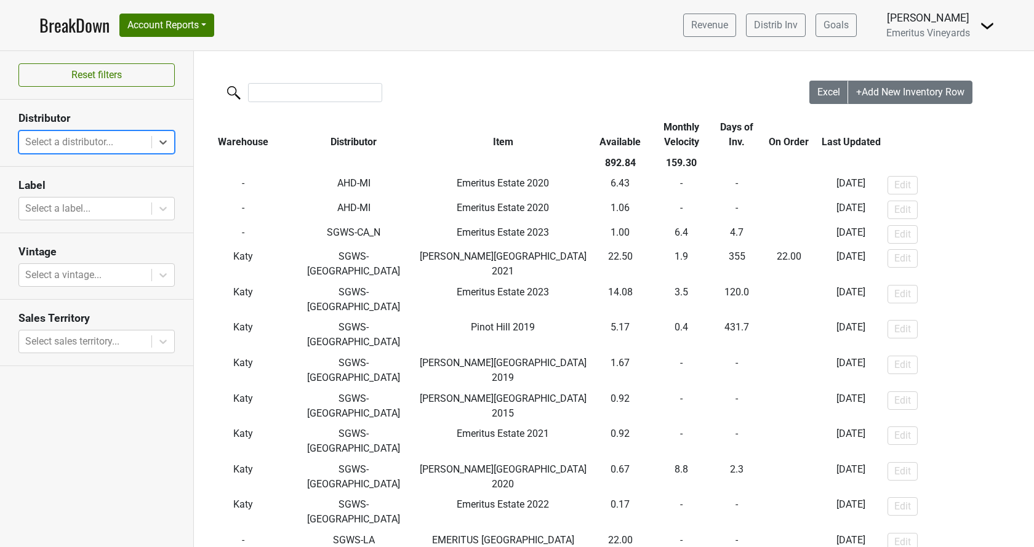
click at [69, 142] on div at bounding box center [85, 142] width 120 height 17
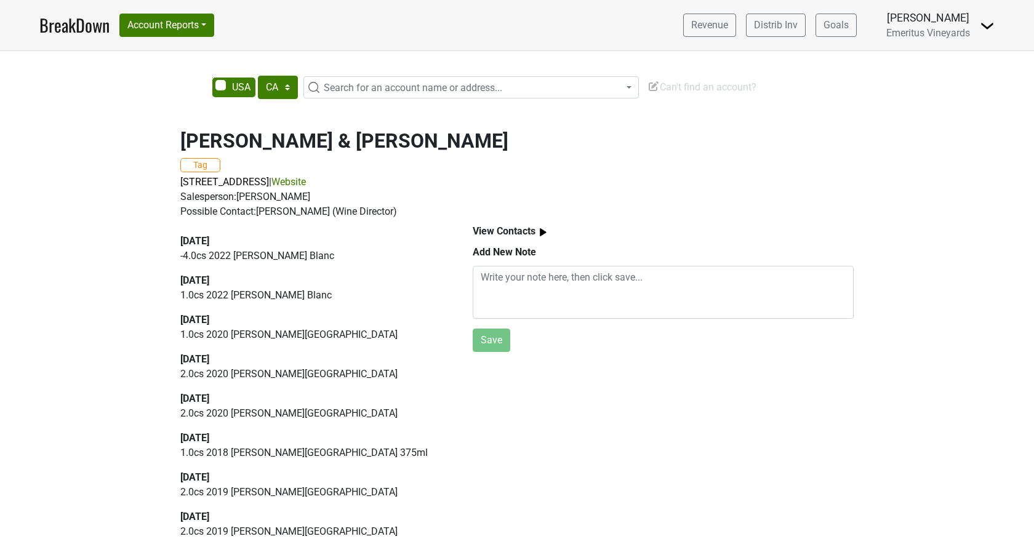
select select "CA"
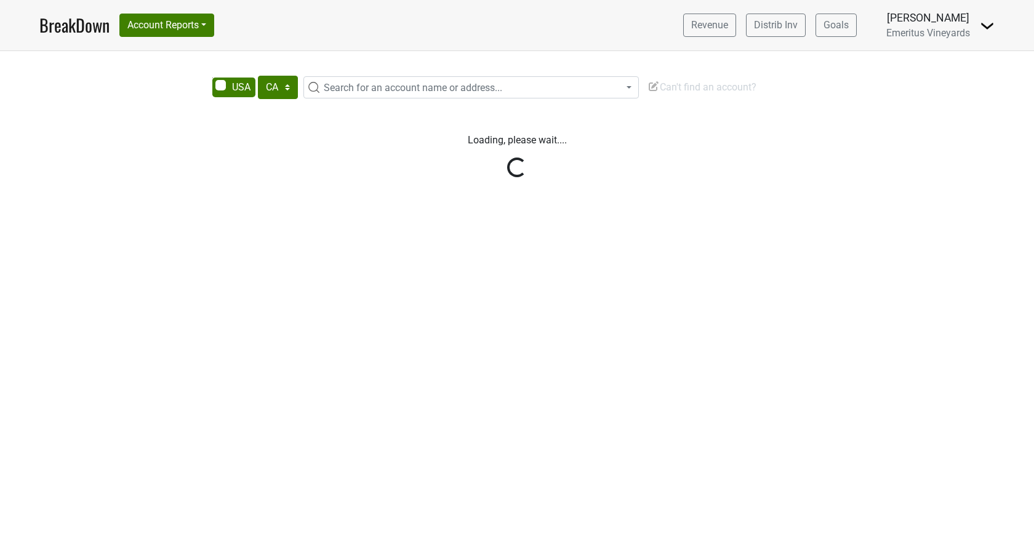
select select "CA"
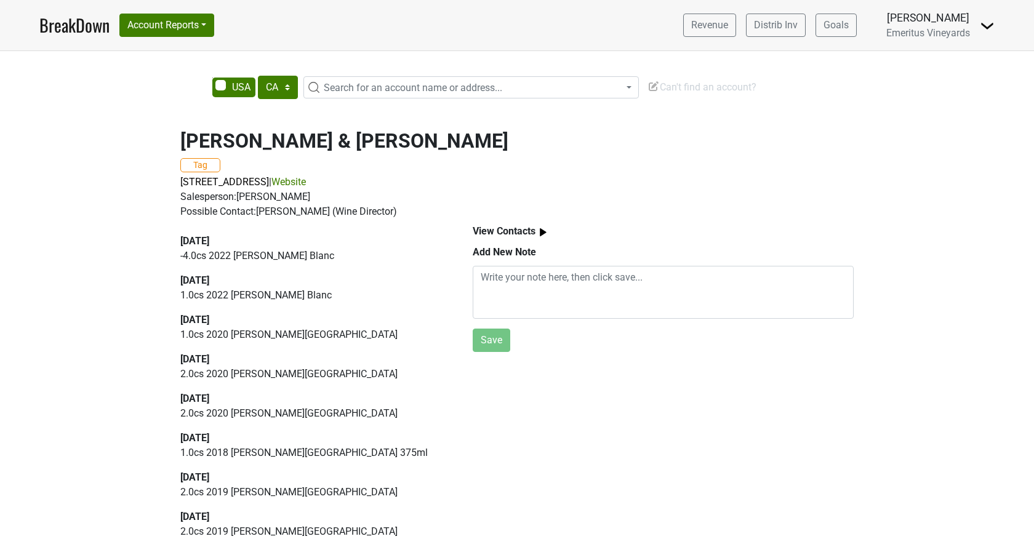
click at [264, 302] on p "1.0 cs 2022 [PERSON_NAME] Blanc" at bounding box center [312, 295] width 264 height 15
click at [265, 294] on p "1.0 cs 2022 [PERSON_NAME] Blanc" at bounding box center [312, 295] width 264 height 15
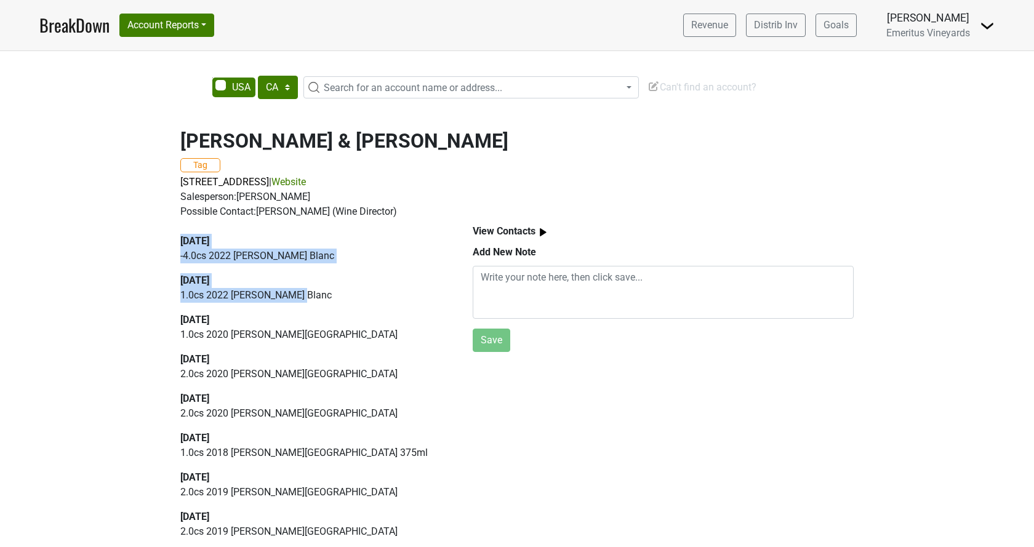
drag, startPoint x: 312, startPoint y: 306, endPoint x: 176, endPoint y: 231, distance: 155.4
click at [180, 234] on div "[DATE] -4.0 cs 2022 [PERSON_NAME][GEOGRAPHIC_DATA] [DATE] 1.0 cs 2022 [PERSON_N…" at bounding box center [312, 431] width 264 height 394
copy div "[DATE] -4.0 cs 2022 [PERSON_NAME] Blanc [DATE] 1.0 cs 2022 [PERSON_NAME][GEOGRA…"
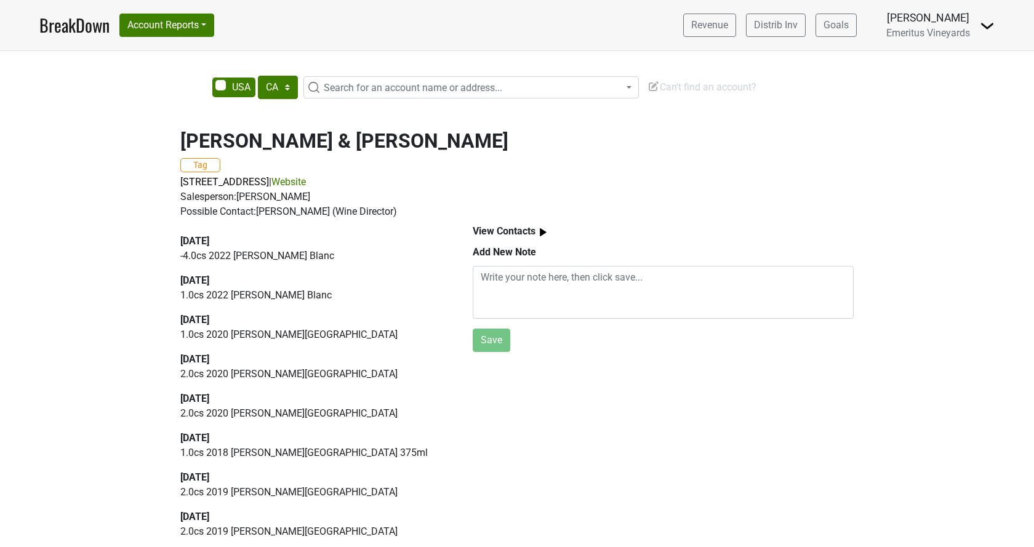
click at [123, 165] on div "[PERSON_NAME] & Wollensky Tag [STREET_ADDRESS] | Website Salesperson: [PERSON_N…" at bounding box center [517, 333] width 1034 height 438
click at [622, 296] on textarea at bounding box center [663, 292] width 381 height 53
click at [622, 295] on textarea at bounding box center [663, 292] width 381 height 53
click at [216, 322] on div "[DATE]" at bounding box center [312, 320] width 264 height 15
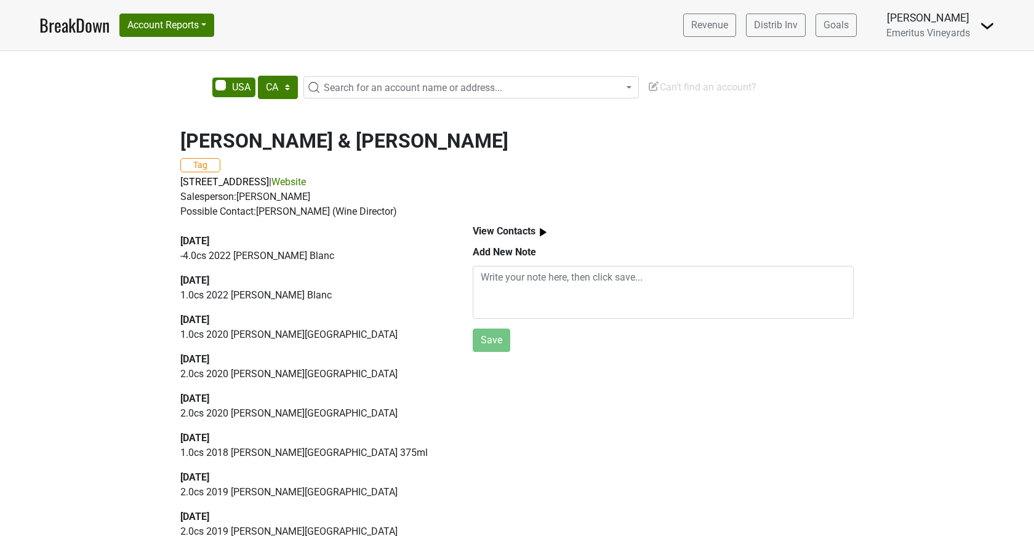
click at [215, 322] on div "[DATE]" at bounding box center [312, 320] width 264 height 15
click at [223, 326] on div "[DATE]" at bounding box center [312, 320] width 264 height 15
click at [238, 335] on p "1.0 cs 2020 [PERSON_NAME][GEOGRAPHIC_DATA]" at bounding box center [312, 334] width 264 height 15
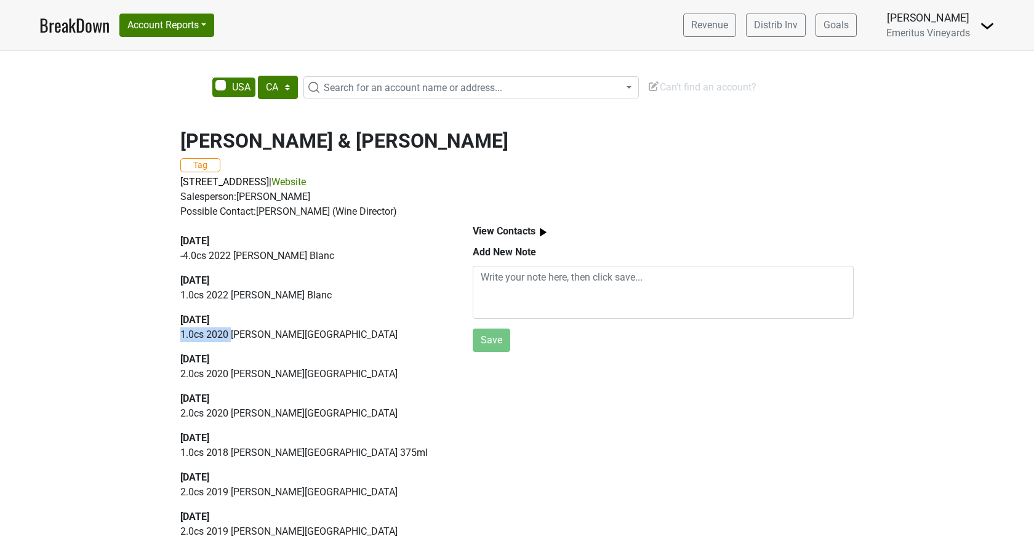
click at [238, 335] on p "1.0 cs 2020 Hallberg Ranch" at bounding box center [312, 334] width 264 height 15
click at [238, 334] on p "1.0 cs 2020 Hallberg Ranch" at bounding box center [312, 334] width 264 height 15
click at [230, 327] on div "[DATE]" at bounding box center [312, 320] width 264 height 15
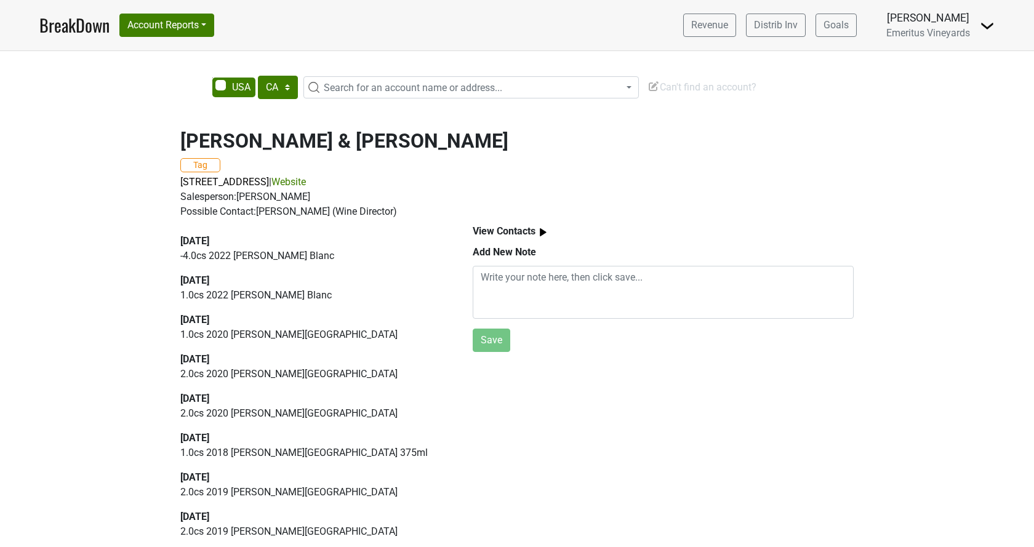
click at [230, 327] on div "[DATE]" at bounding box center [312, 320] width 264 height 15
click at [252, 198] on div "Salesperson: TINA MAJETHIA" at bounding box center [516, 197] width 673 height 15
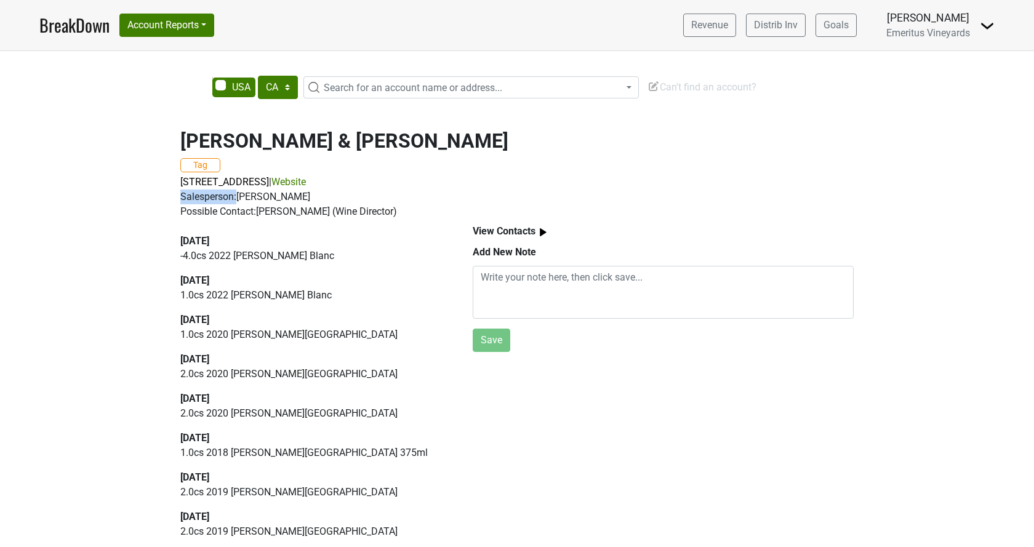
click at [252, 198] on div "Salesperson: TINA MAJETHIA" at bounding box center [516, 197] width 673 height 15
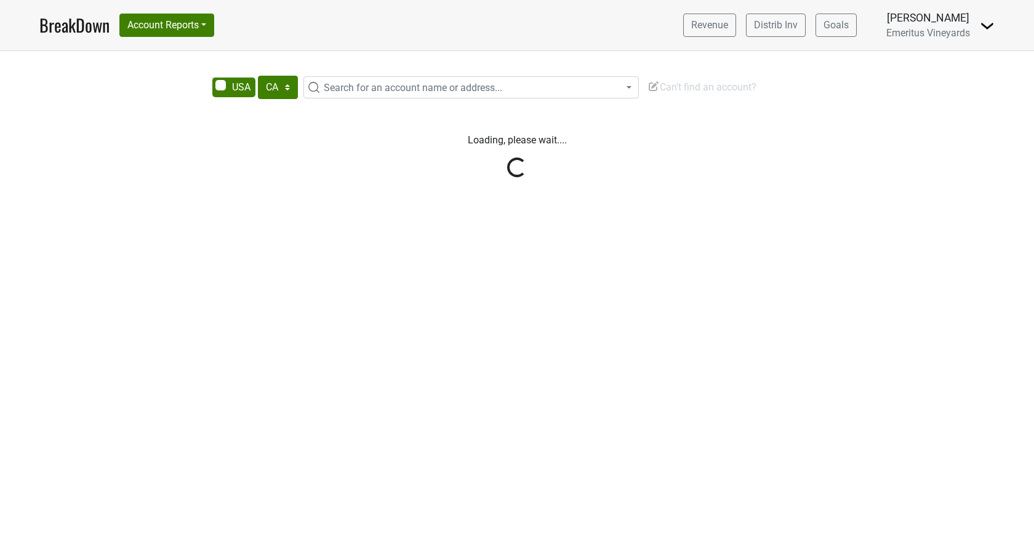
select select "CA"
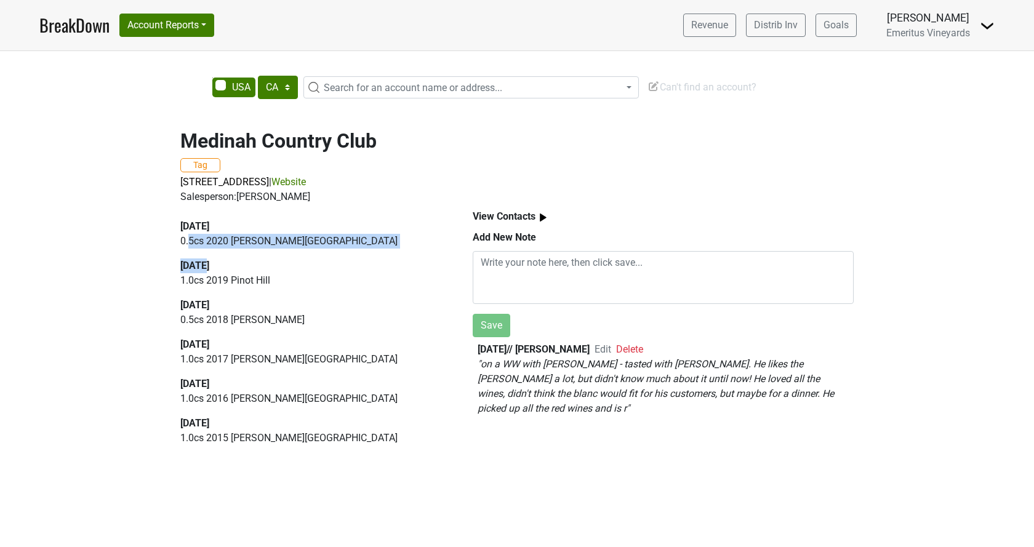
drag, startPoint x: 209, startPoint y: 273, endPoint x: 191, endPoint y: 252, distance: 27.0
click at [191, 252] on div "2025-07-31 0.5 cs 2020 Hallberg Ranch 2024-02-29 1.0 cs 2019 Pinot Hill 2024-02…" at bounding box center [312, 337] width 264 height 236
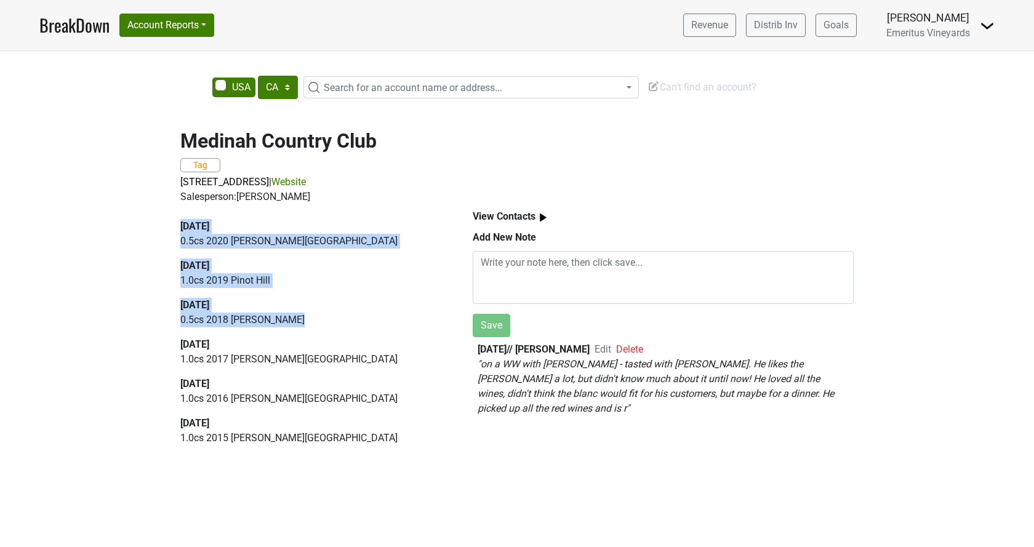
drag, startPoint x: 292, startPoint y: 328, endPoint x: 169, endPoint y: 229, distance: 157.5
click at [180, 229] on div "2025-07-31 0.5 cs 2020 Hallberg Ranch 2024-02-29 1.0 cs 2019 Pinot Hill 2024-02…" at bounding box center [312, 337] width 264 height 236
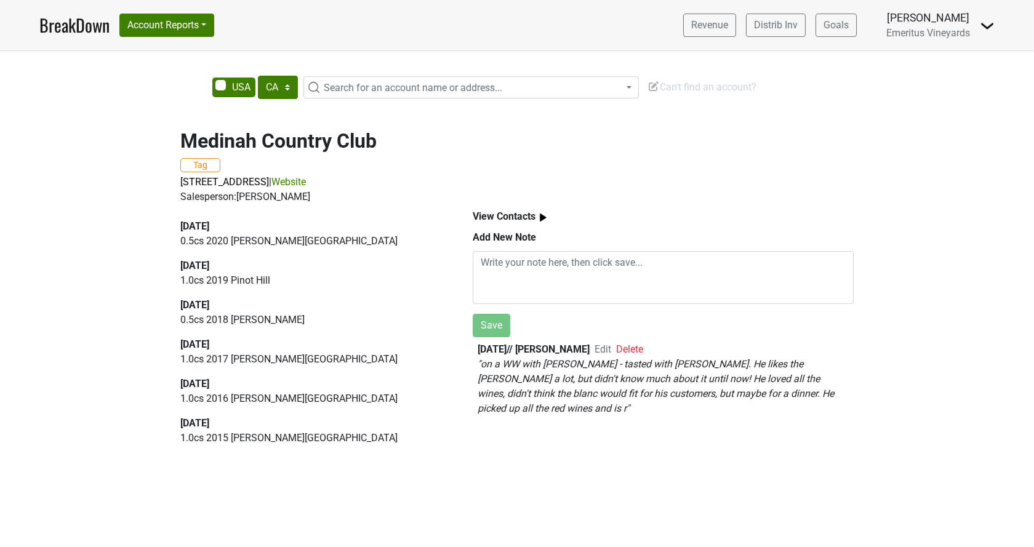
click at [170, 229] on div "2025-07-31 0.5 cs 2020 Hallberg Ranch 2024-02-29 1.0 cs 2019 Pinot Hill 2024-02…" at bounding box center [312, 332] width 292 height 256
click at [240, 282] on p "1.0 cs 2019 Pinot Hill" at bounding box center [312, 280] width 264 height 15
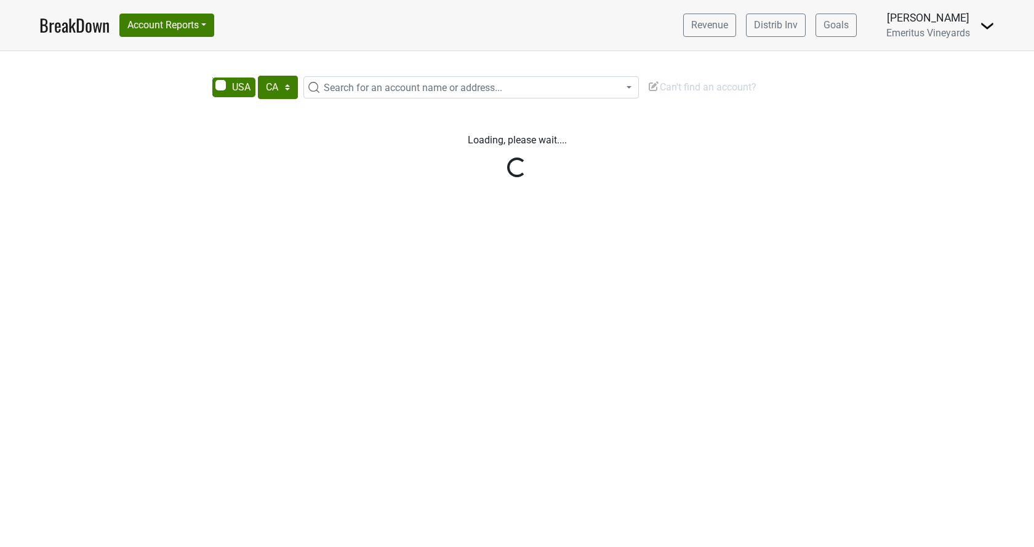
select select "CA"
